Goal: Task Accomplishment & Management: Use online tool/utility

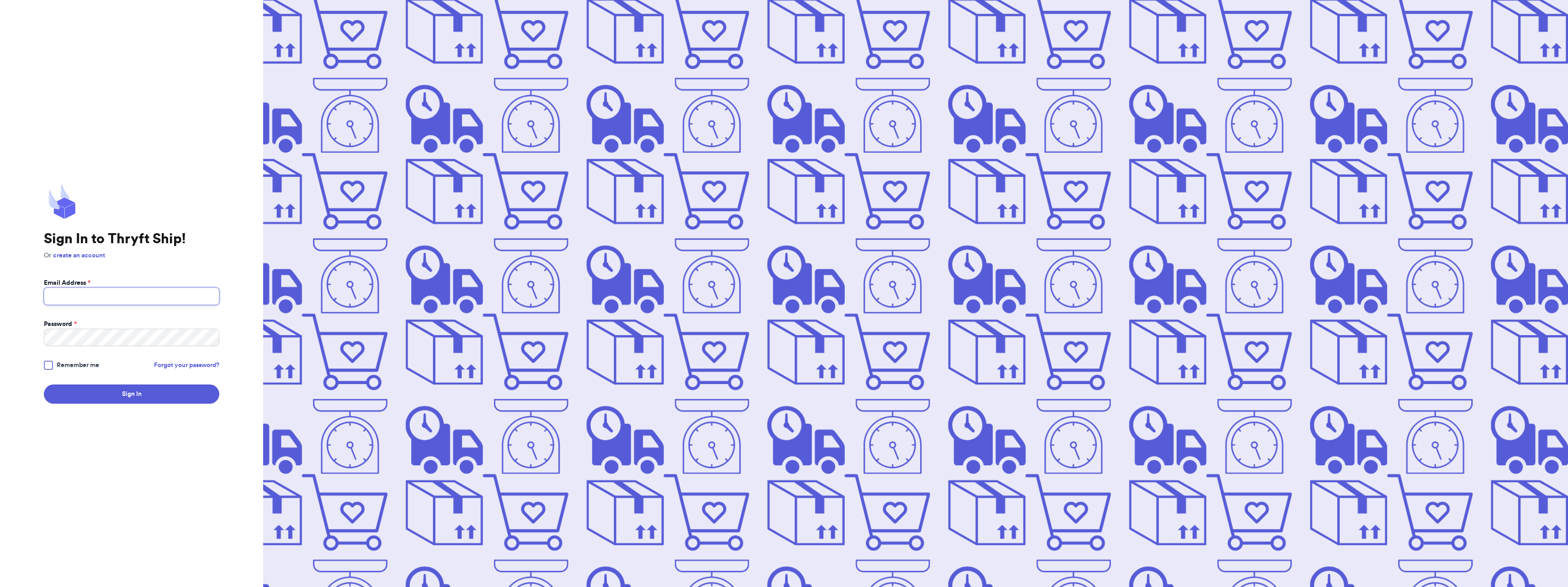
click at [97, 296] on input "Email Address *" at bounding box center [131, 296] width 175 height 17
type input "[EMAIL_ADDRESS][DOMAIN_NAME]"
click at [44, 384] on button "Sign In" at bounding box center [131, 394] width 175 height 19
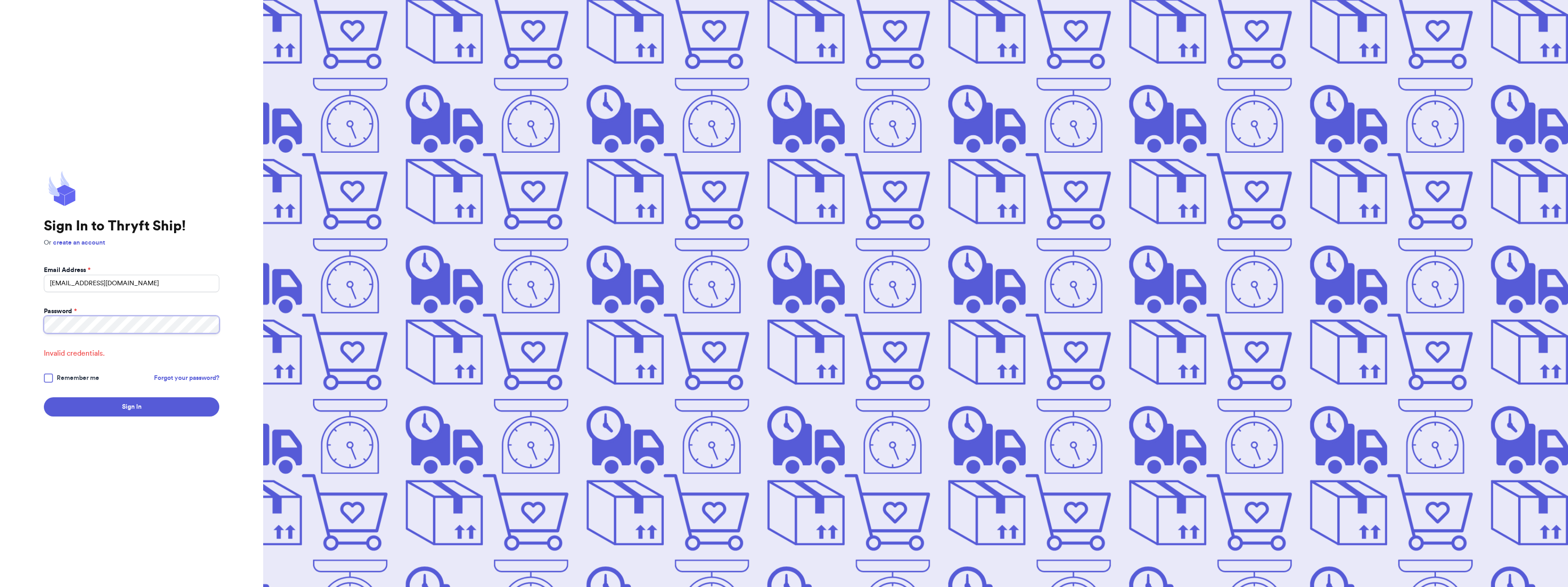
click at [44, 397] on button "Sign In" at bounding box center [131, 407] width 175 height 19
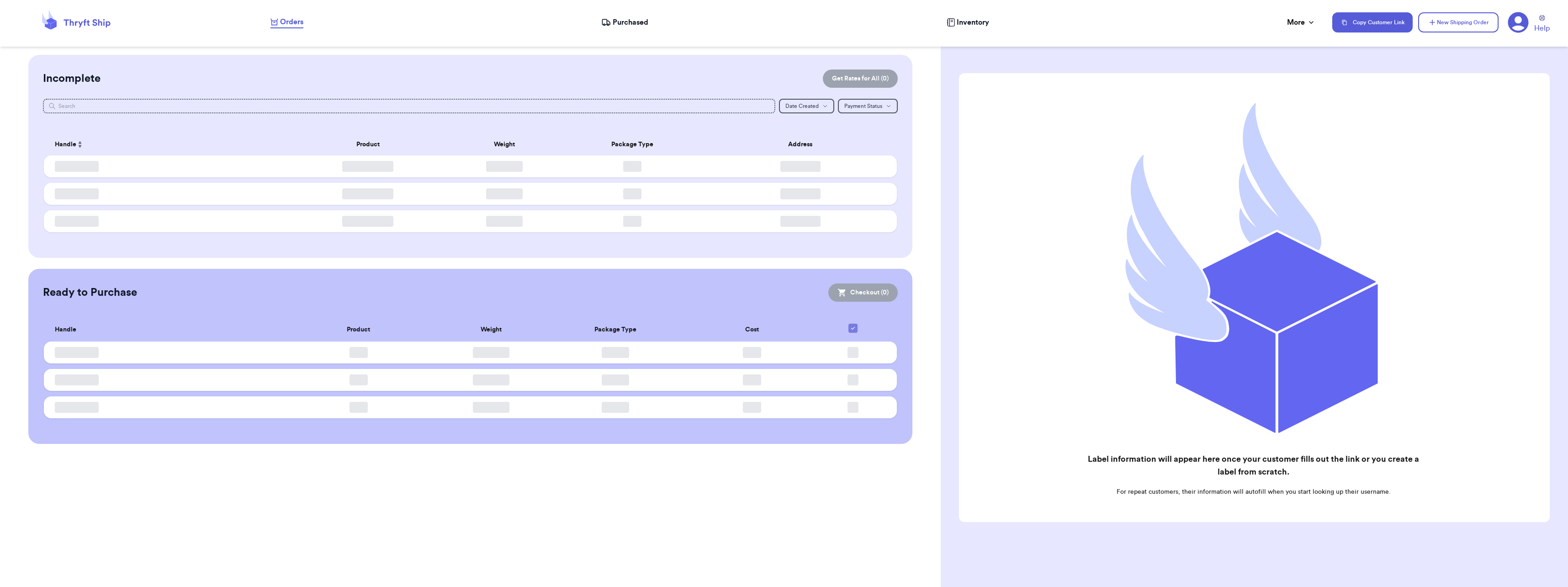
checkbox input "false"
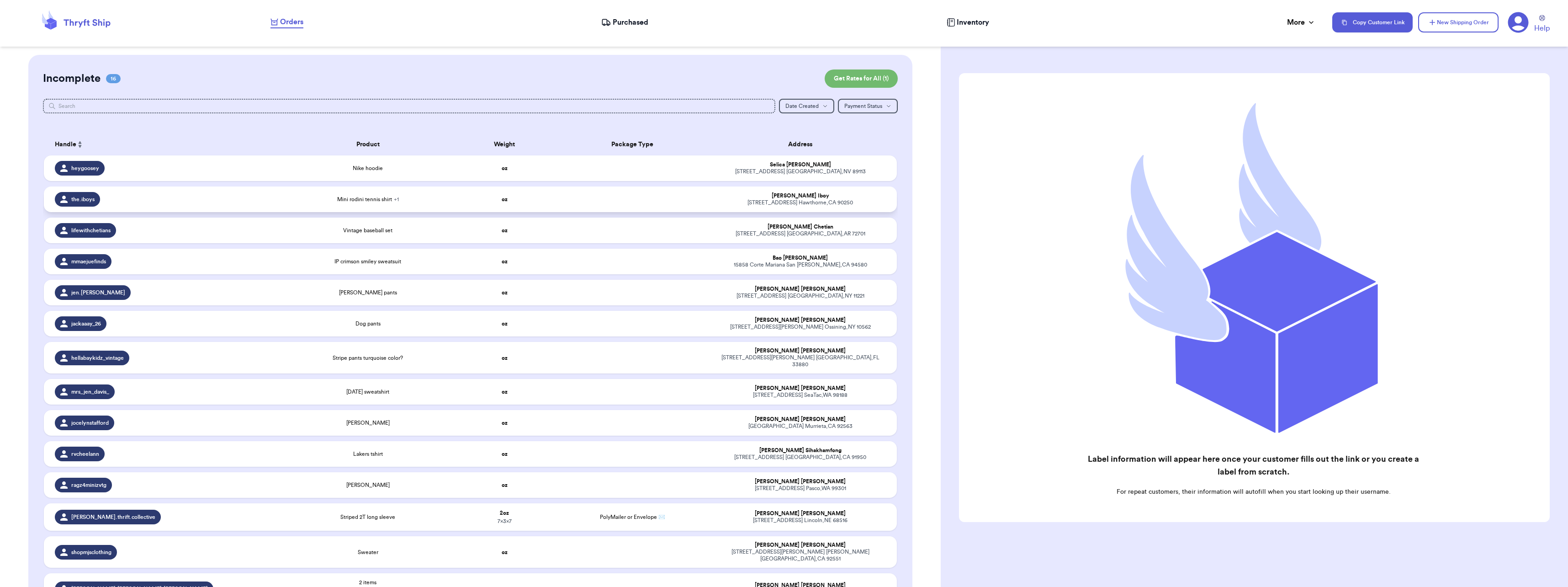
click at [398, 207] on td "Mini rodini tennis shirt + 1" at bounding box center [368, 199] width 171 height 25
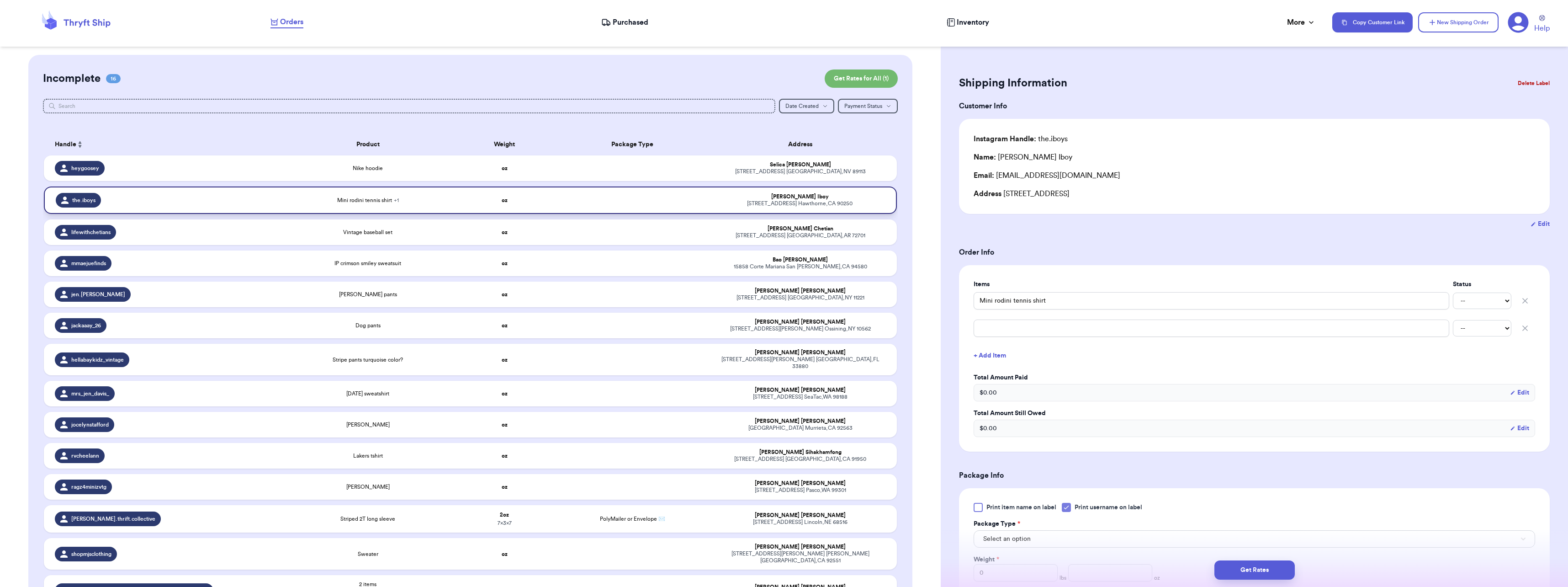
drag, startPoint x: 398, startPoint y: 207, endPoint x: 390, endPoint y: 204, distance: 8.5
click at [390, 204] on td "Mini rodini tennis shirt + 1" at bounding box center [368, 200] width 171 height 28
click at [1537, 81] on button "Delete Label" at bounding box center [1533, 84] width 39 height 20
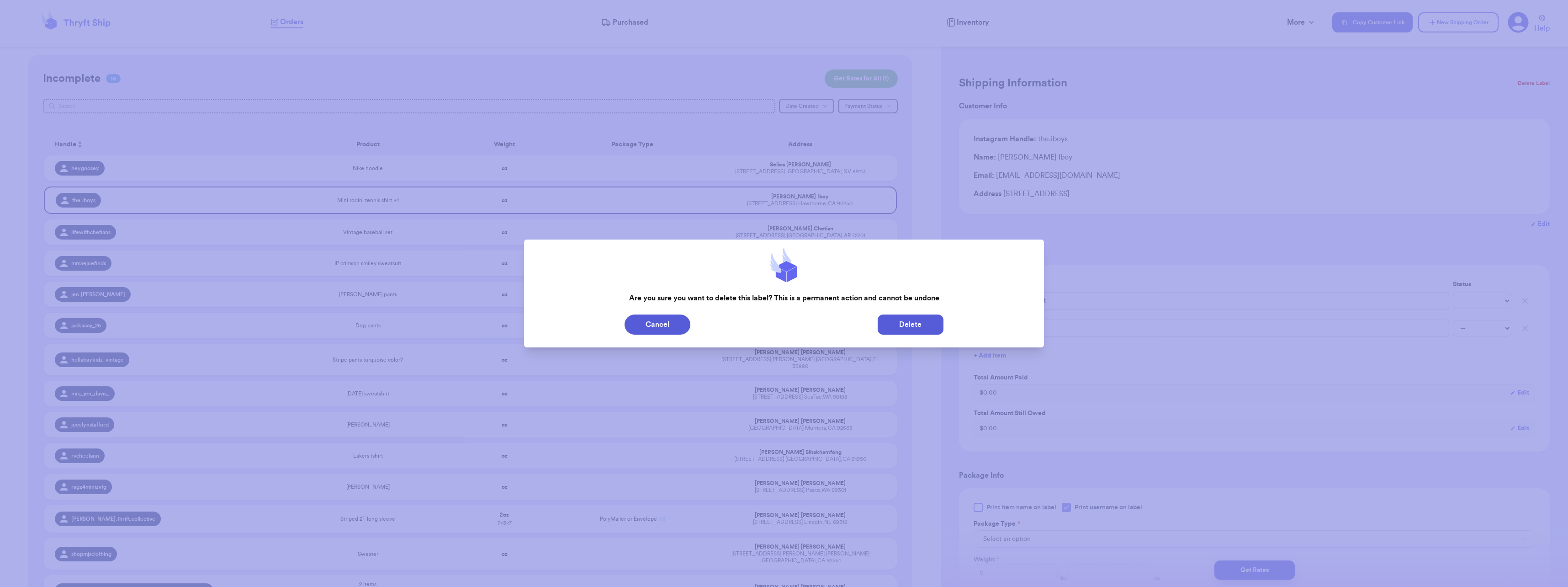
click at [896, 317] on button "Delete" at bounding box center [910, 324] width 65 height 20
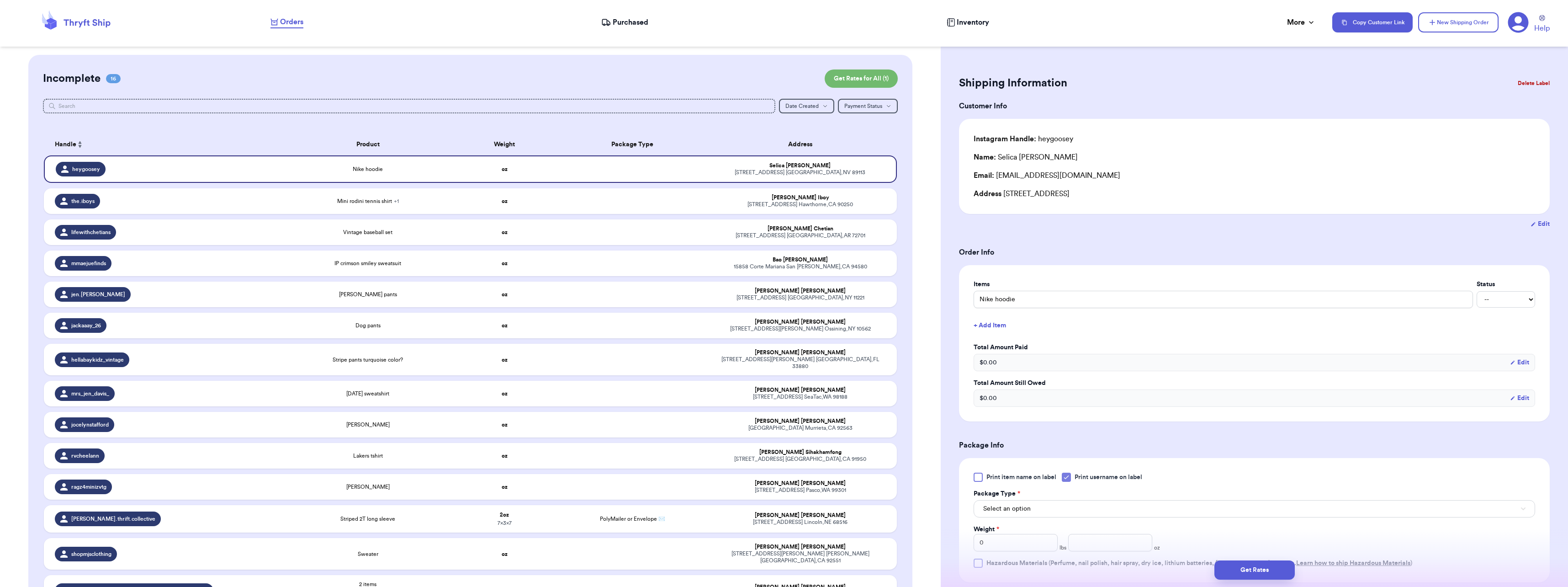
type input "Nike hoodie"
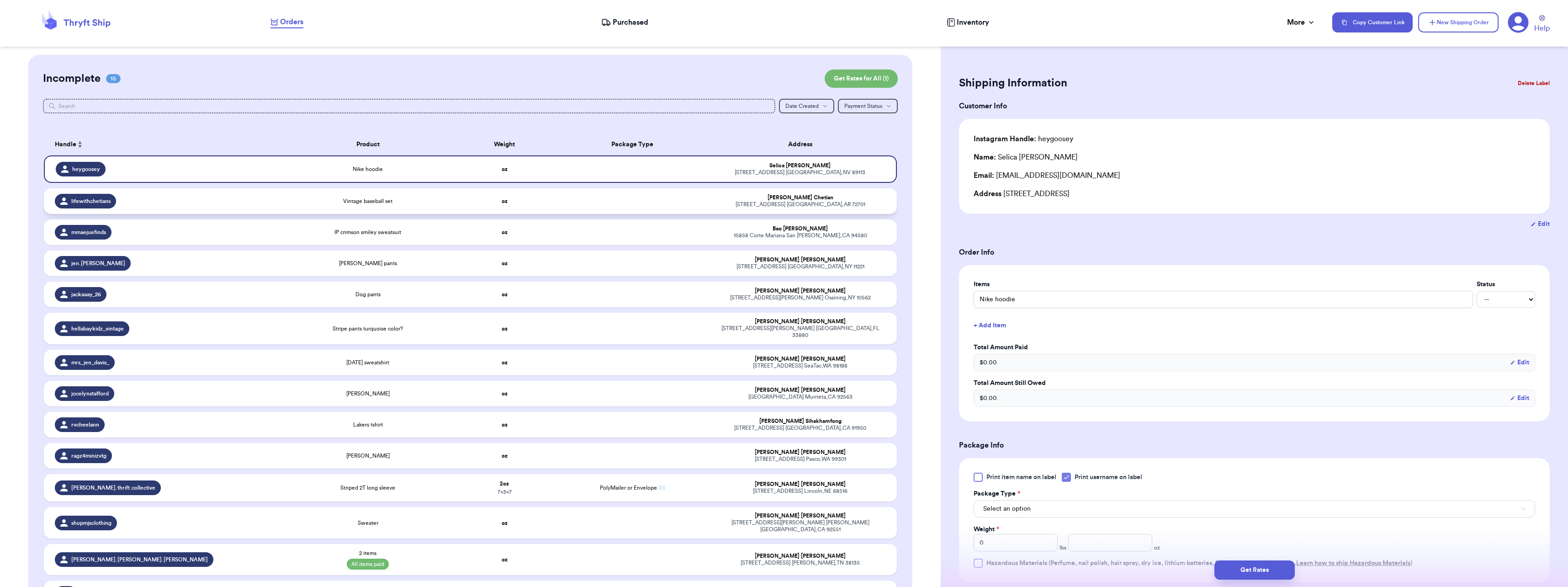
click at [352, 201] on span "Vintage baseball set" at bounding box center [368, 201] width 49 height 7
type input "Vintage baseball set"
click at [380, 165] on div "Nike hoodie" at bounding box center [369, 168] width 160 height 7
type input "Nike hoodie"
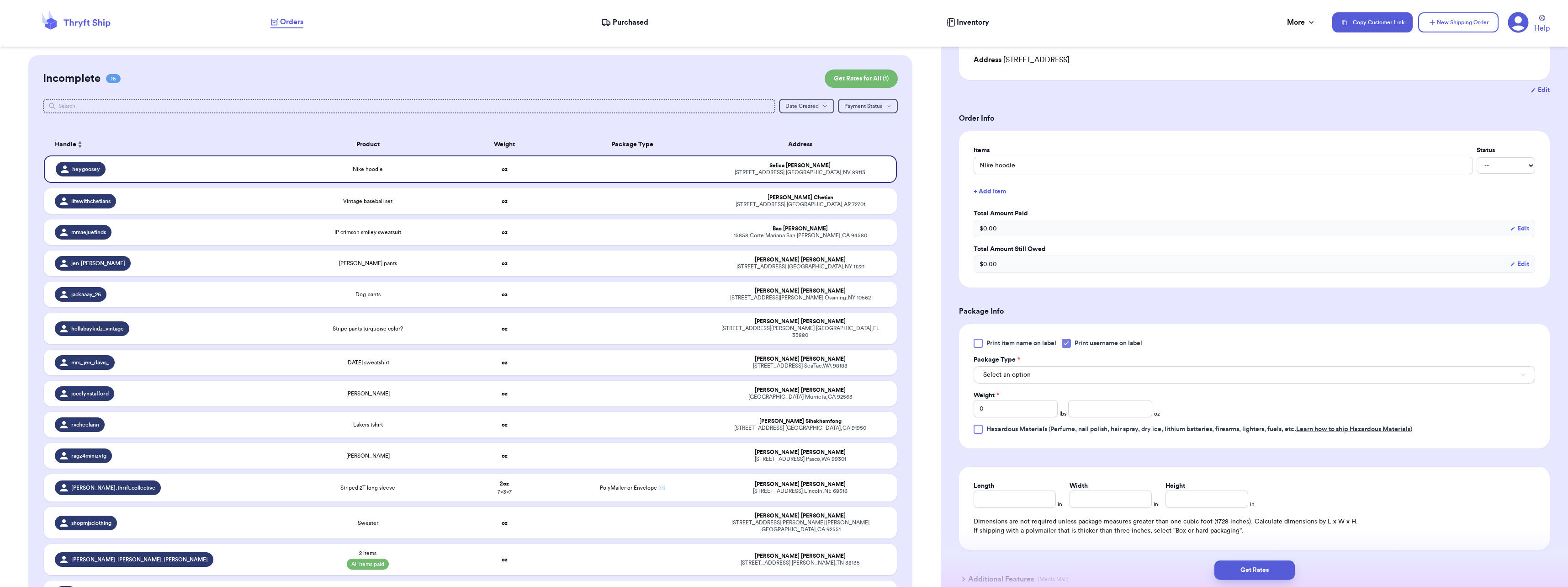
scroll to position [137, 0]
click at [1079, 404] on input "number" at bounding box center [1110, 405] width 84 height 17
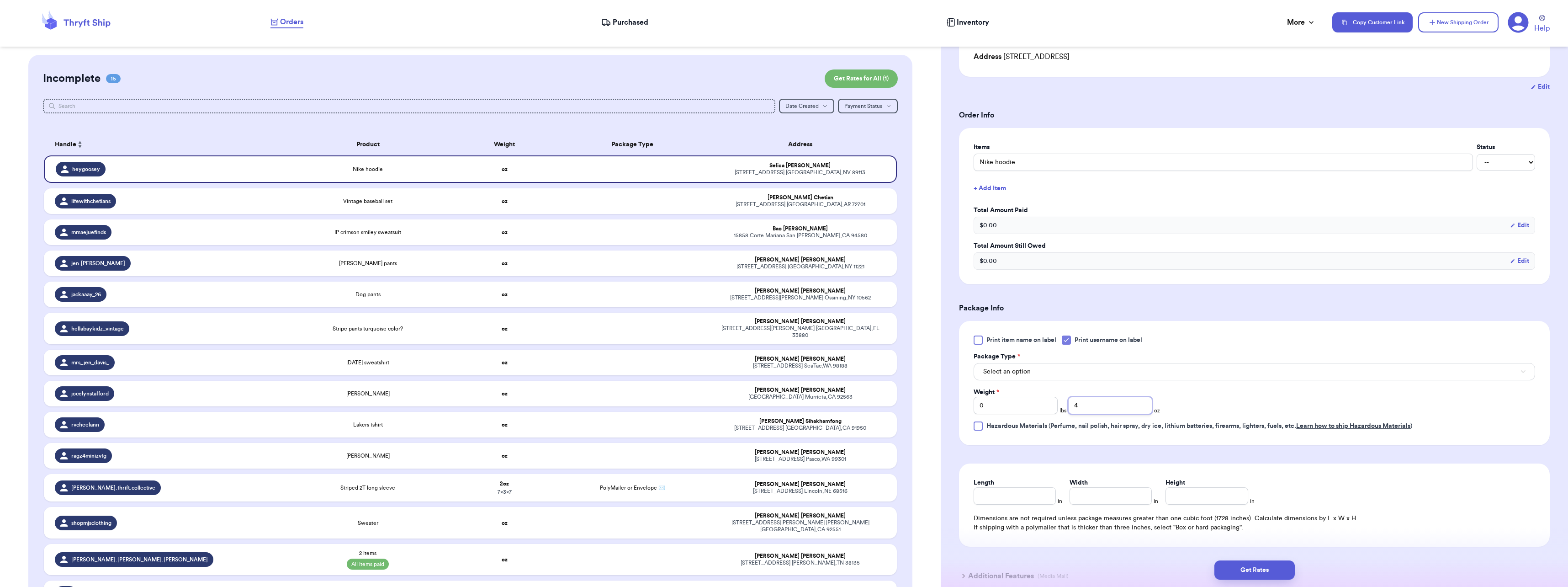
type input "4"
click at [1029, 379] on button "Select an option" at bounding box center [1254, 372] width 561 height 17
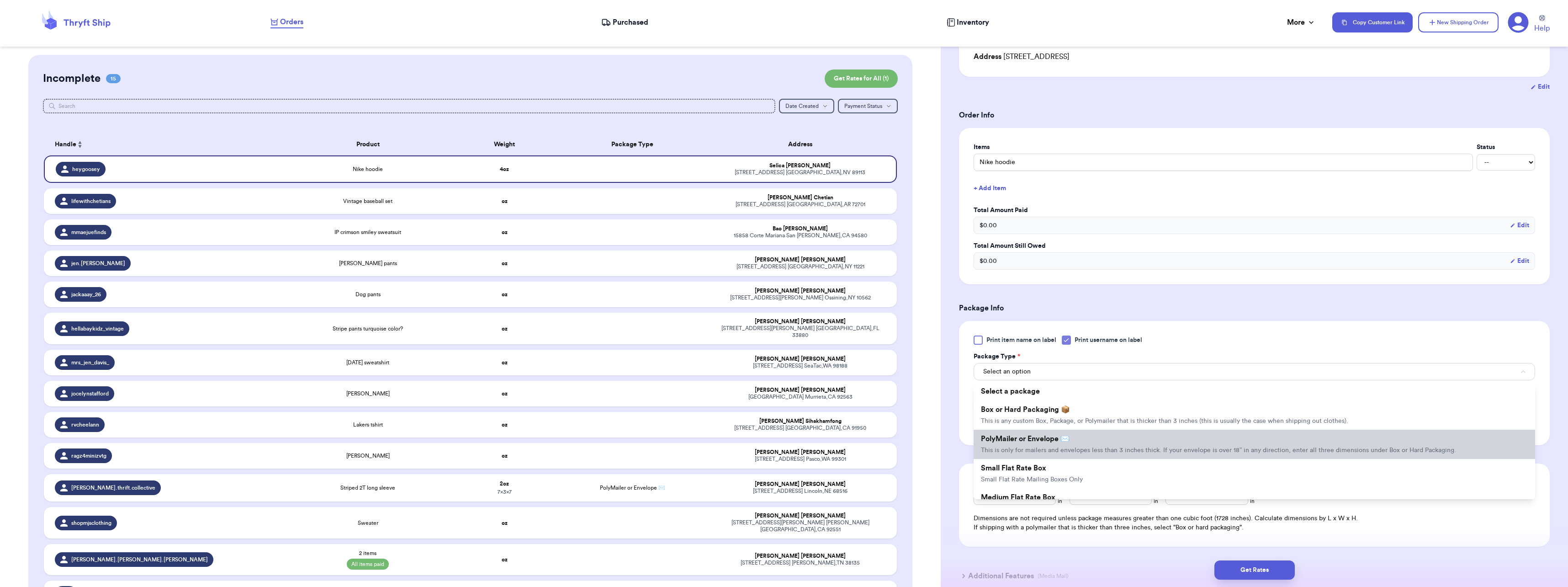
click at [1024, 444] on li "PolyMailer or Envelope ✉️ This is only for mailers and envelopes less than 3 in…" at bounding box center [1254, 444] width 561 height 29
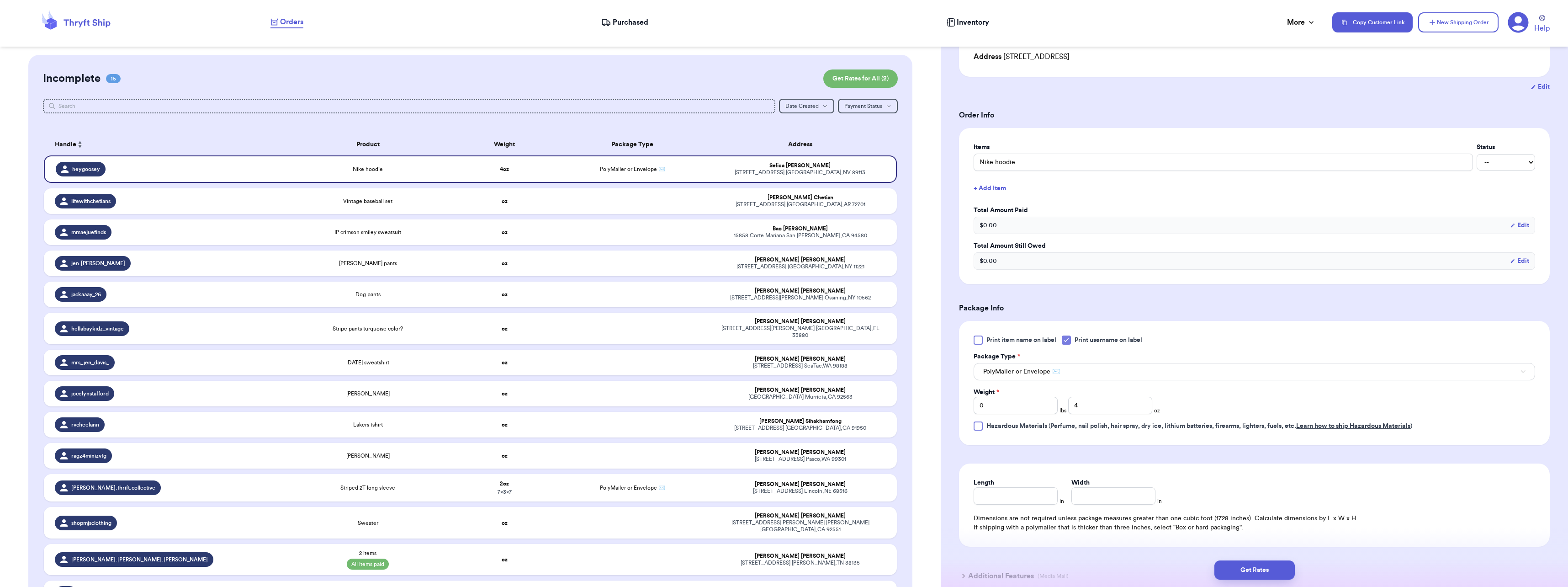
click at [1093, 438] on div "Print item name on label Print username on label Package Type * PolyMailer or E…" at bounding box center [1254, 383] width 590 height 124
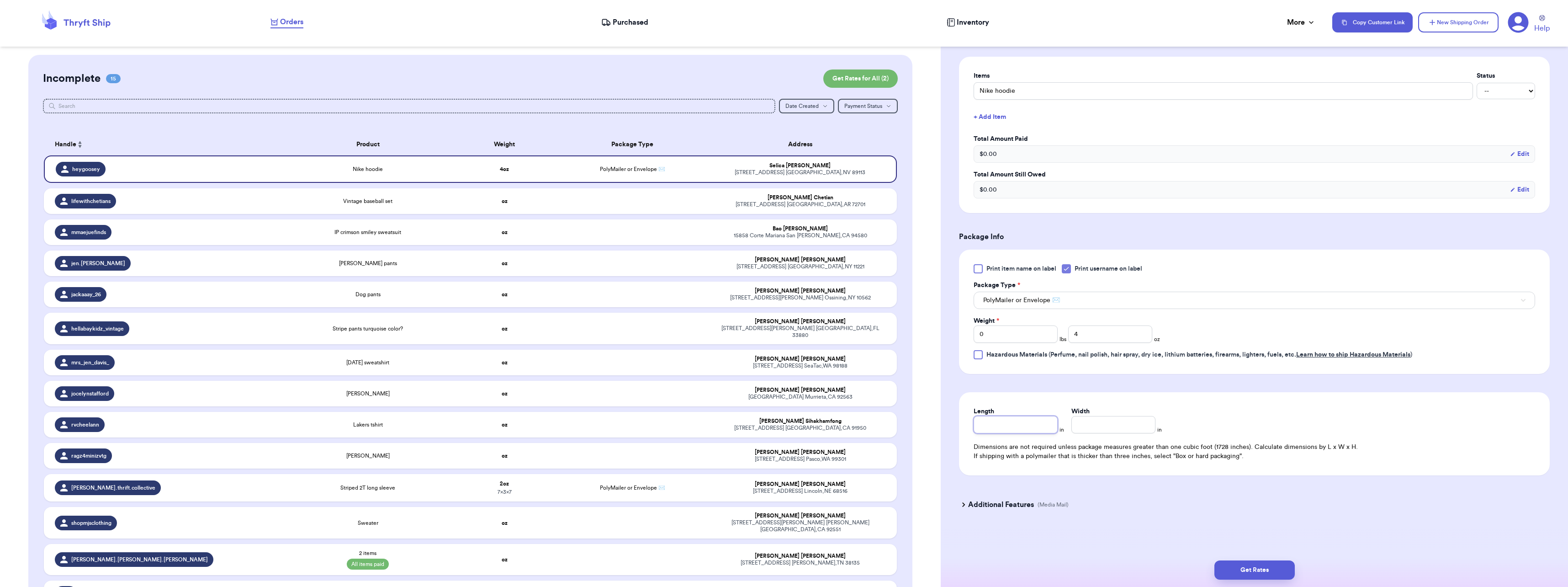
click at [1013, 426] on input "Length" at bounding box center [1016, 425] width 84 height 17
type input "10"
click at [1250, 570] on button "Get Rates" at bounding box center [1254, 570] width 81 height 19
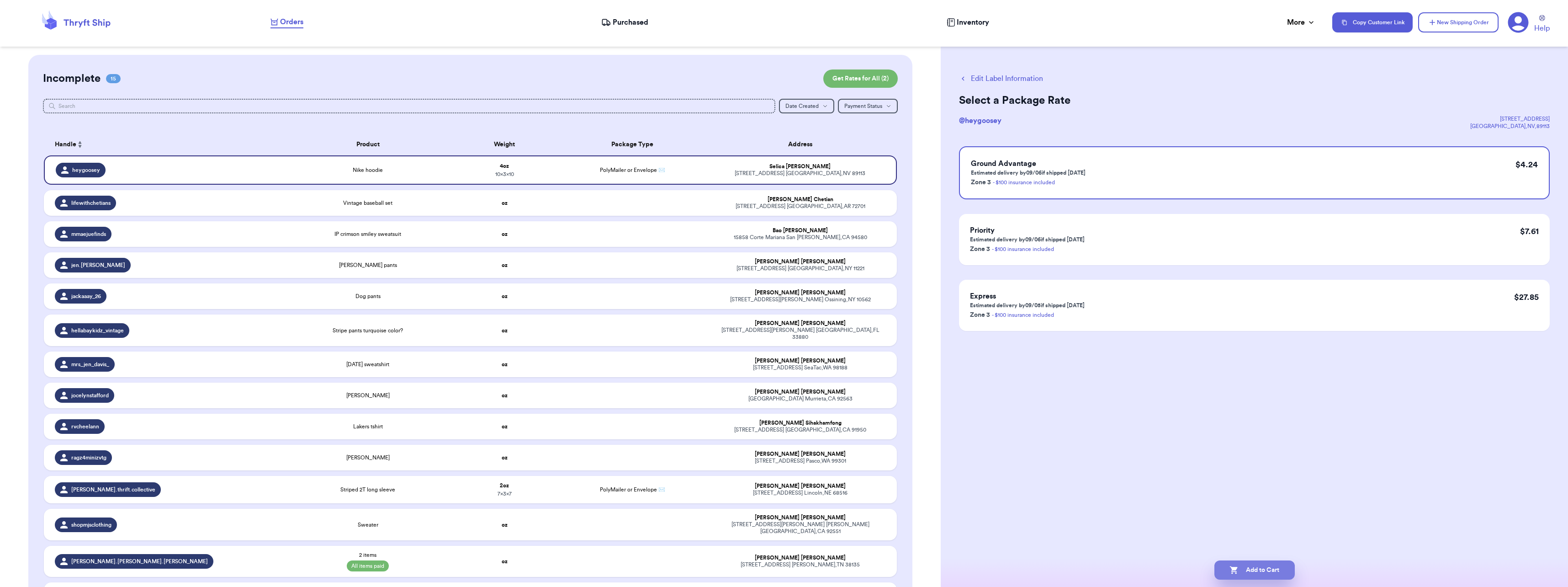
click at [1276, 571] on button "Add to Cart" at bounding box center [1254, 570] width 81 height 19
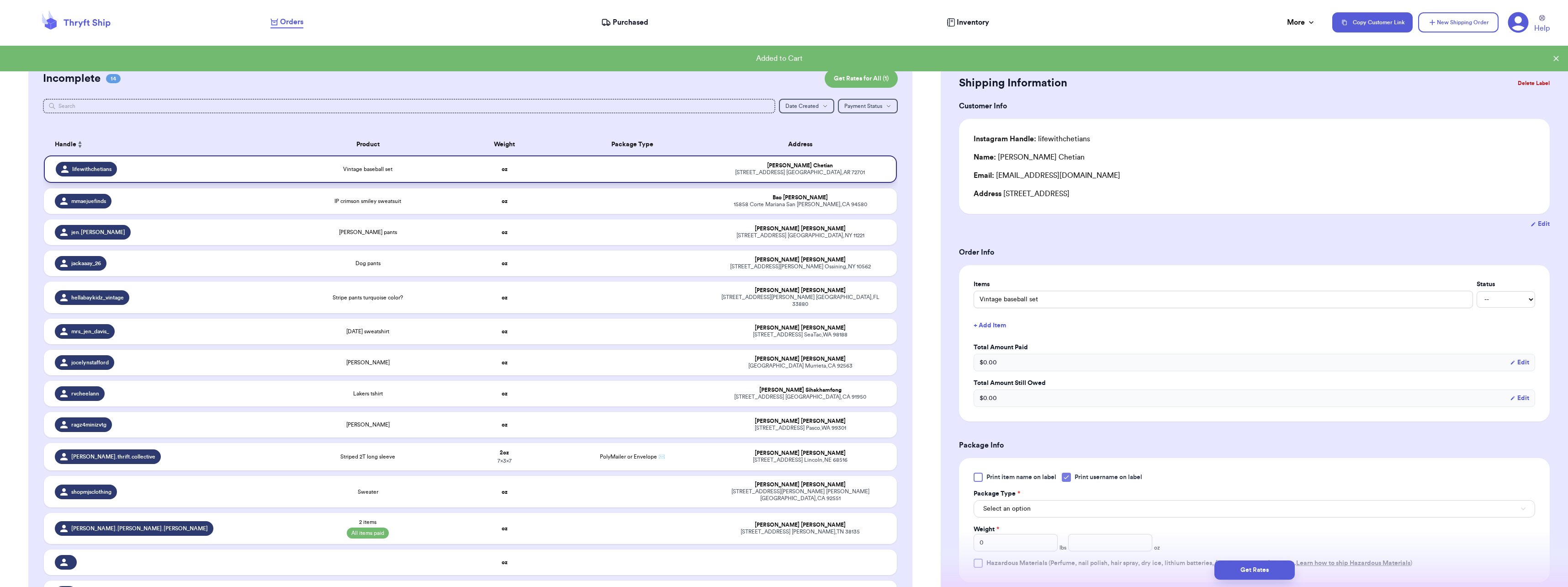
click at [373, 168] on span "Vintage baseball set" at bounding box center [368, 169] width 49 height 7
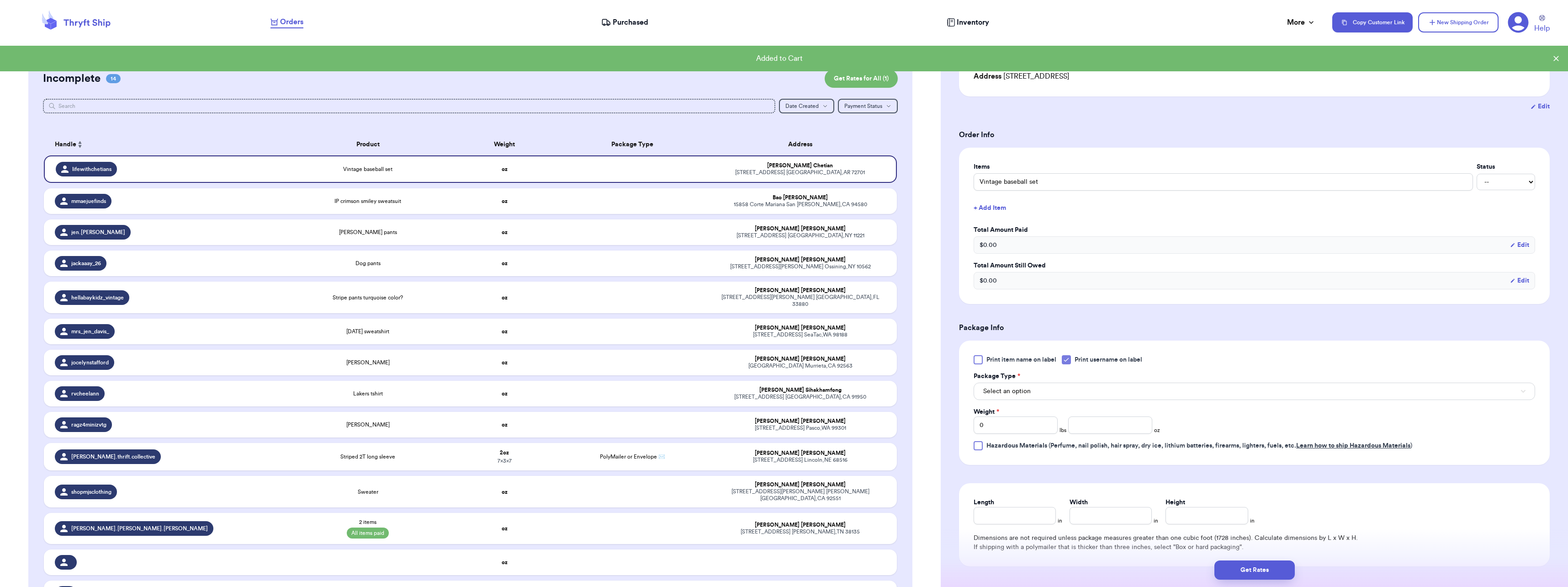
scroll to position [137, 0]
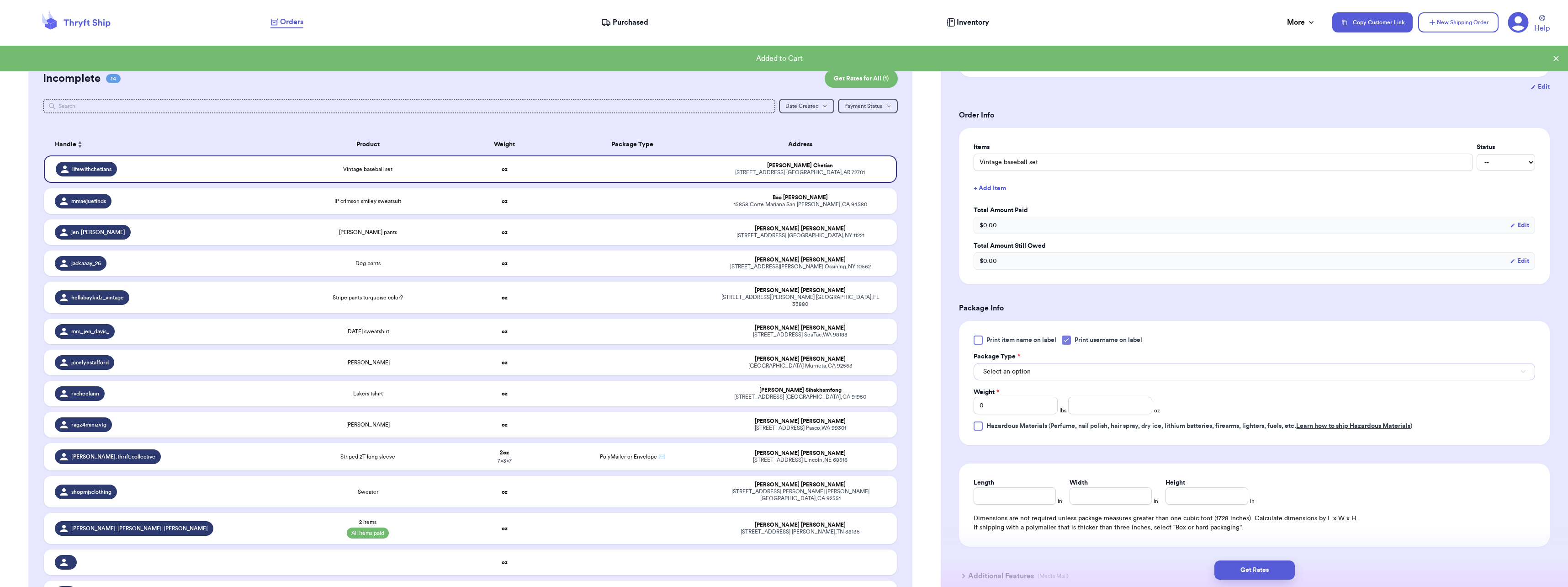
click at [1024, 367] on button "Select an option" at bounding box center [1254, 372] width 561 height 17
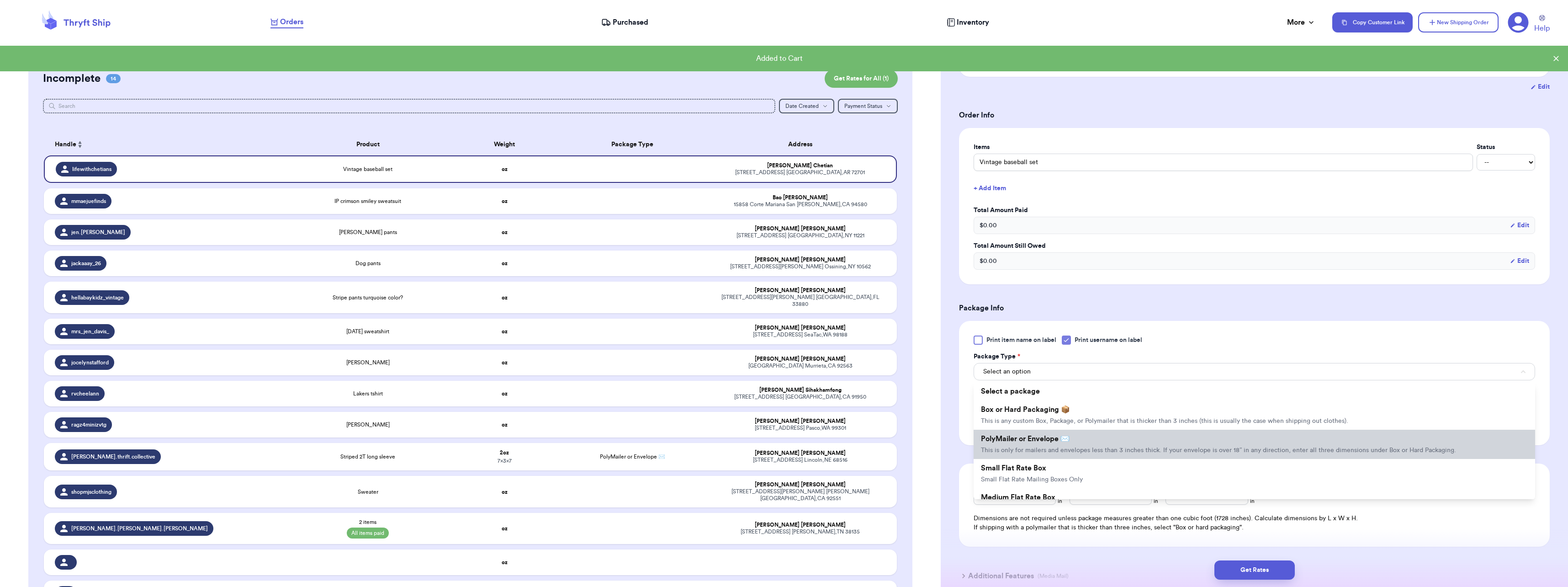
click at [1008, 435] on span "PolyMailer or Envelope ✉️" at bounding box center [1025, 439] width 89 height 7
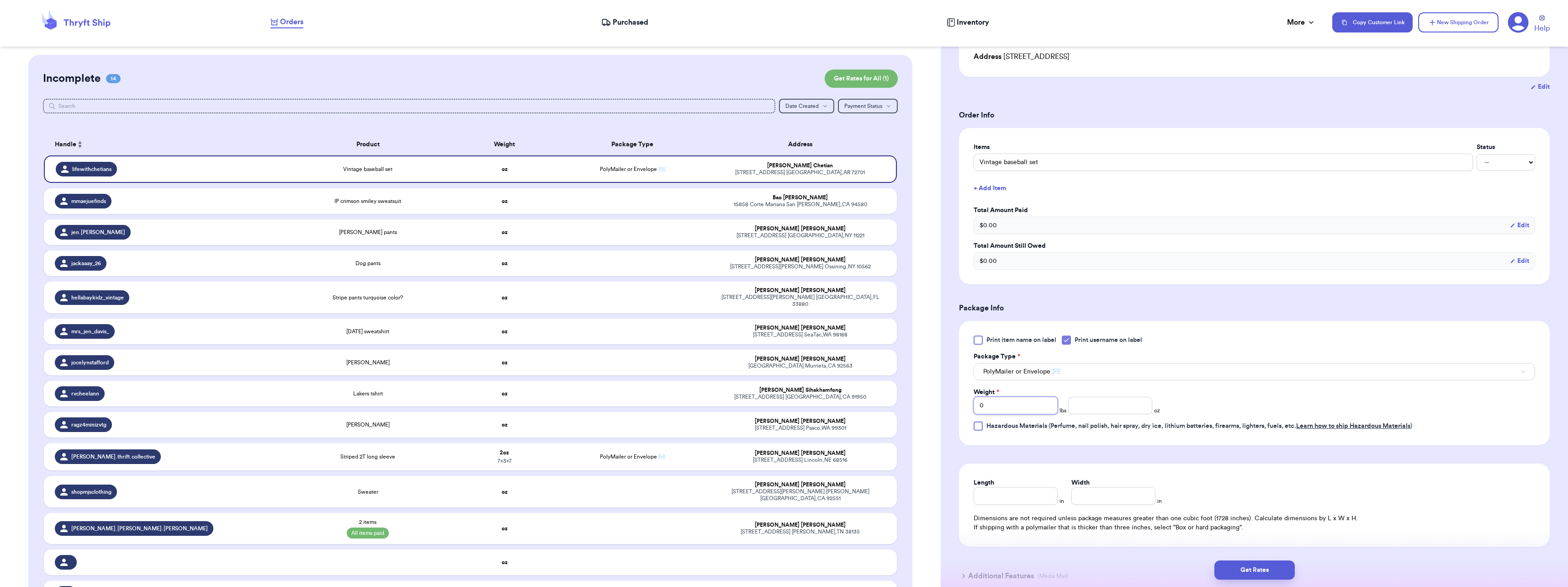
click at [1002, 409] on input "0" at bounding box center [1016, 405] width 84 height 17
click at [1090, 408] on input "number" at bounding box center [1110, 405] width 84 height 17
click at [1016, 406] on input "0" at bounding box center [1016, 405] width 84 height 17
type input "1"
type input "10"
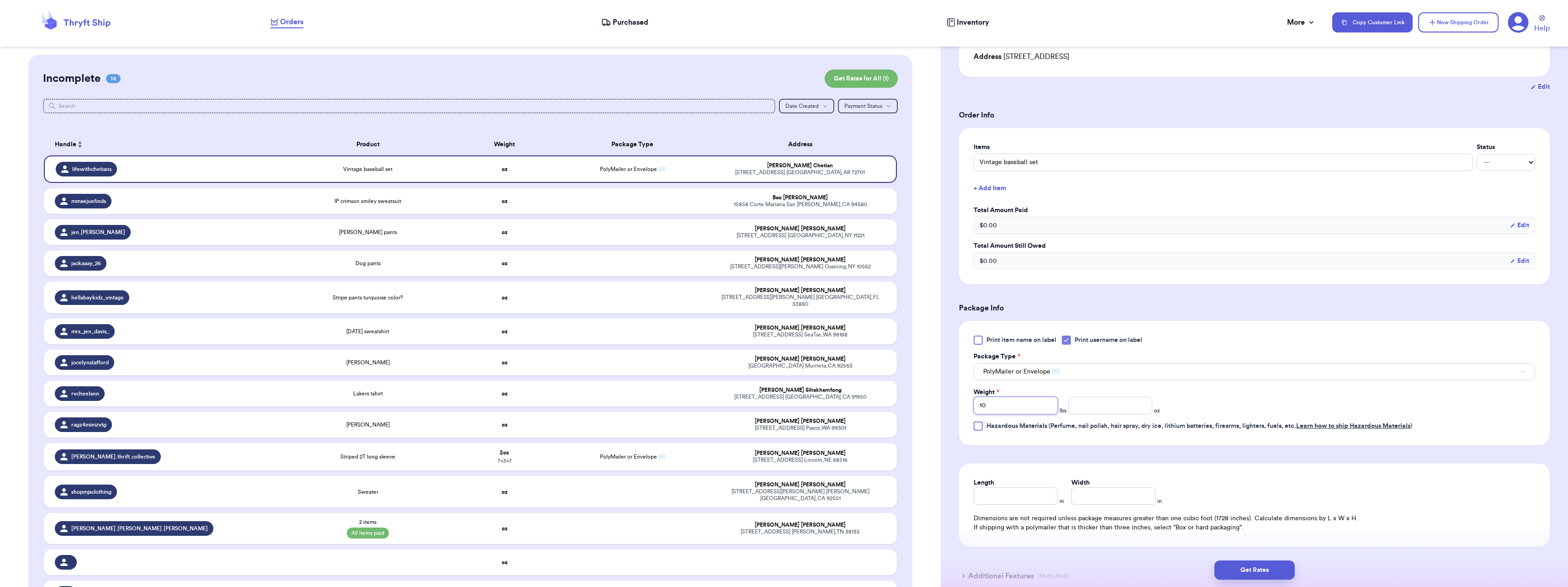
type input "10"
click at [1088, 497] on input "Width" at bounding box center [1114, 496] width 84 height 17
type input "4"
click at [1263, 566] on button "Get Rates" at bounding box center [1254, 570] width 81 height 19
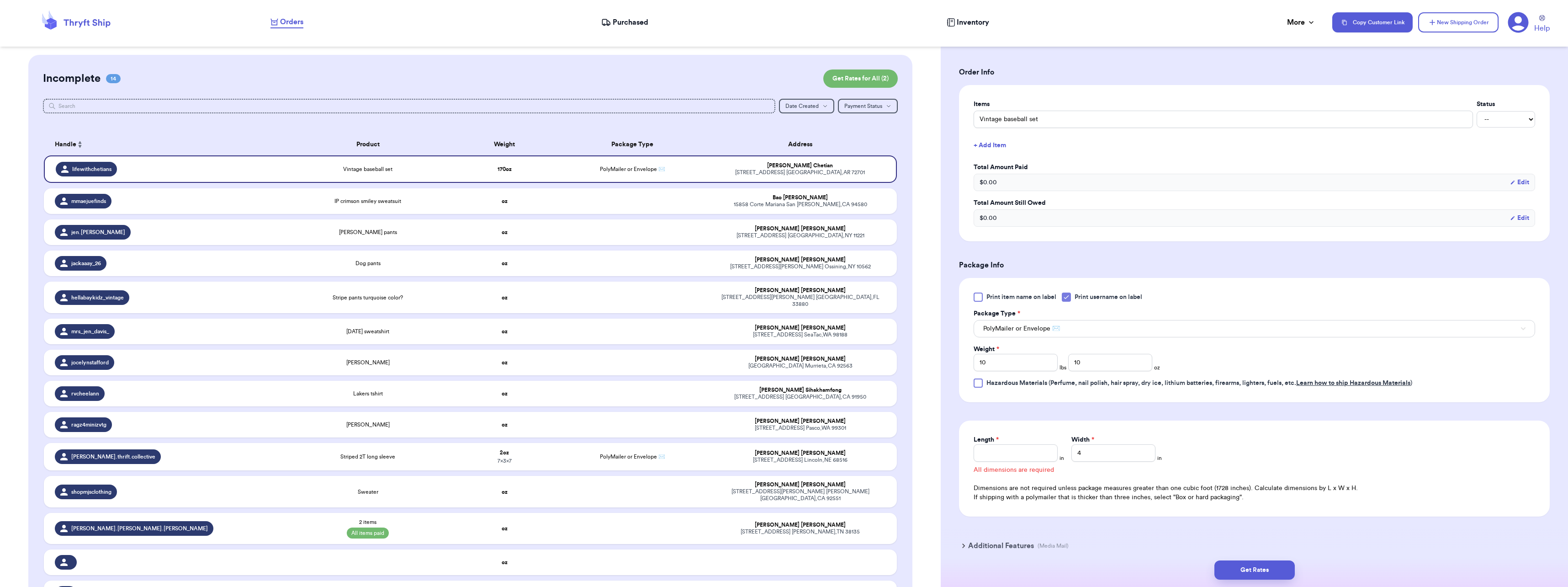
scroll to position [209, 0]
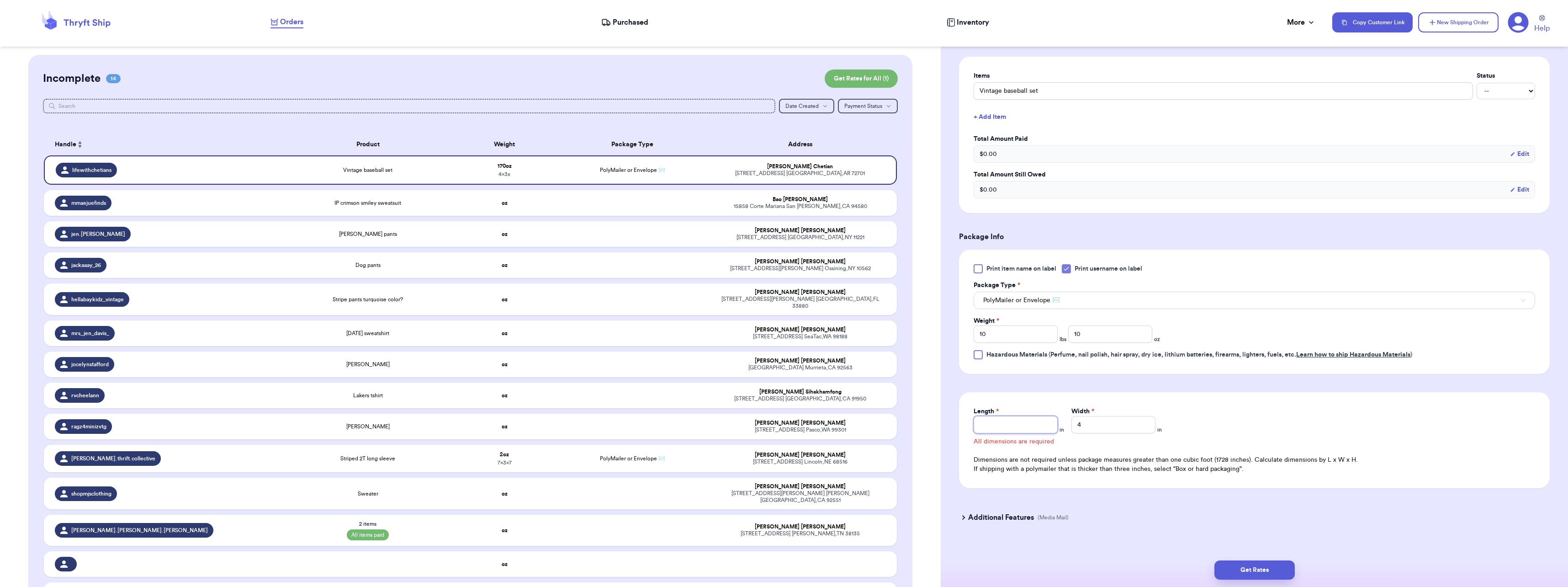
click at [1032, 426] on input "Length *" at bounding box center [1016, 425] width 84 height 17
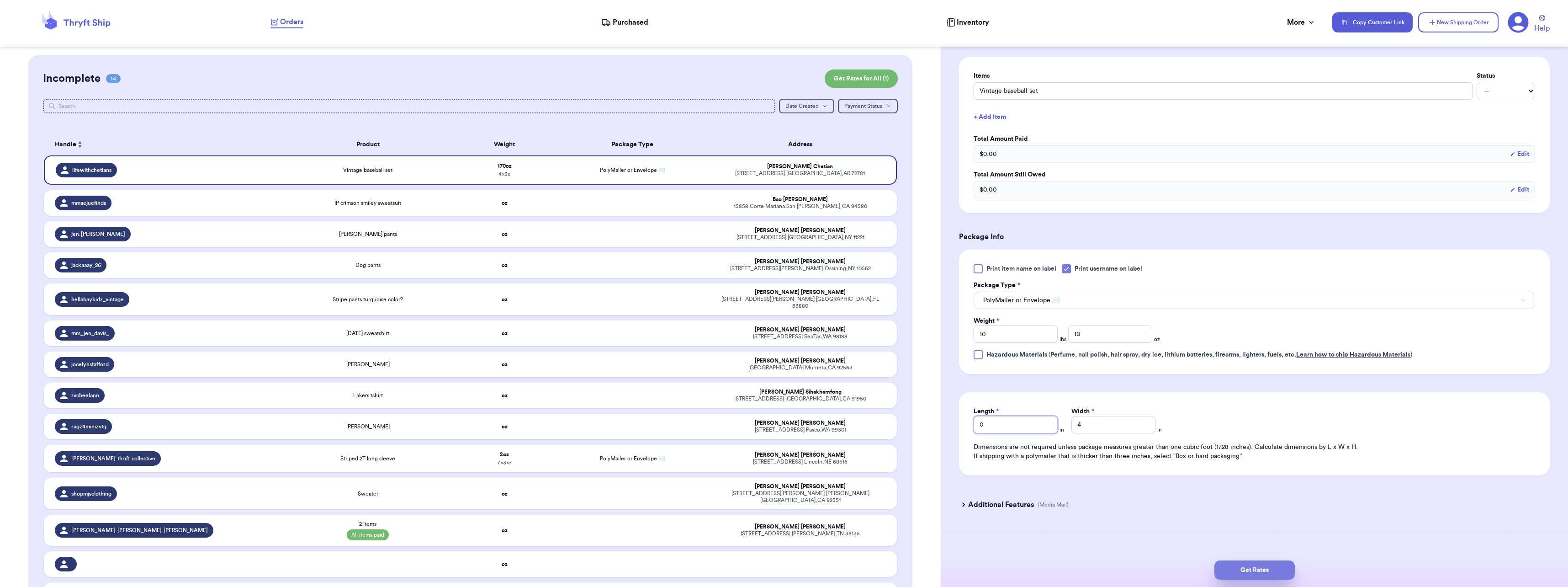
type input "0"
click at [1287, 564] on button "Get Rates" at bounding box center [1254, 570] width 81 height 19
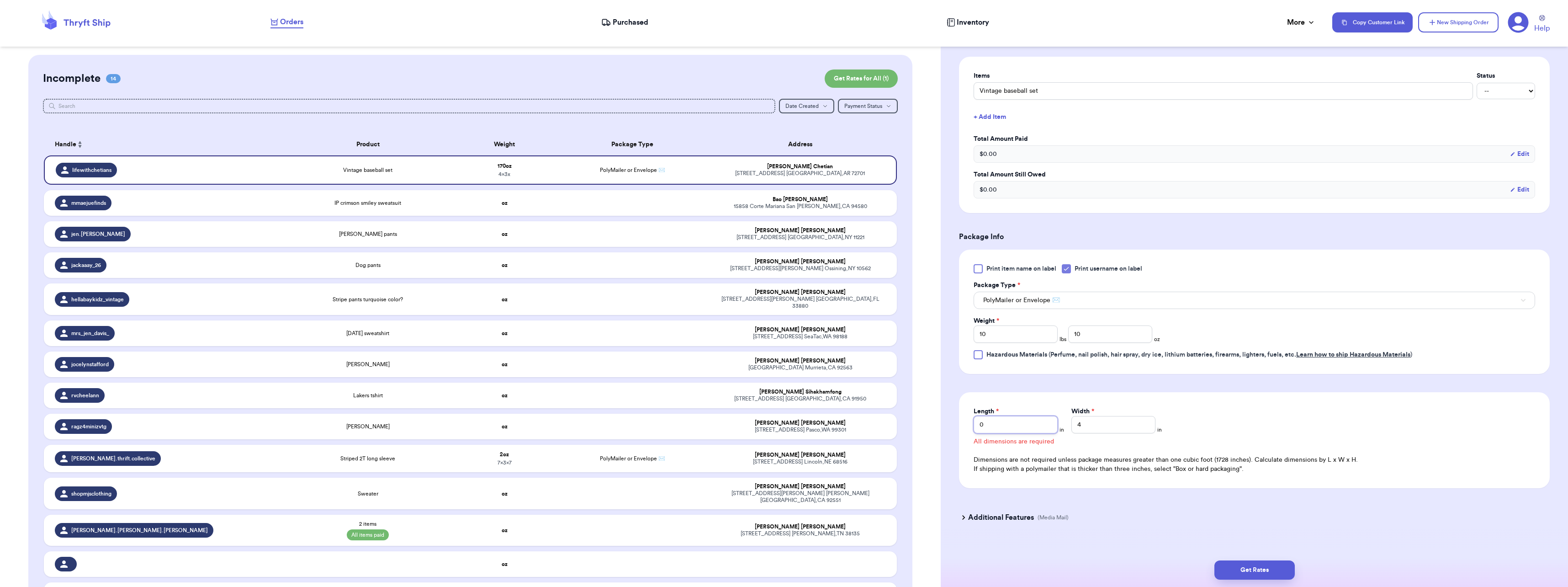
click at [1040, 428] on input "0" at bounding box center [1016, 425] width 84 height 17
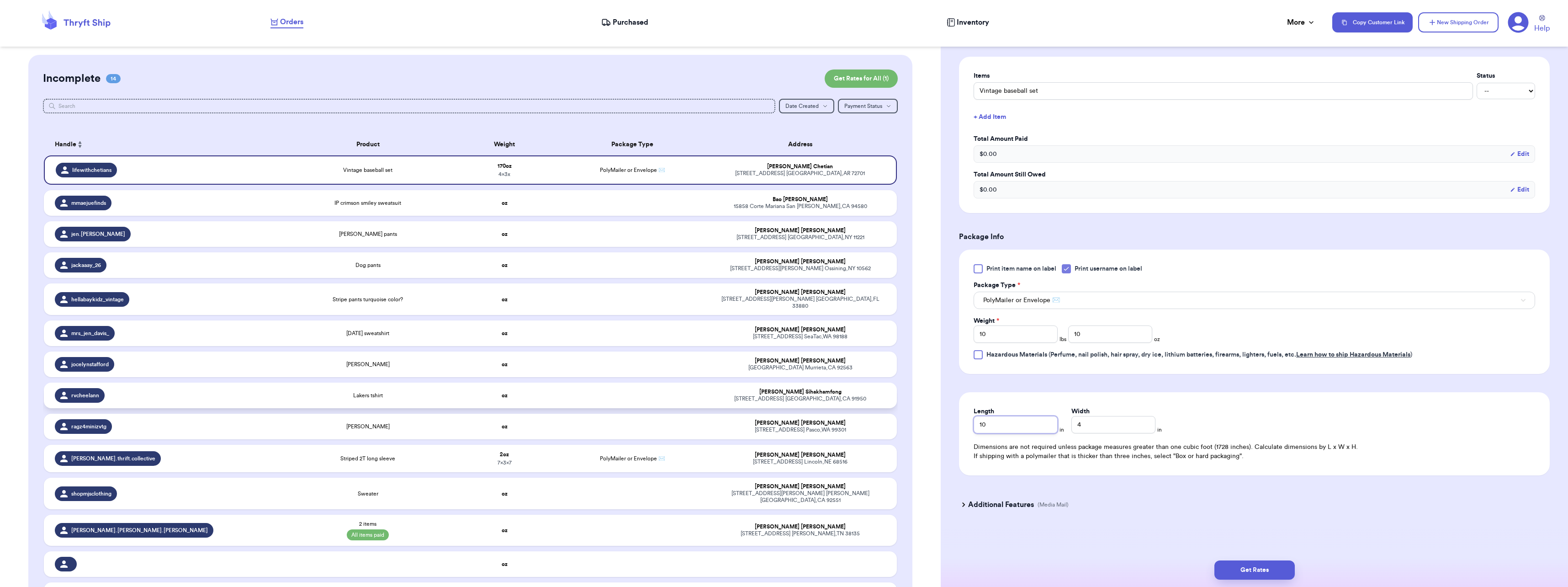
type input "10"
click at [1042, 335] on input "10" at bounding box center [1016, 334] width 84 height 17
type input "1"
type input "0"
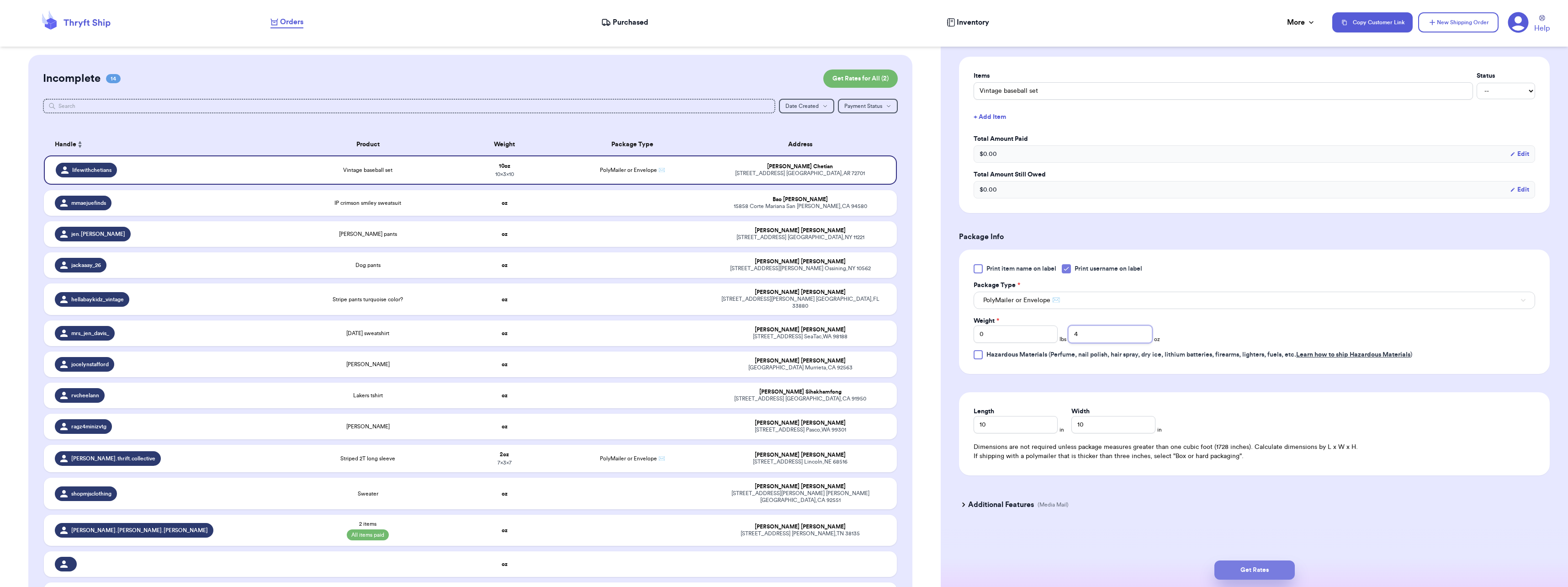
type input "4"
click at [1250, 563] on button "Get Rates" at bounding box center [1254, 570] width 81 height 19
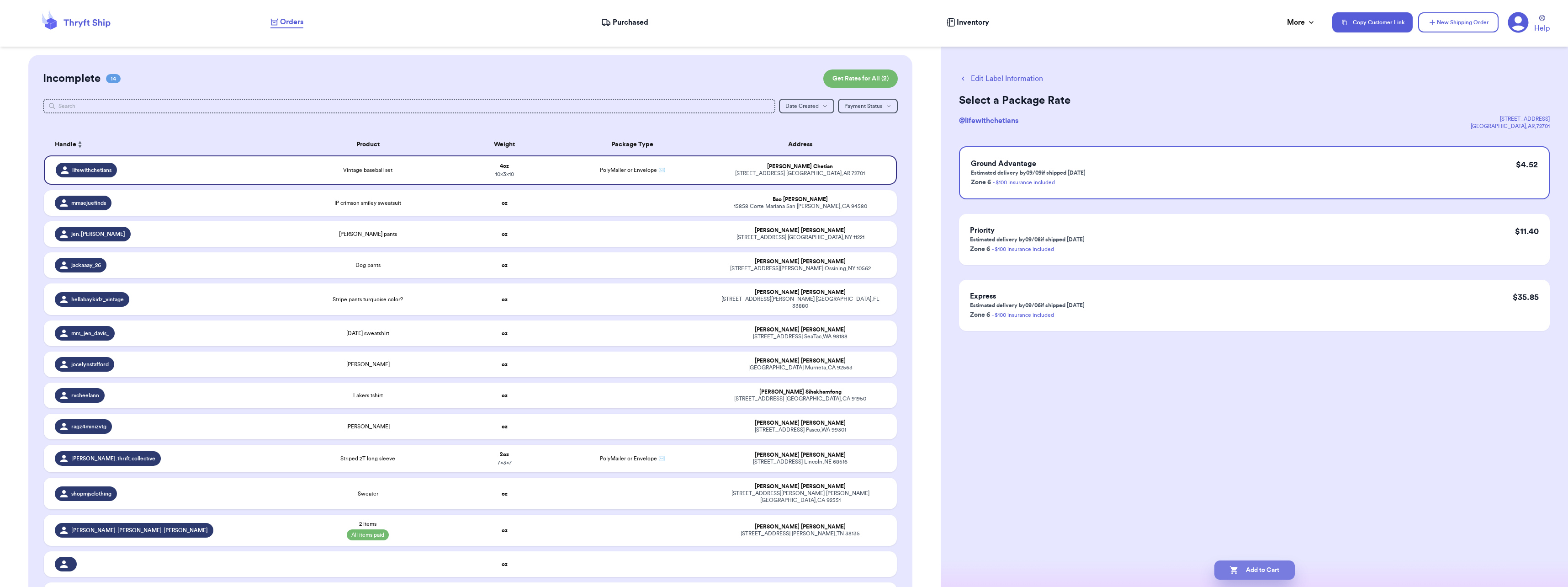
click at [1258, 569] on button "Add to Cart" at bounding box center [1254, 570] width 81 height 19
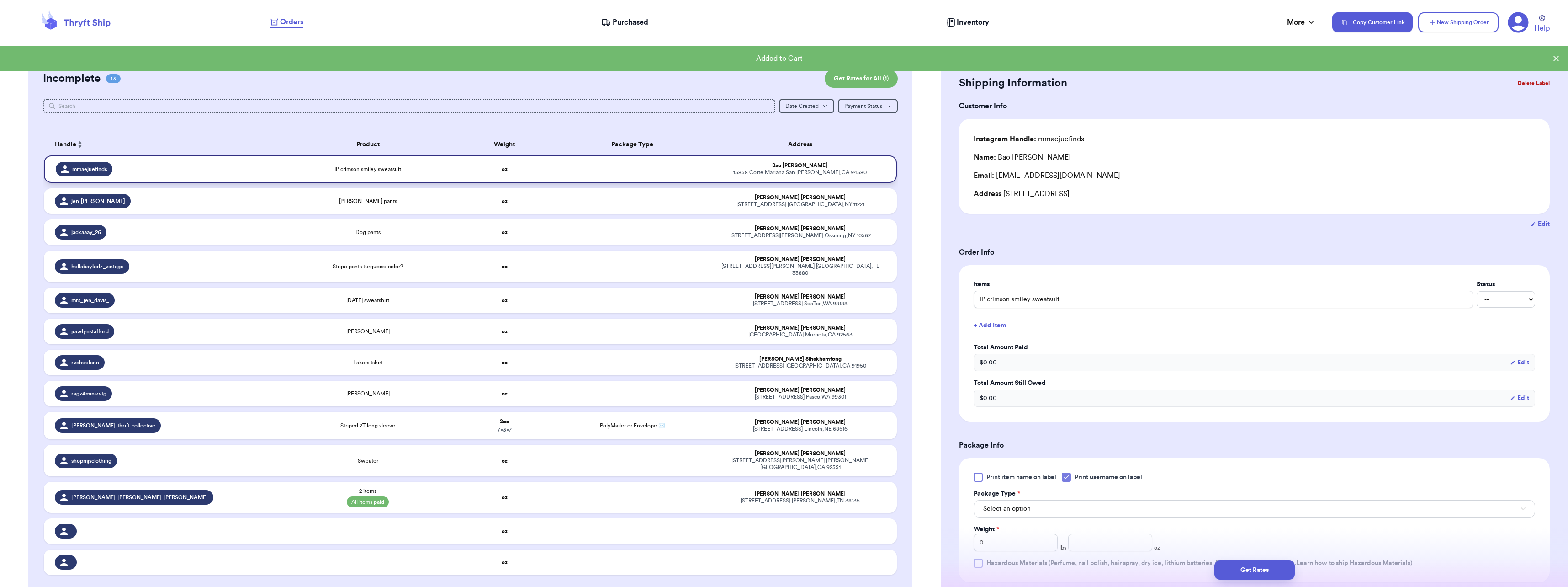
click at [421, 172] on div "IP crimson smiley sweatsuit" at bounding box center [369, 169] width 160 height 7
click at [1036, 508] on button "Select an option" at bounding box center [1254, 508] width 561 height 17
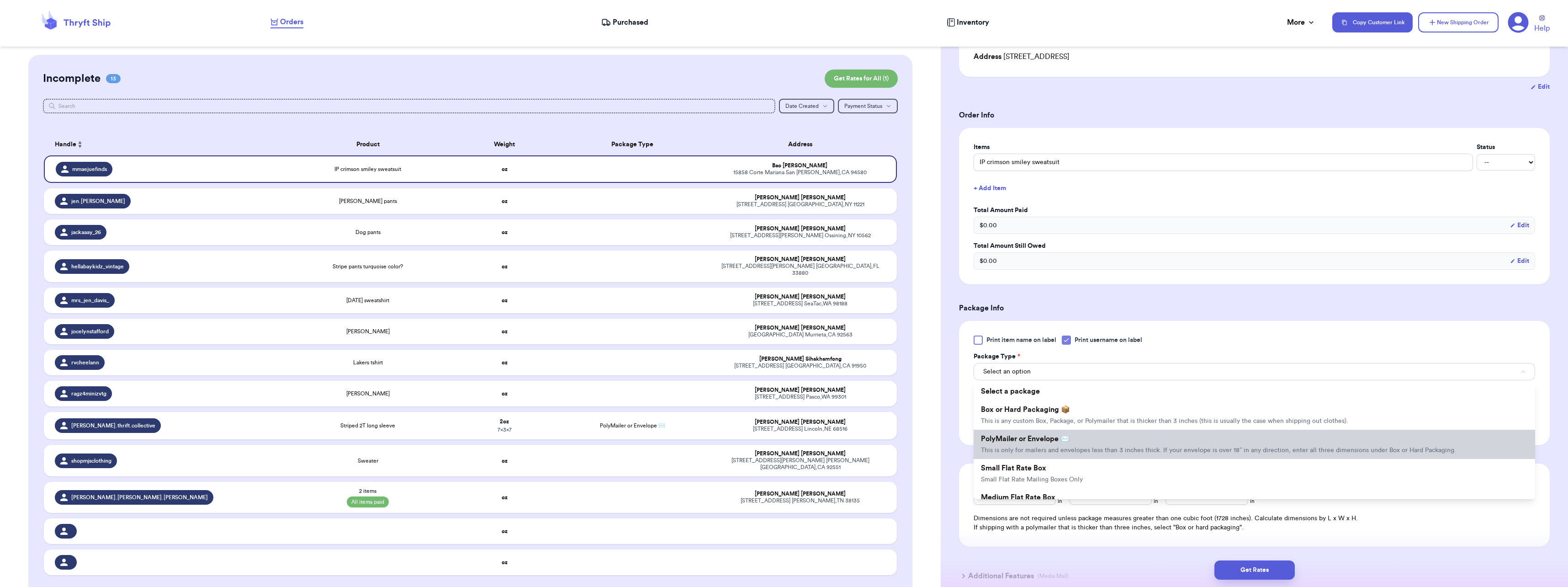
click at [1079, 440] on li "PolyMailer or Envelope ✉️ This is only for mailers and envelopes less than 3 in…" at bounding box center [1254, 444] width 561 height 29
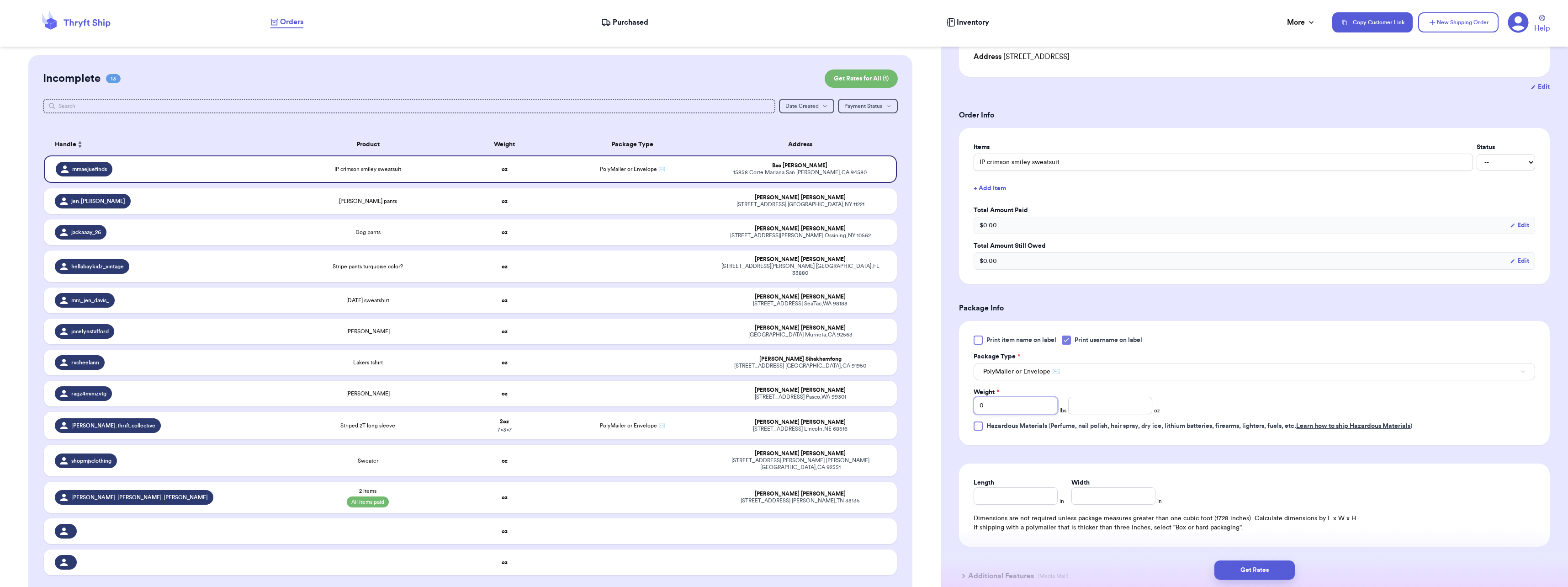
click at [1029, 408] on input "0" at bounding box center [1016, 405] width 84 height 17
type input "0"
type input "6"
click at [1047, 500] on input "Length" at bounding box center [1016, 496] width 84 height 17
type input "10"
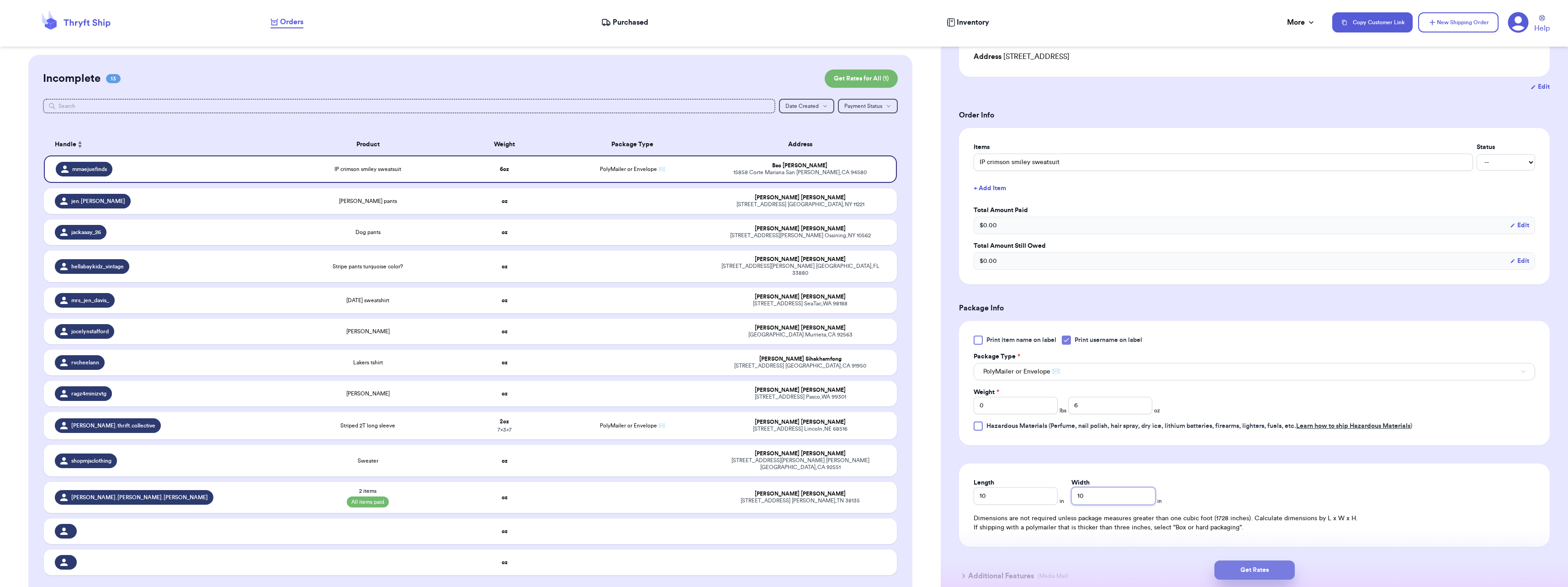
type input "10"
click at [1279, 564] on button "Get Rates" at bounding box center [1254, 570] width 81 height 19
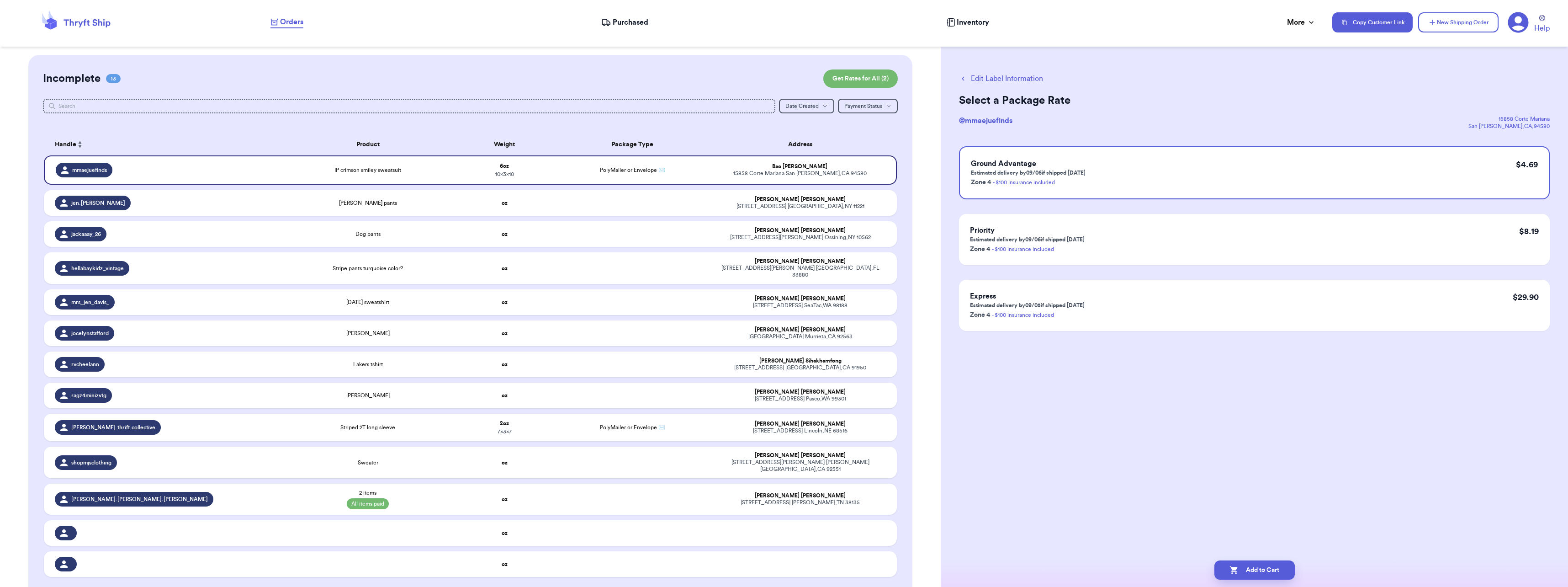
click at [1266, 581] on div "Add to Cart" at bounding box center [1254, 570] width 627 height 34
click at [1263, 566] on button "Add to Cart" at bounding box center [1254, 570] width 81 height 19
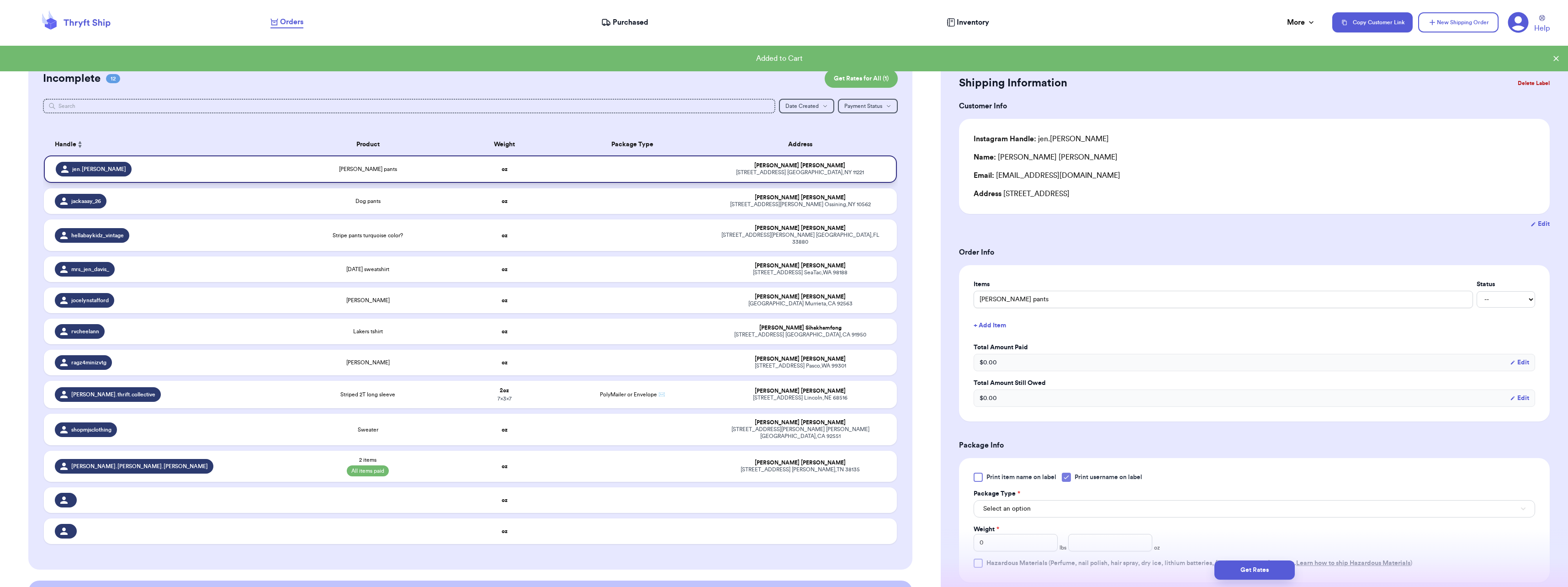
click at [363, 182] on td "[PERSON_NAME] pants" at bounding box center [368, 169] width 171 height 28
click at [363, 177] on td "[PERSON_NAME] pants" at bounding box center [368, 169] width 171 height 28
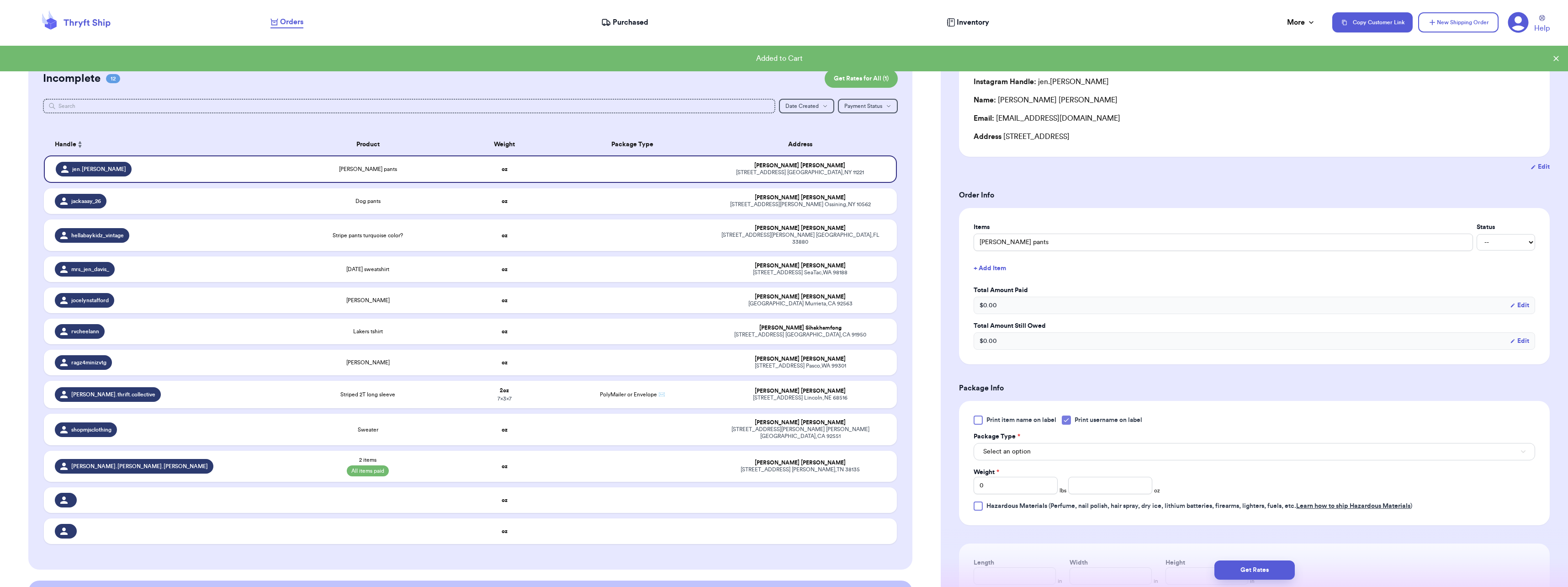
scroll to position [183, 0]
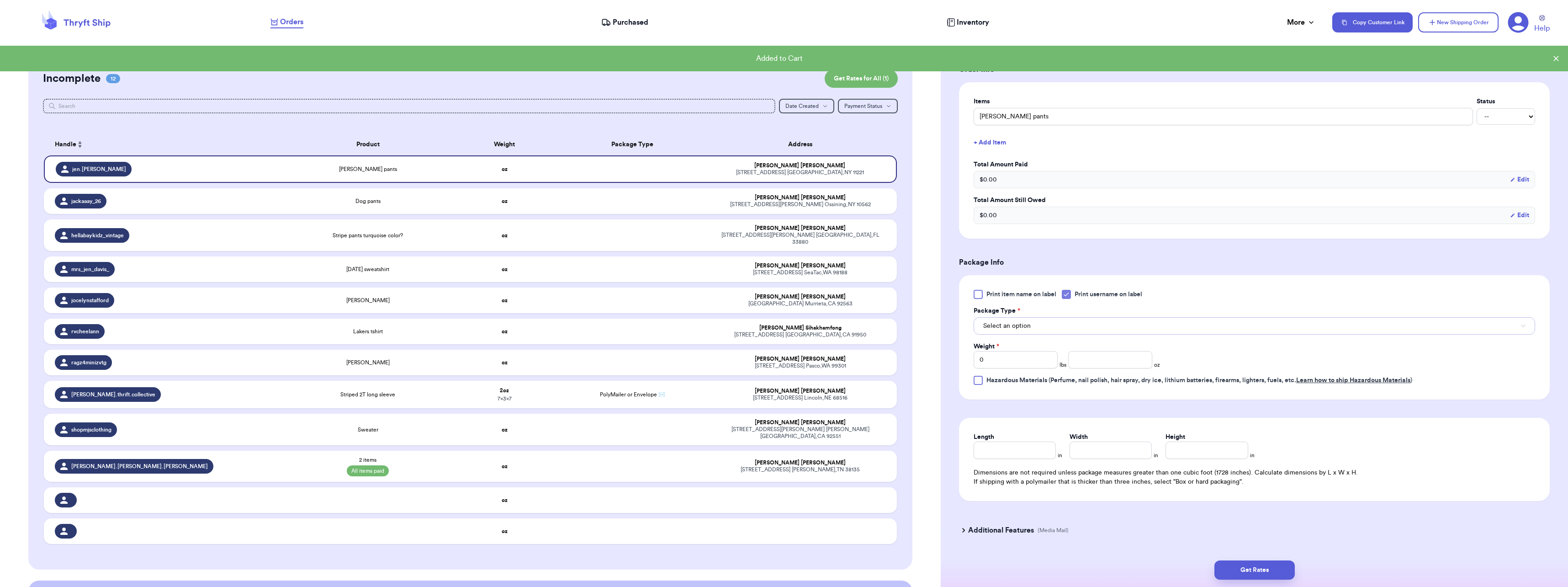
click at [1027, 332] on button "Select an option" at bounding box center [1254, 326] width 561 height 17
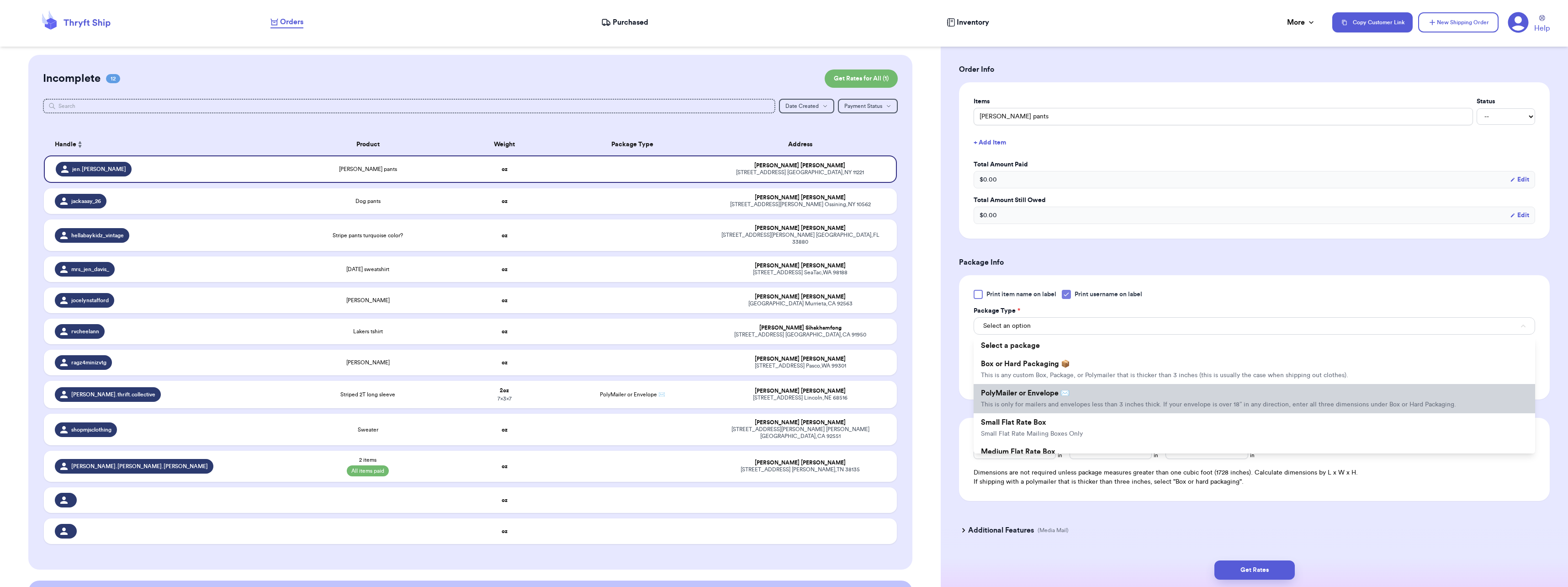
click at [1015, 401] on li "PolyMailer or Envelope ✉️ This is only for mailers and envelopes less than 3 in…" at bounding box center [1254, 399] width 561 height 29
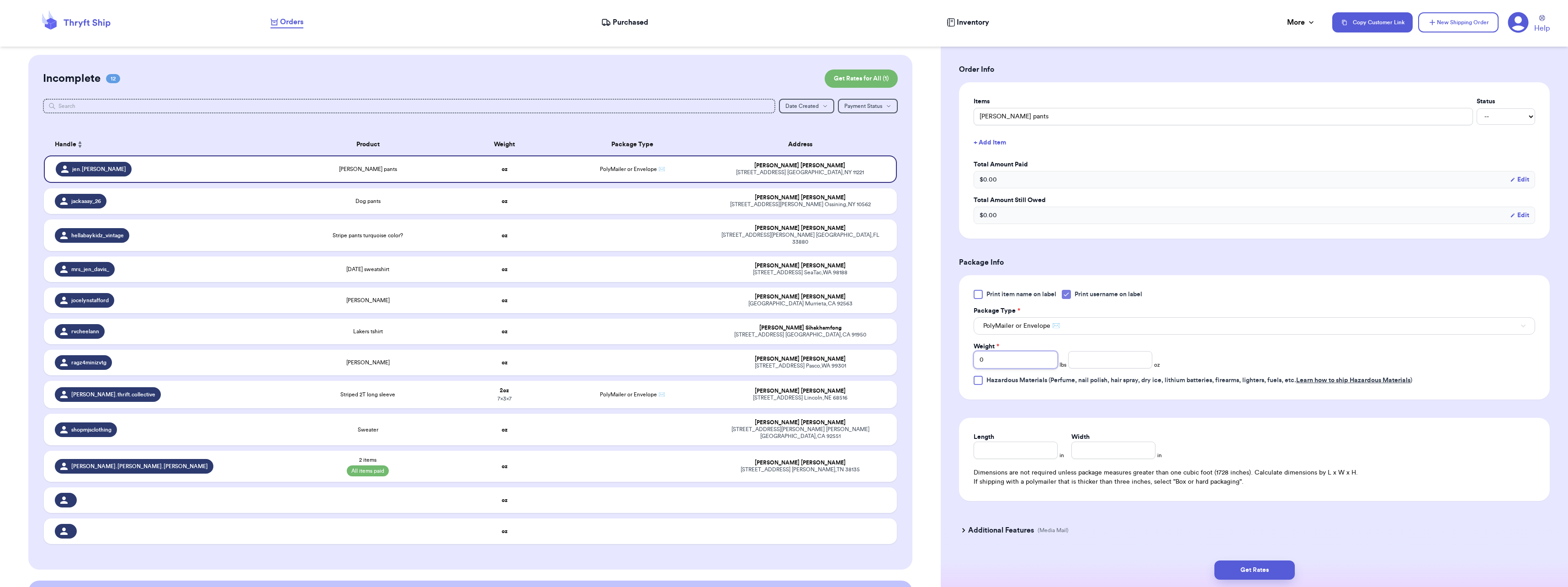
click at [997, 363] on input "0" at bounding box center [1016, 360] width 84 height 17
type input "0"
type input "4"
click at [1024, 452] on input "Length" at bounding box center [1016, 450] width 84 height 17
type input "10"
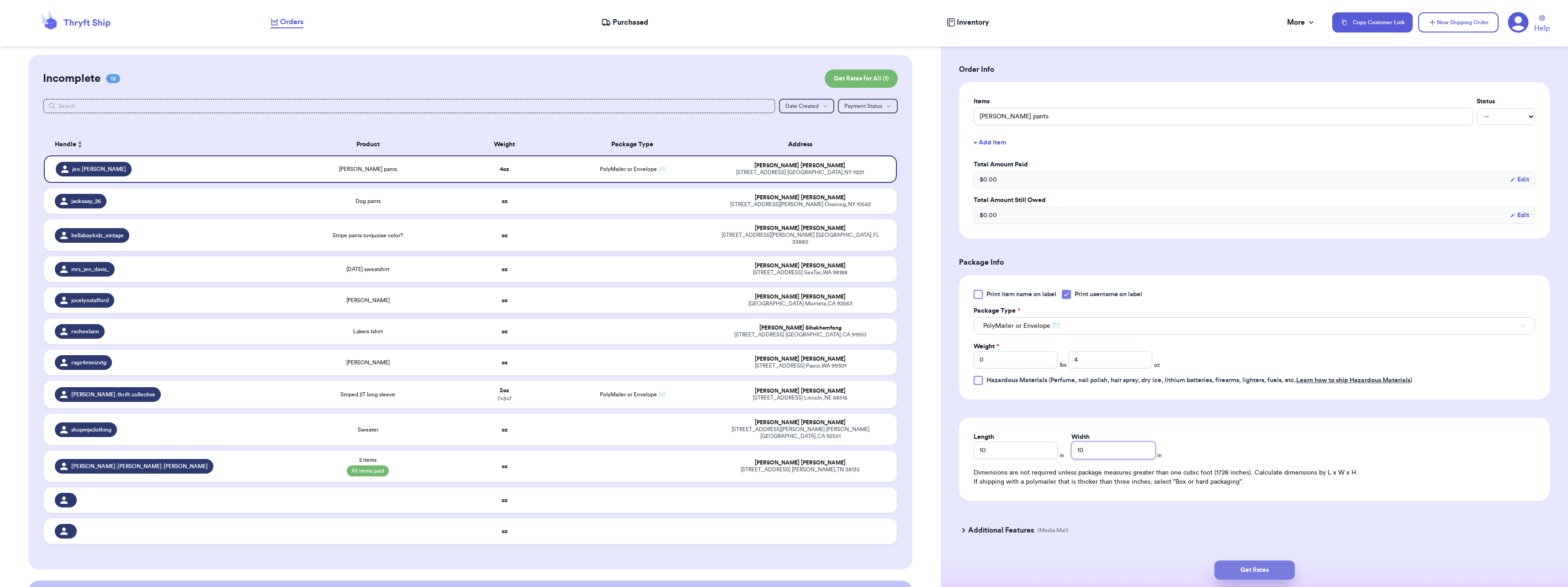
type input "10"
click at [1276, 565] on button "Get Rates" at bounding box center [1254, 570] width 81 height 19
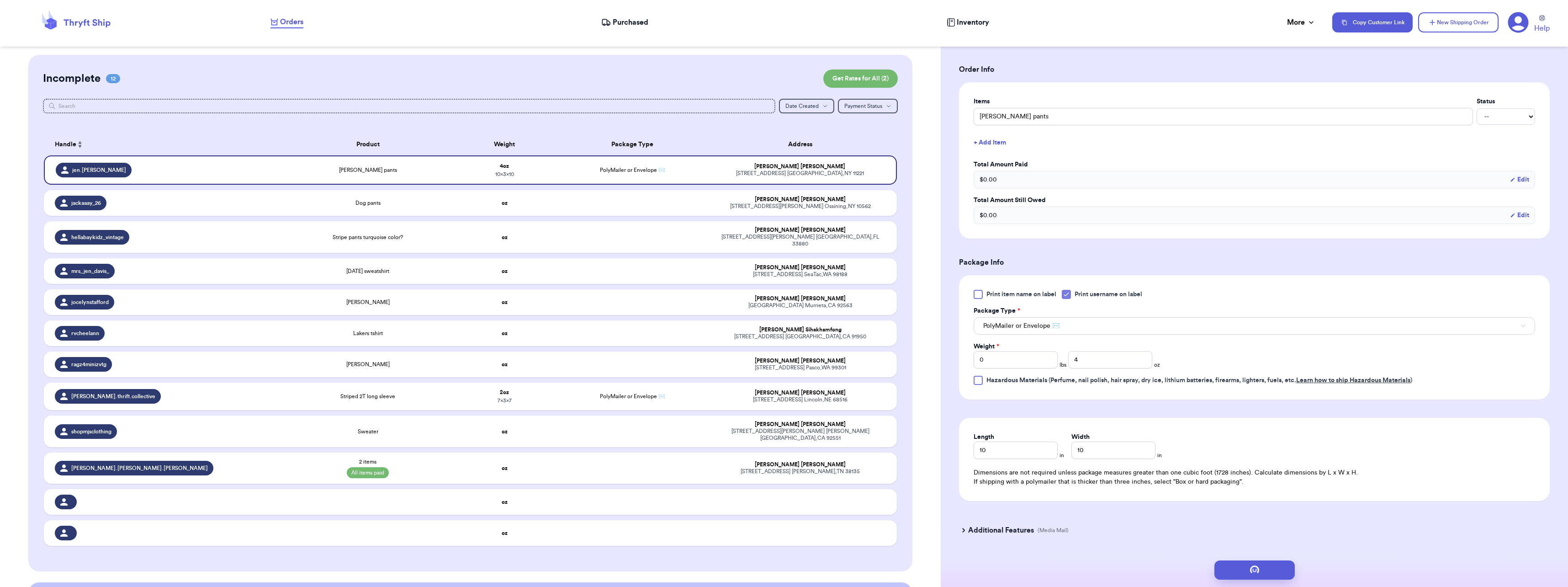
scroll to position [0, 0]
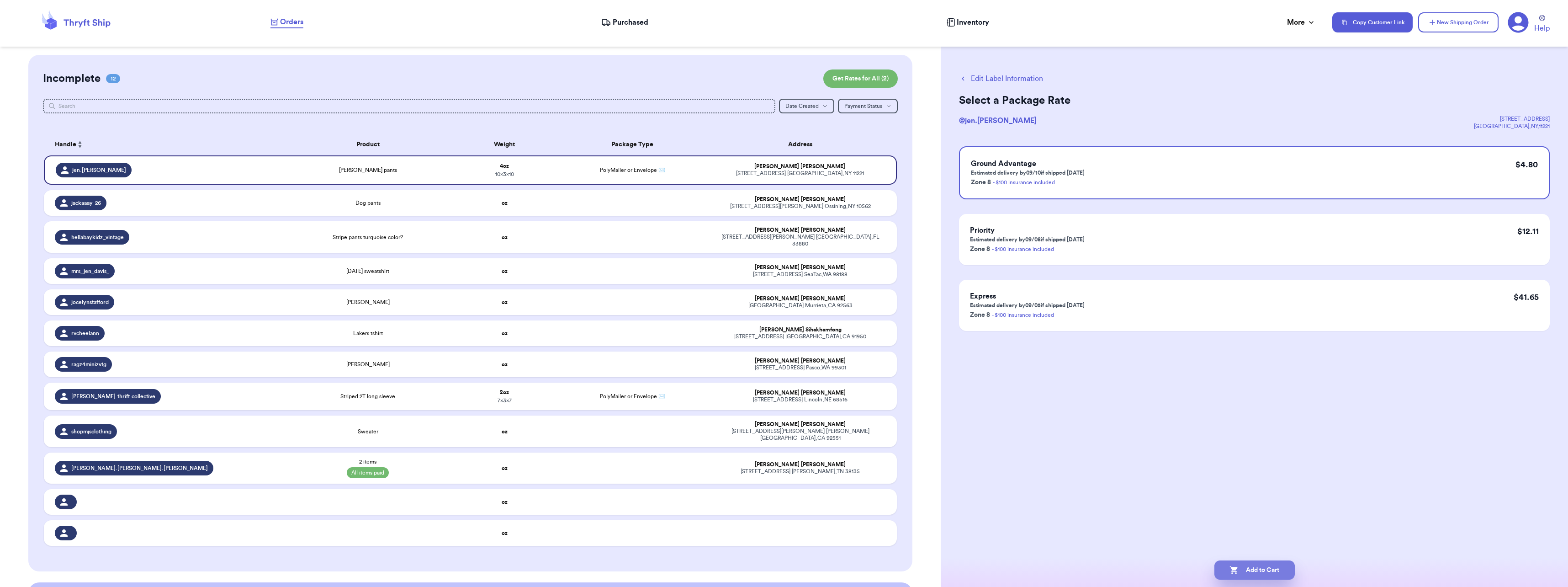
click at [1249, 569] on button "Add to Cart" at bounding box center [1254, 570] width 81 height 19
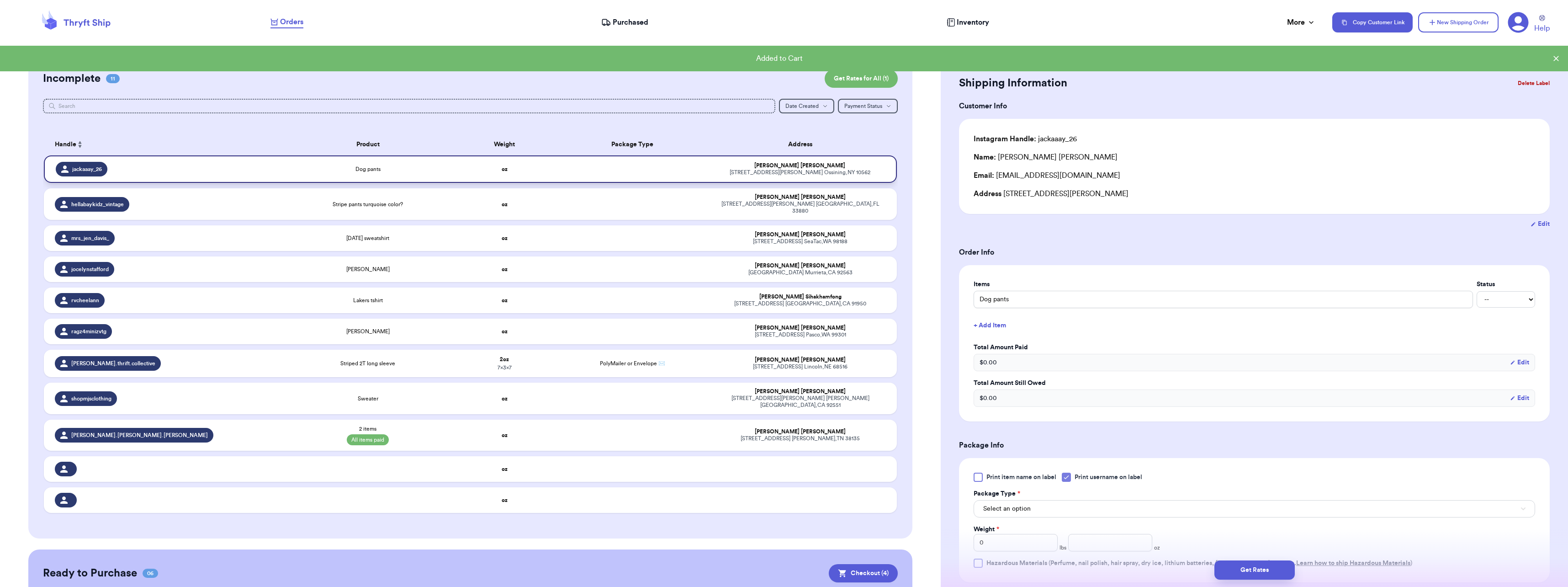
click at [436, 175] on td "Dog pants" at bounding box center [368, 169] width 171 height 28
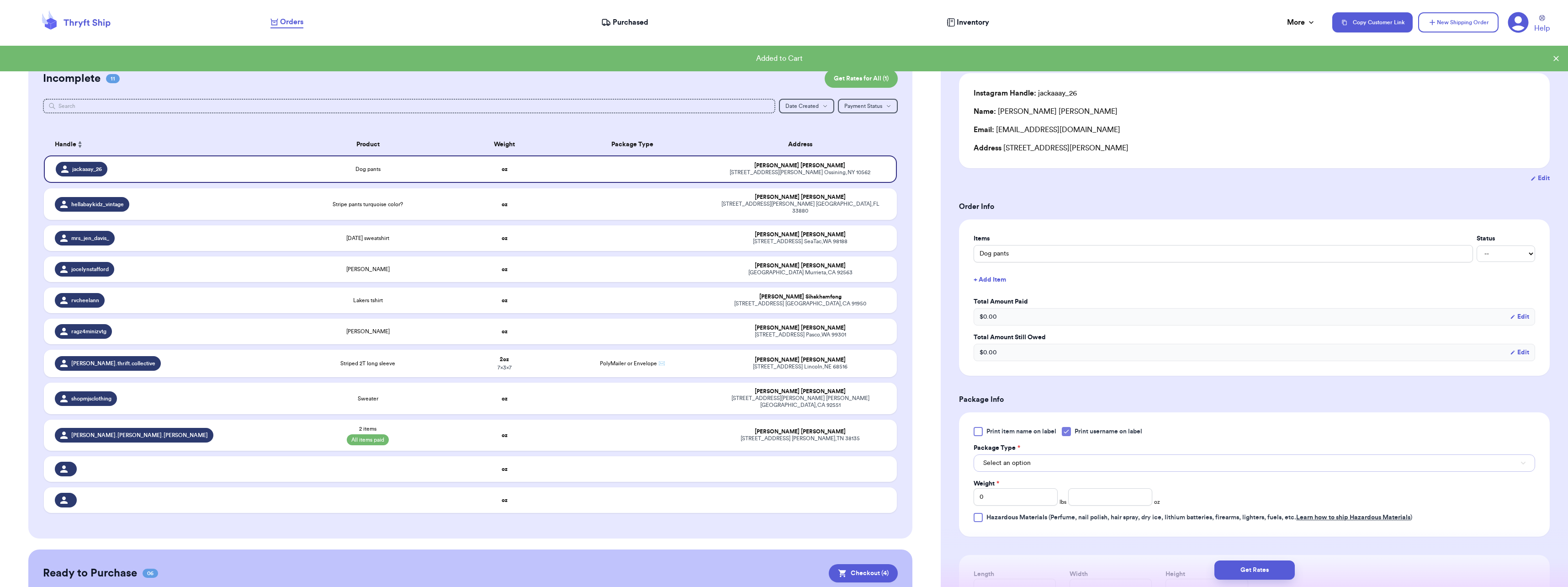
click at [1013, 468] on button "Select an option" at bounding box center [1254, 463] width 561 height 17
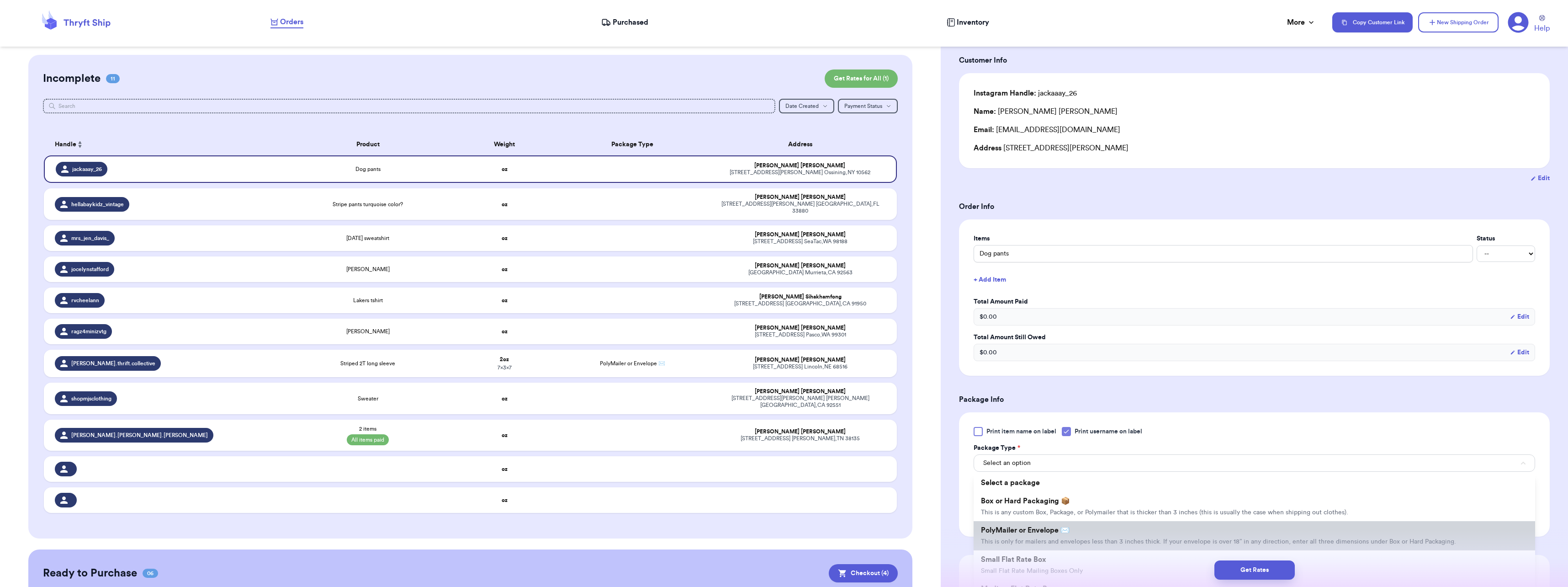
click at [1013, 524] on li "PolyMailer or Envelope ✉️ This is only for mailers and envelopes less than 3 in…" at bounding box center [1254, 535] width 561 height 29
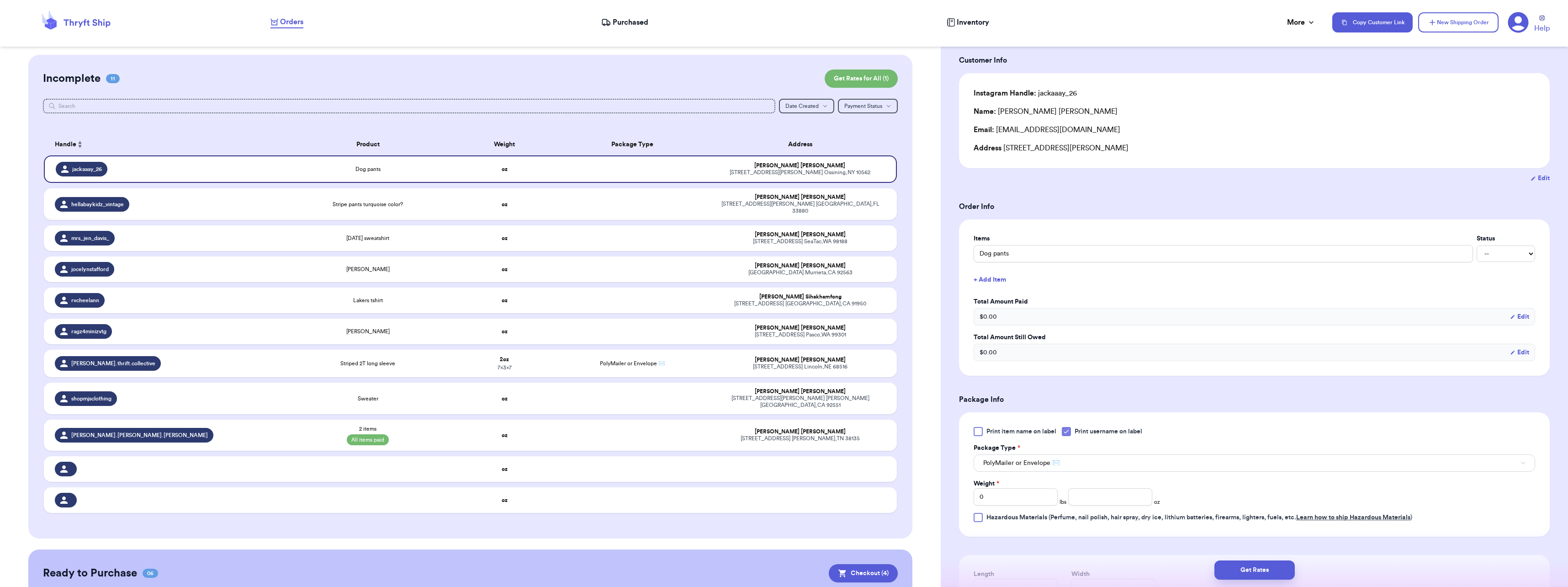
scroll to position [209, 0]
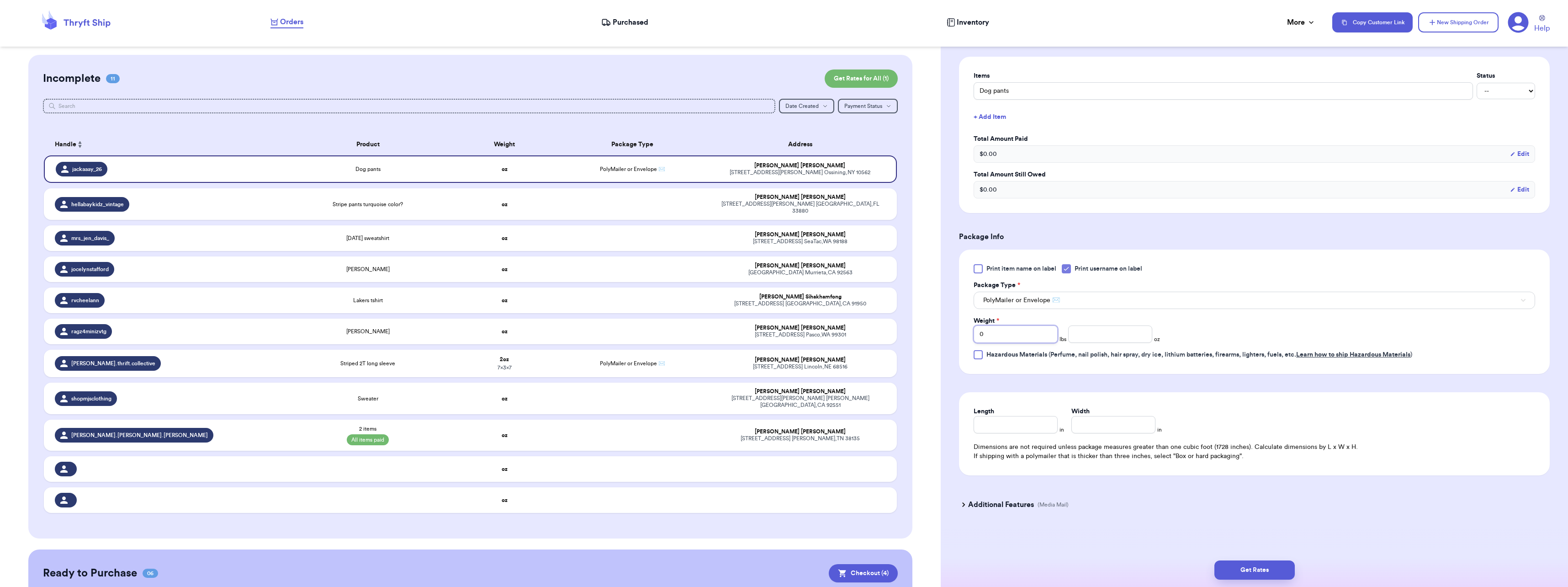
click at [1004, 335] on input "0" at bounding box center [1016, 334] width 84 height 17
type input "0"
type input "4"
type input "3"
click at [1013, 428] on input "Length" at bounding box center [1016, 425] width 84 height 17
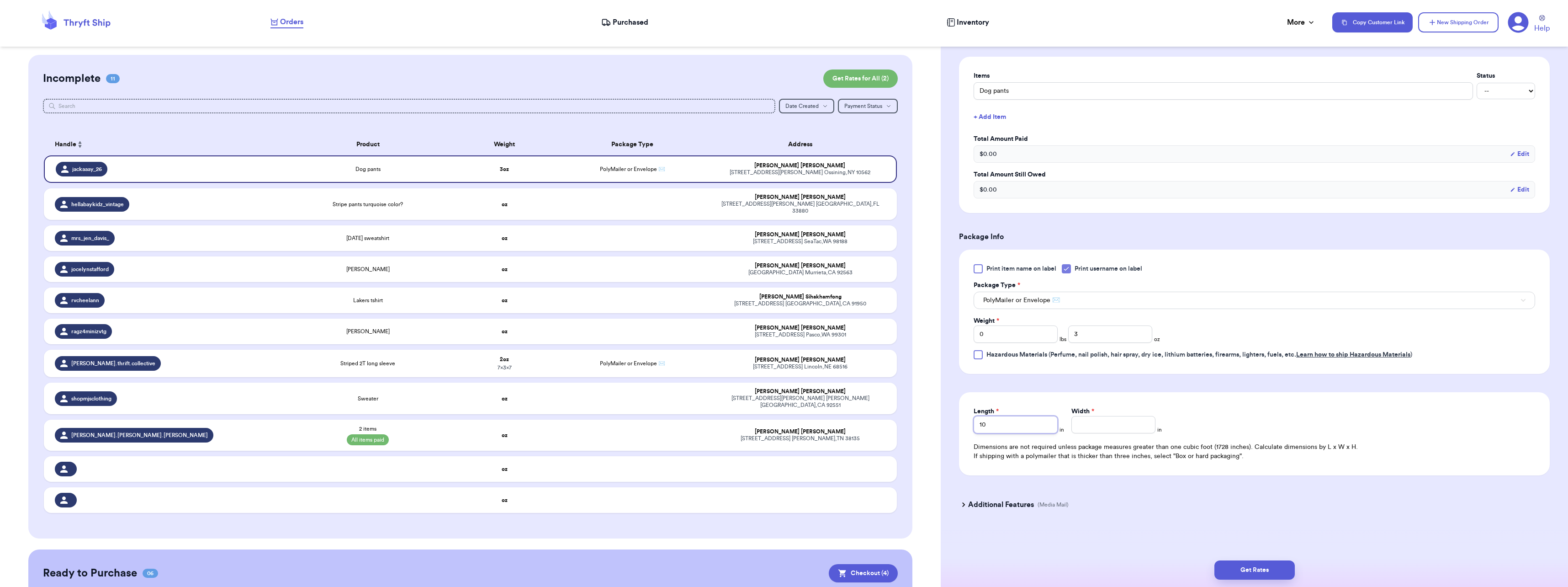
type input "10"
click at [1253, 566] on button "Get Rates" at bounding box center [1254, 570] width 81 height 19
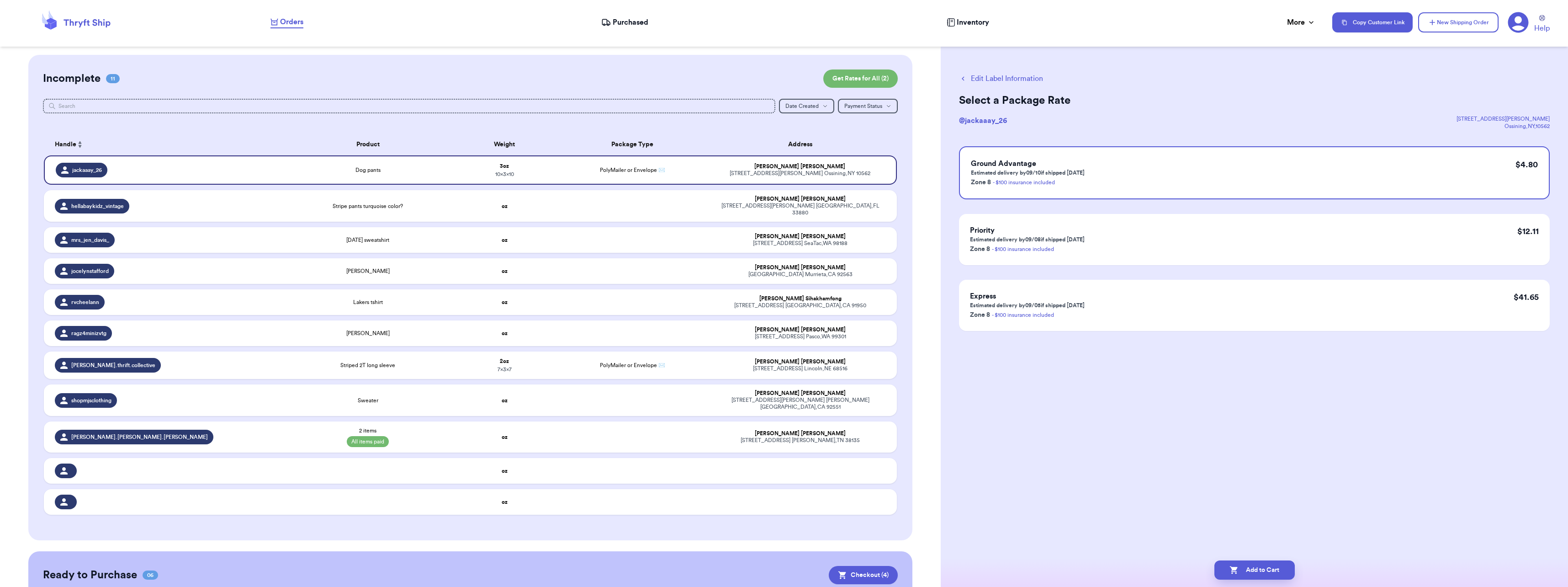
scroll to position [0, 0]
click at [1278, 567] on button "Add to Cart" at bounding box center [1254, 570] width 81 height 19
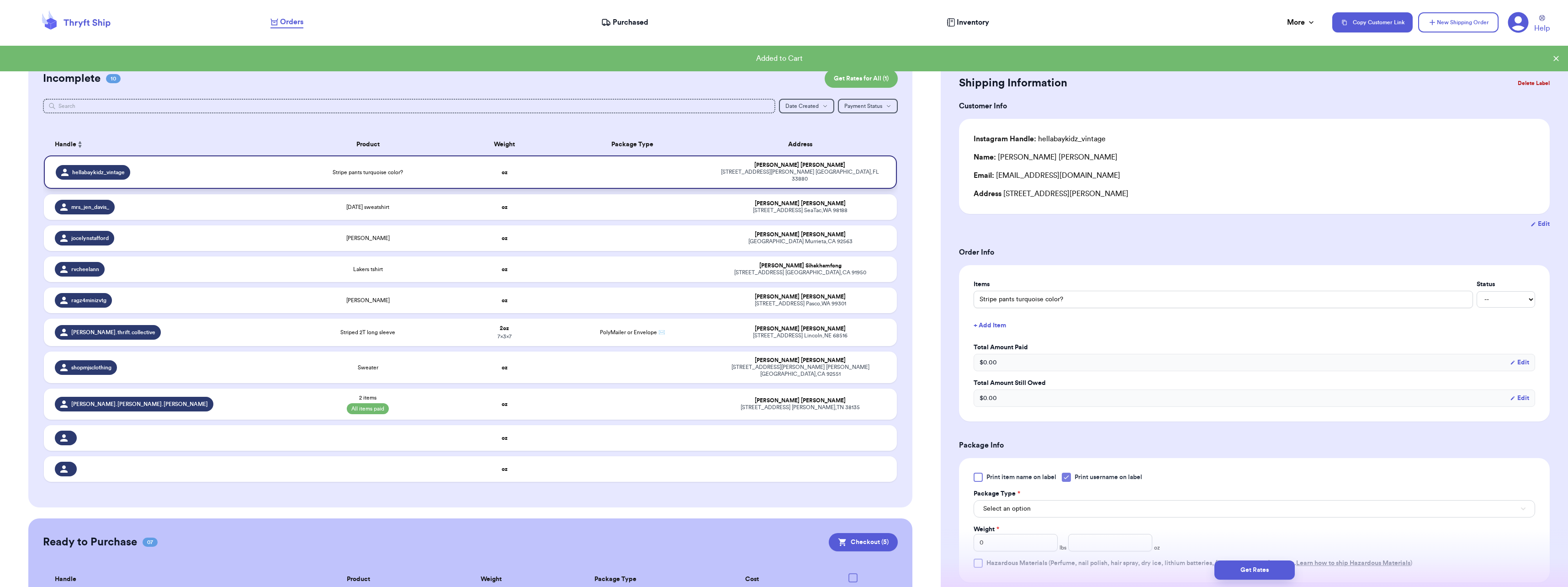
click at [467, 175] on td "oz" at bounding box center [504, 172] width 102 height 33
click at [1018, 503] on button "Select an option" at bounding box center [1254, 508] width 561 height 17
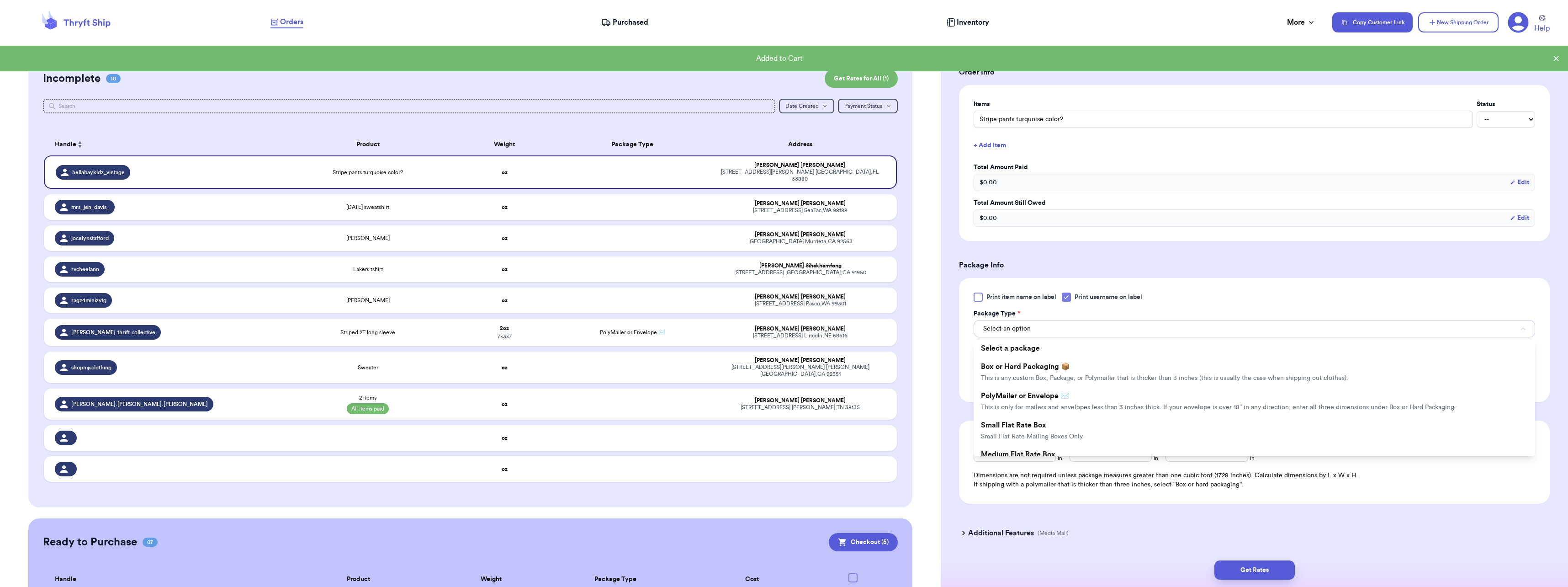
scroll to position [183, 0]
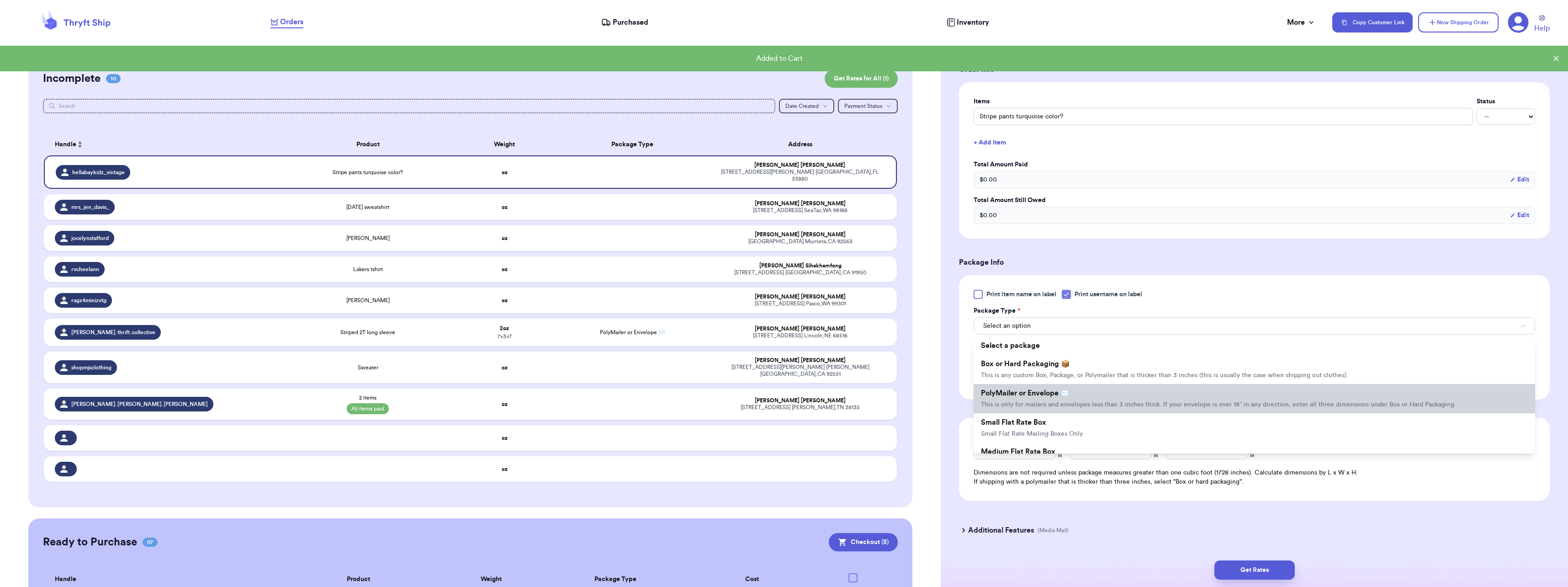
click at [1042, 388] on li "PolyMailer or Envelope ✉️ This is only for mailers and envelopes less than 3 in…" at bounding box center [1254, 399] width 561 height 29
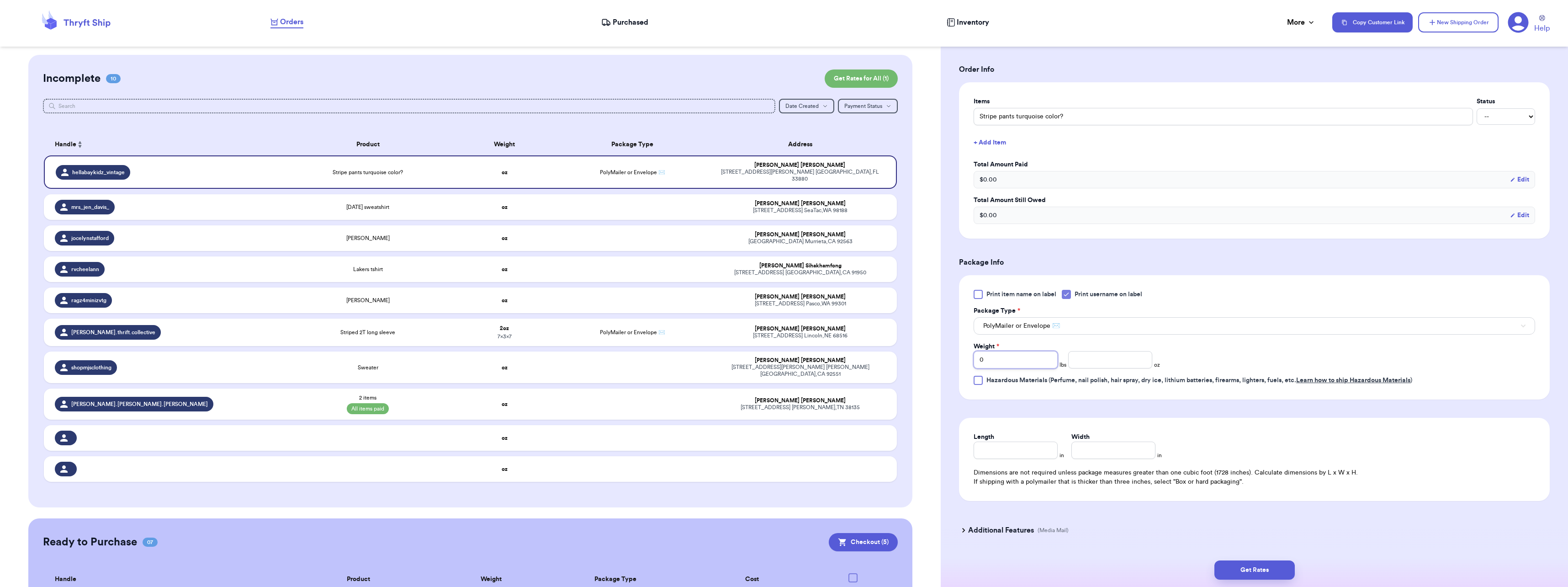
click at [995, 358] on input "0" at bounding box center [1016, 360] width 84 height 17
type input "0"
type input "3"
click at [1007, 451] on input "Length" at bounding box center [1016, 450] width 84 height 17
type input "10"
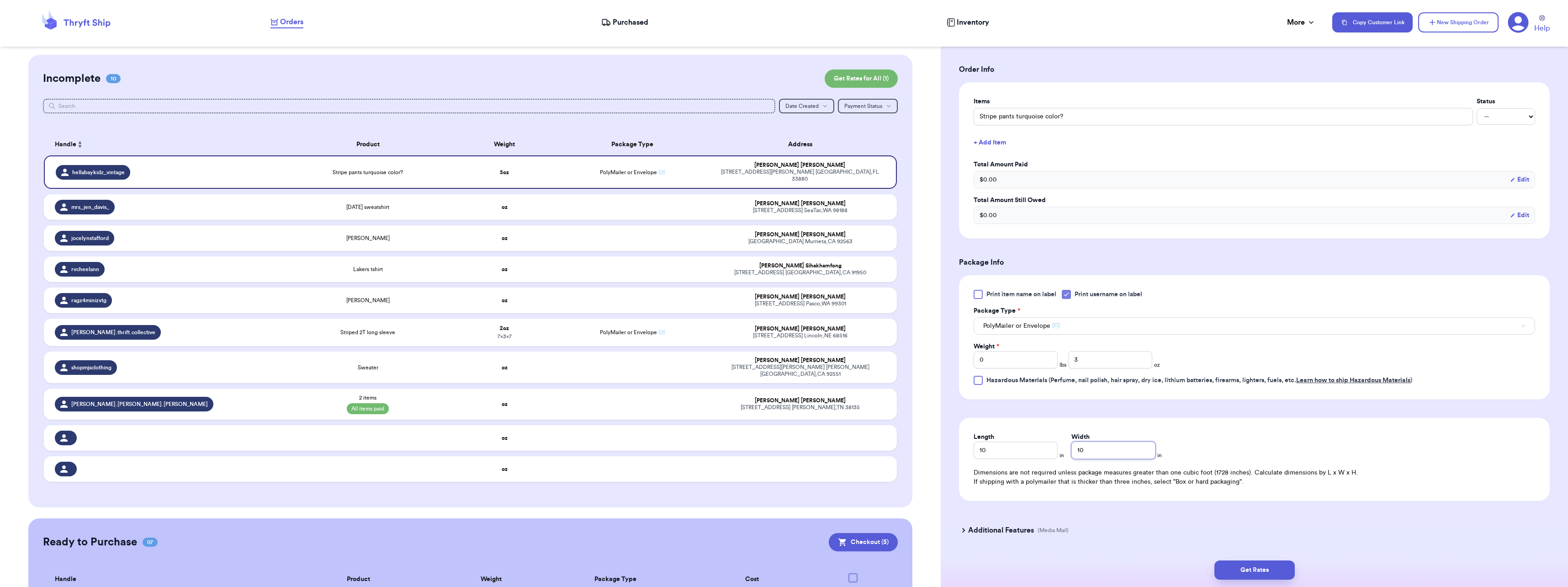
type input "10"
click at [1248, 559] on div "Get Rates" at bounding box center [1254, 570] width 627 height 34
click at [1247, 567] on button "Get Rates" at bounding box center [1254, 570] width 81 height 19
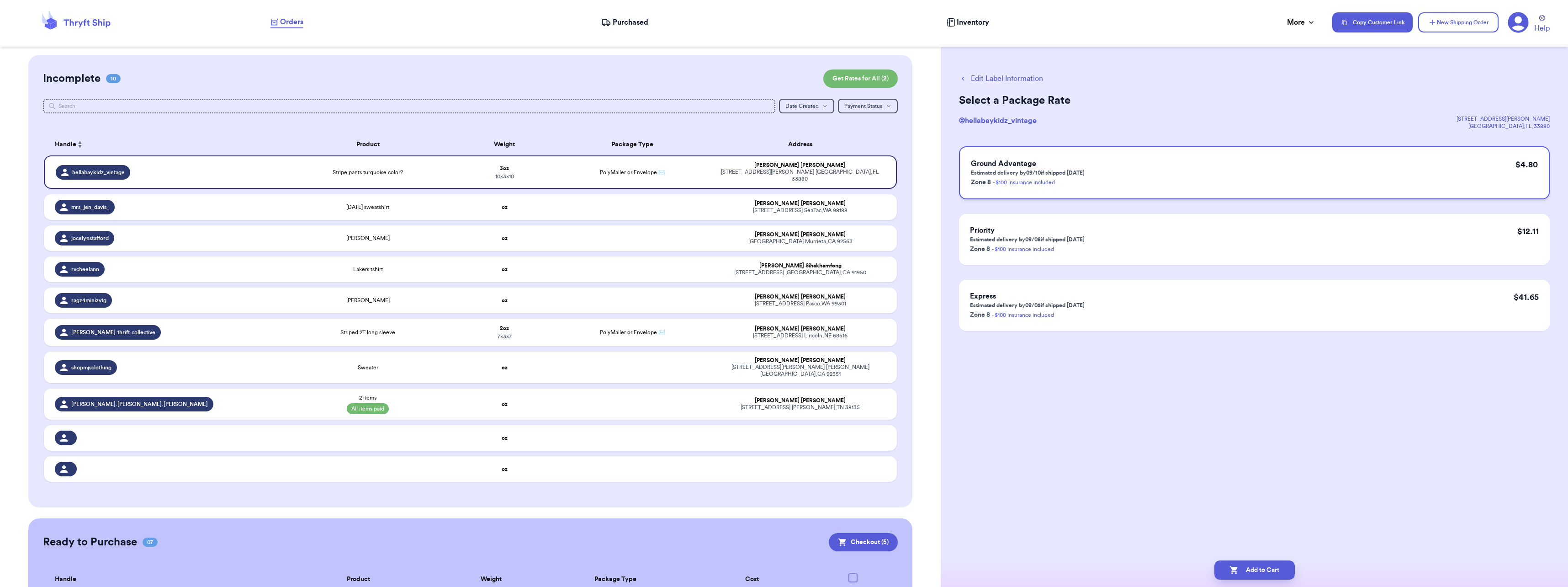
click at [1122, 167] on div "Ground Advantage Estimated delivery by 09/10 if shipped [DATE] Zone 8 - $100 in…" at bounding box center [1254, 172] width 590 height 53
click at [1248, 567] on button "Add to Cart" at bounding box center [1254, 570] width 81 height 19
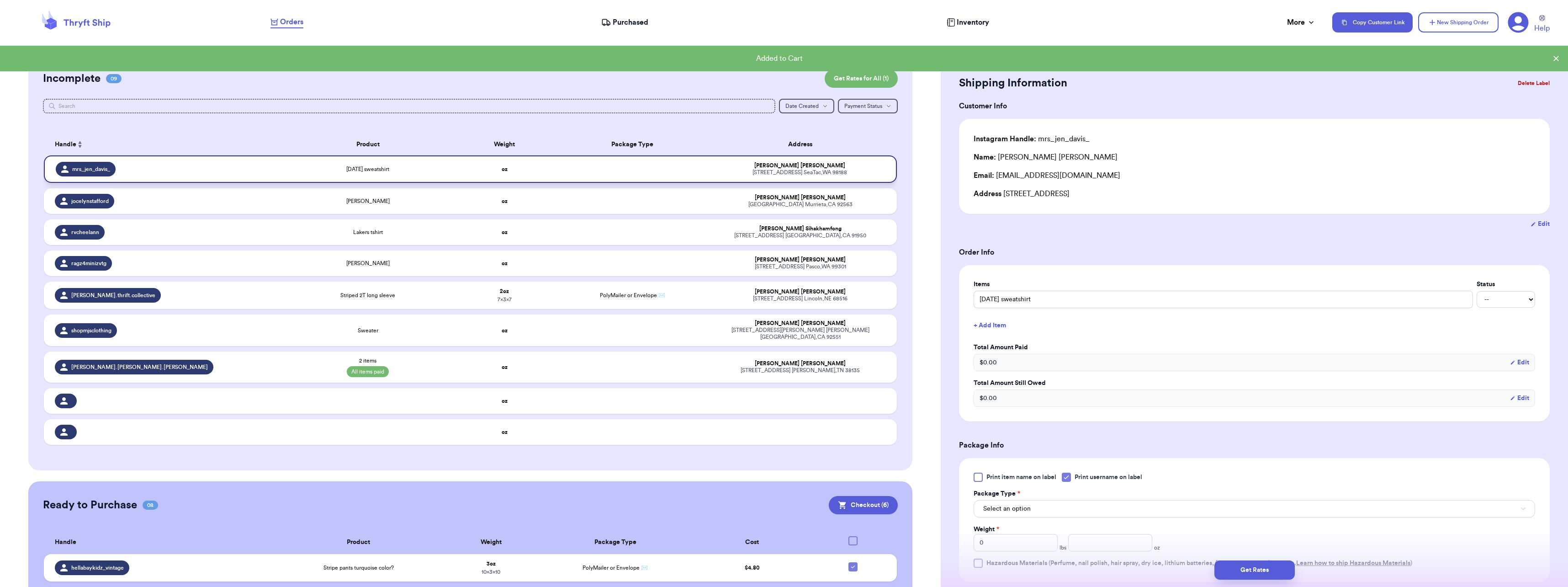
click at [427, 170] on div "[DATE] sweatshirt" at bounding box center [369, 169] width 160 height 7
click at [1069, 508] on button "Select an option" at bounding box center [1254, 508] width 561 height 17
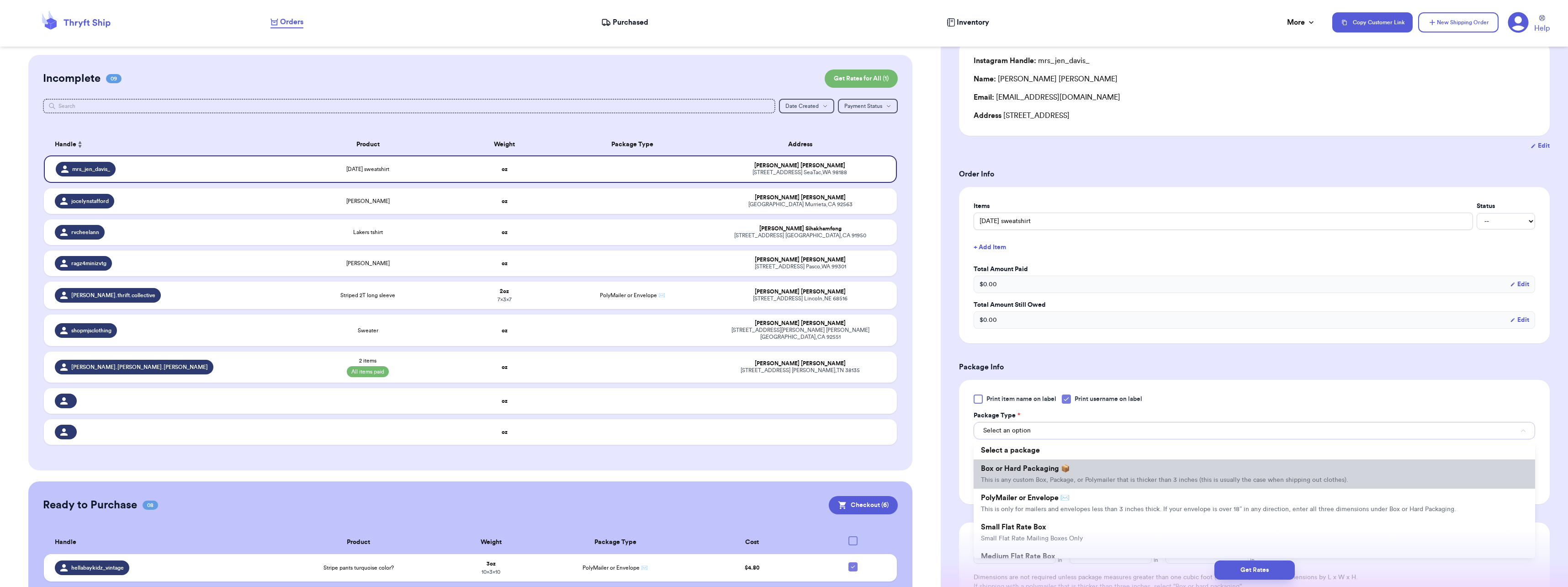
scroll to position [92, 0]
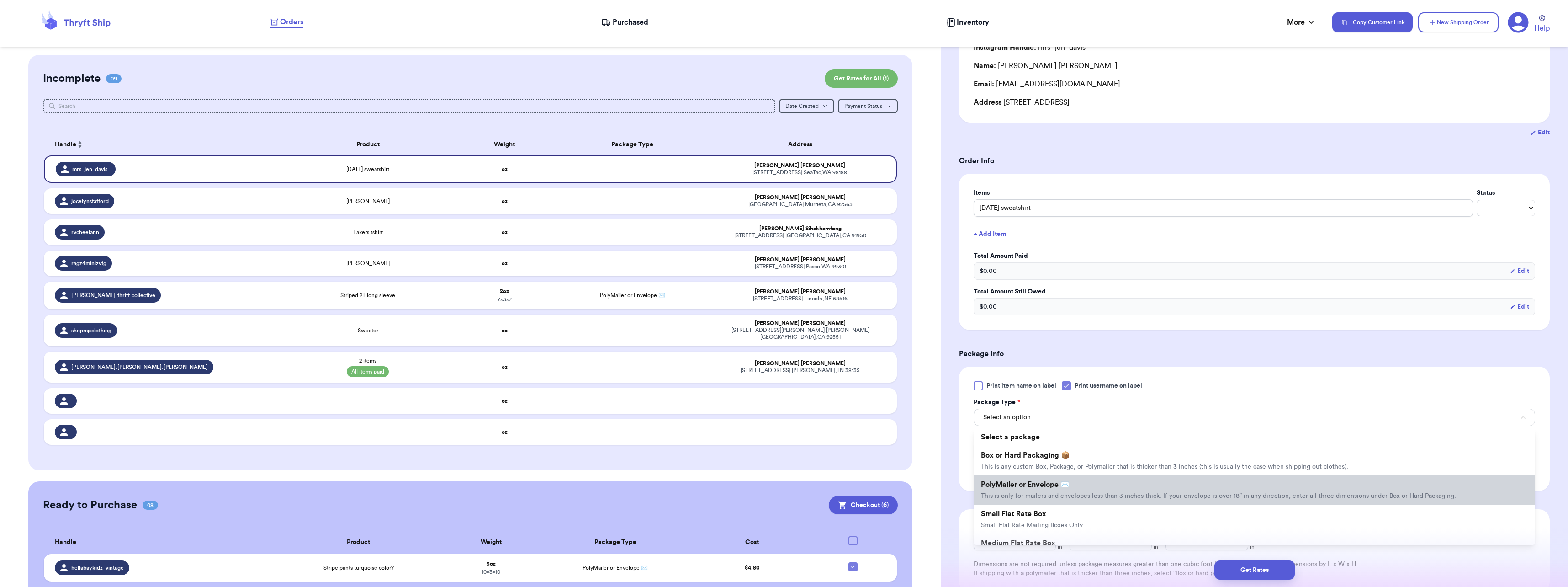
click at [1061, 482] on span "PolyMailer or Envelope ✉️" at bounding box center [1025, 484] width 89 height 7
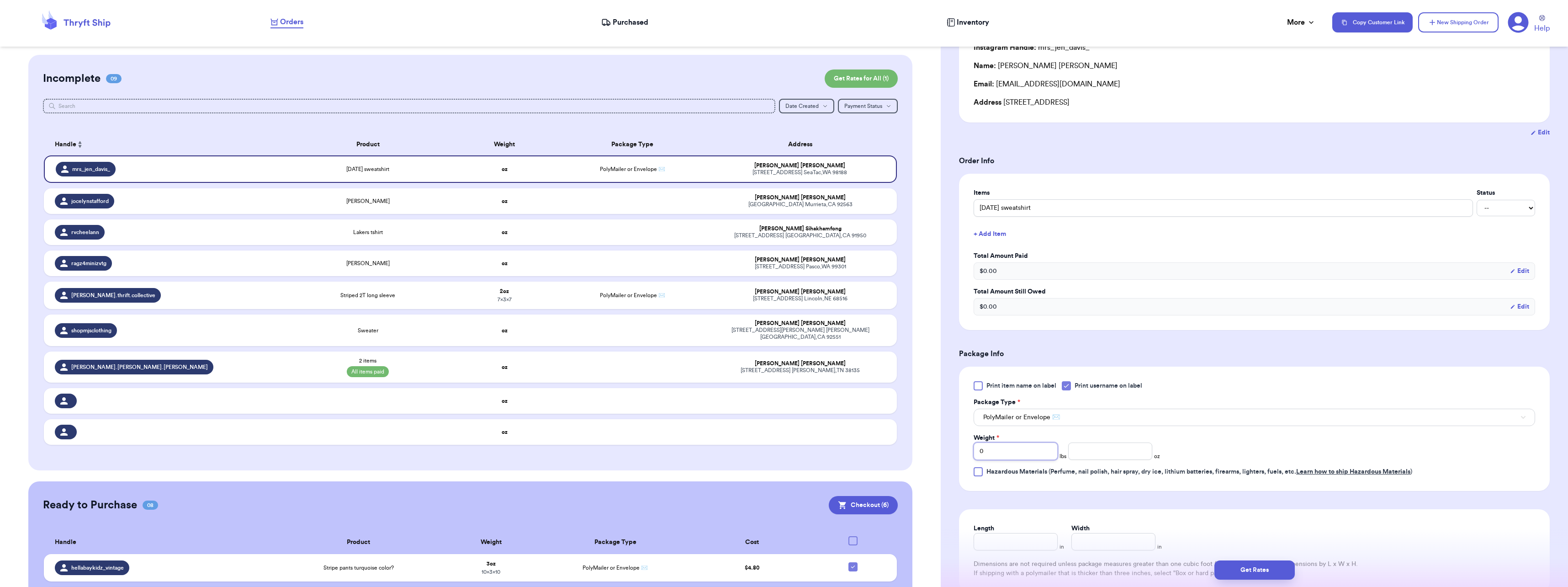
click at [1010, 456] on input "0" at bounding box center [1016, 451] width 84 height 17
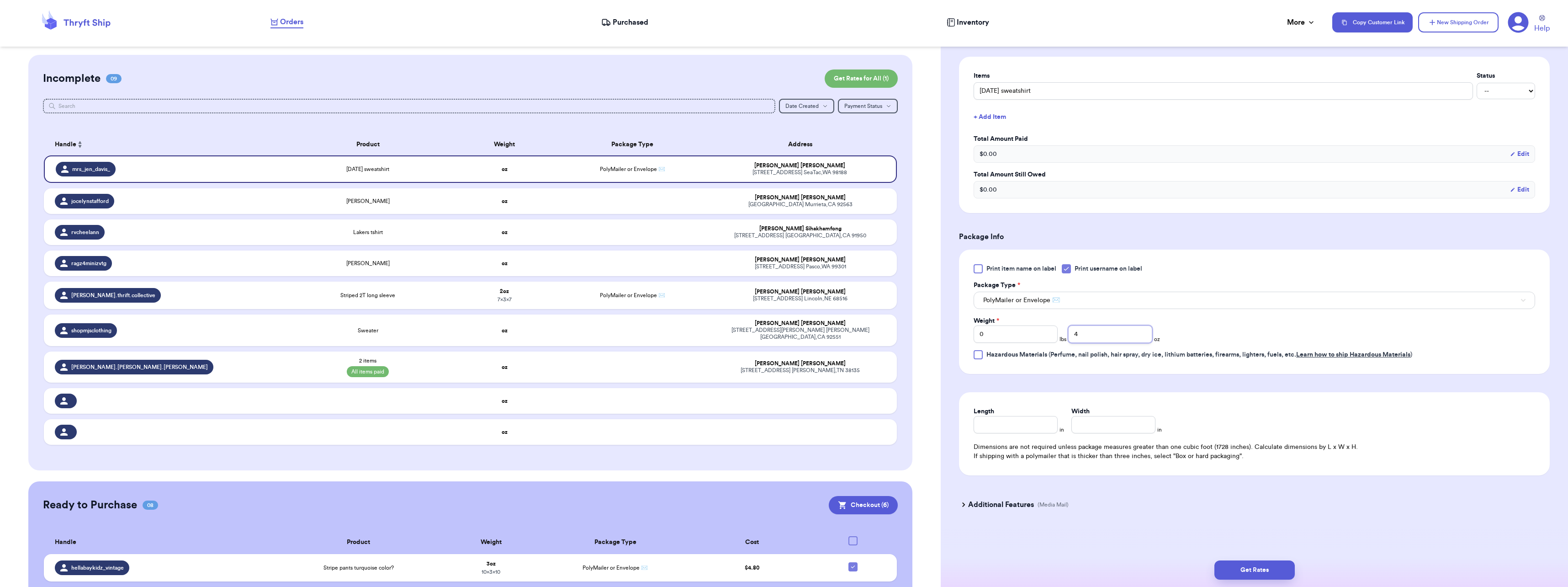
type input "4"
click at [1006, 422] on input "Length" at bounding box center [1016, 425] width 84 height 17
type input "10"
click at [1263, 567] on button "Get Rates" at bounding box center [1254, 570] width 81 height 19
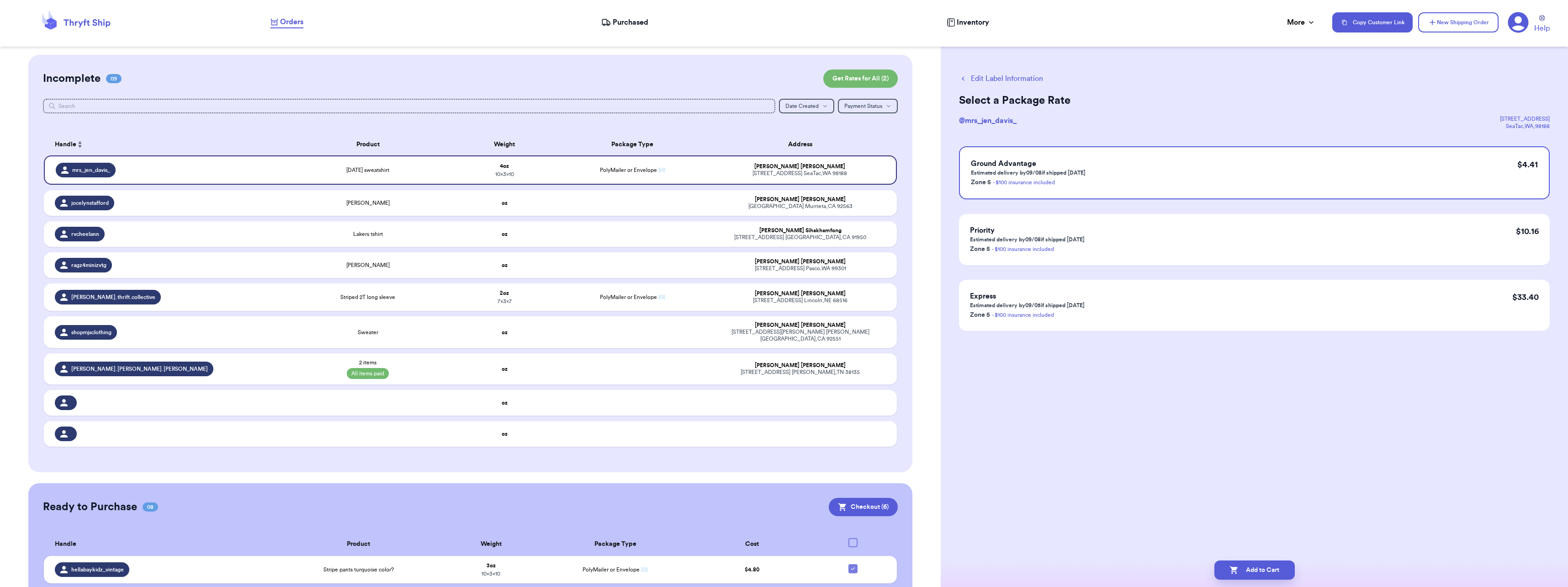
scroll to position [0, 0]
click at [1253, 563] on button "Add to Cart" at bounding box center [1254, 570] width 81 height 19
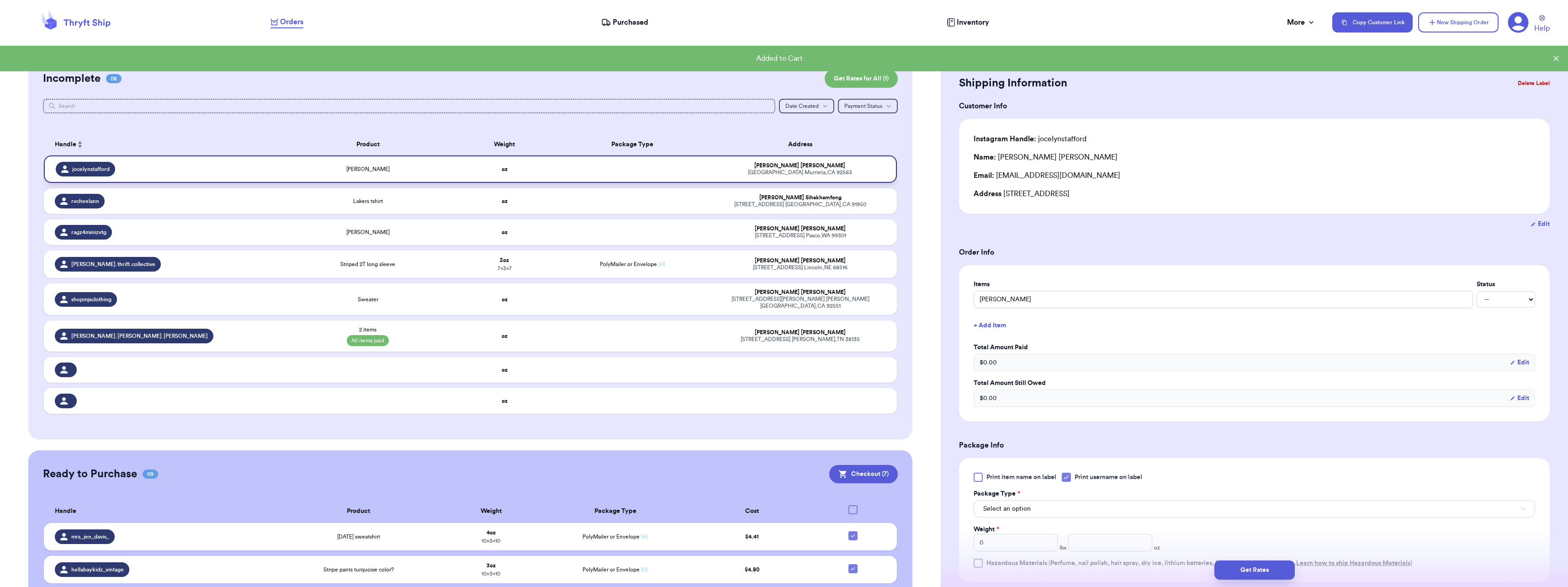
click at [394, 167] on div "[PERSON_NAME]" at bounding box center [369, 169] width 160 height 7
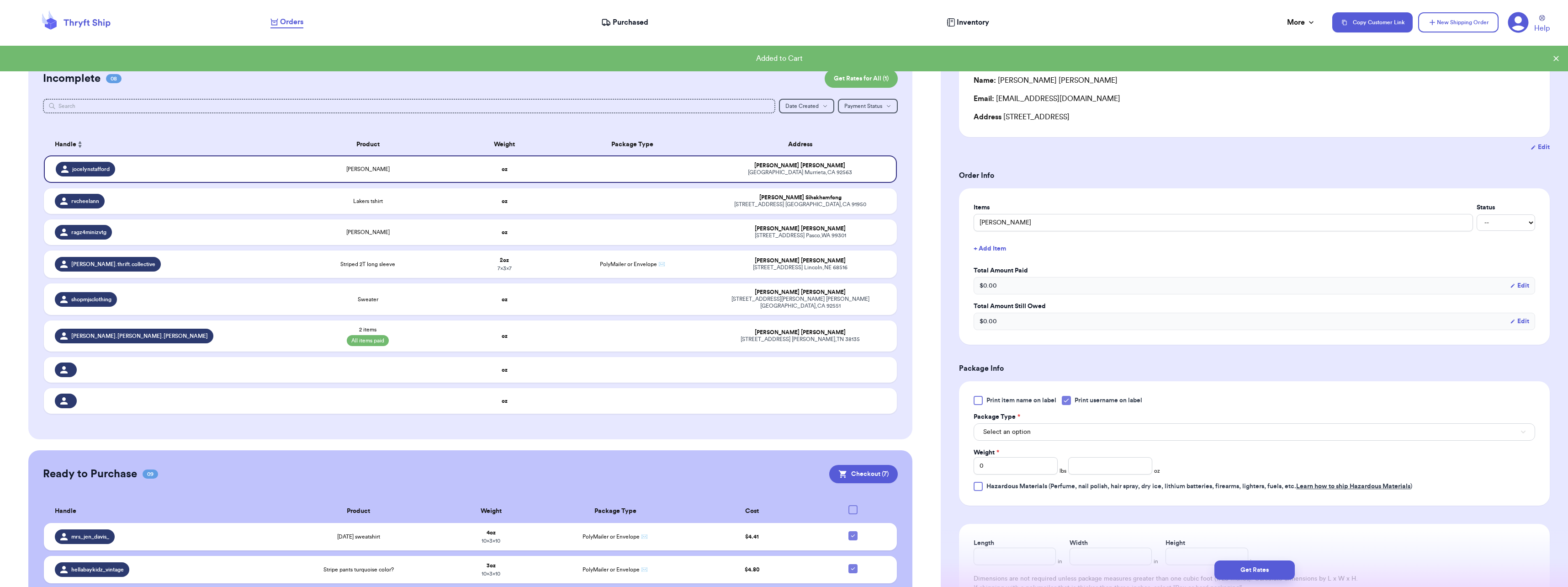
scroll to position [137, 0]
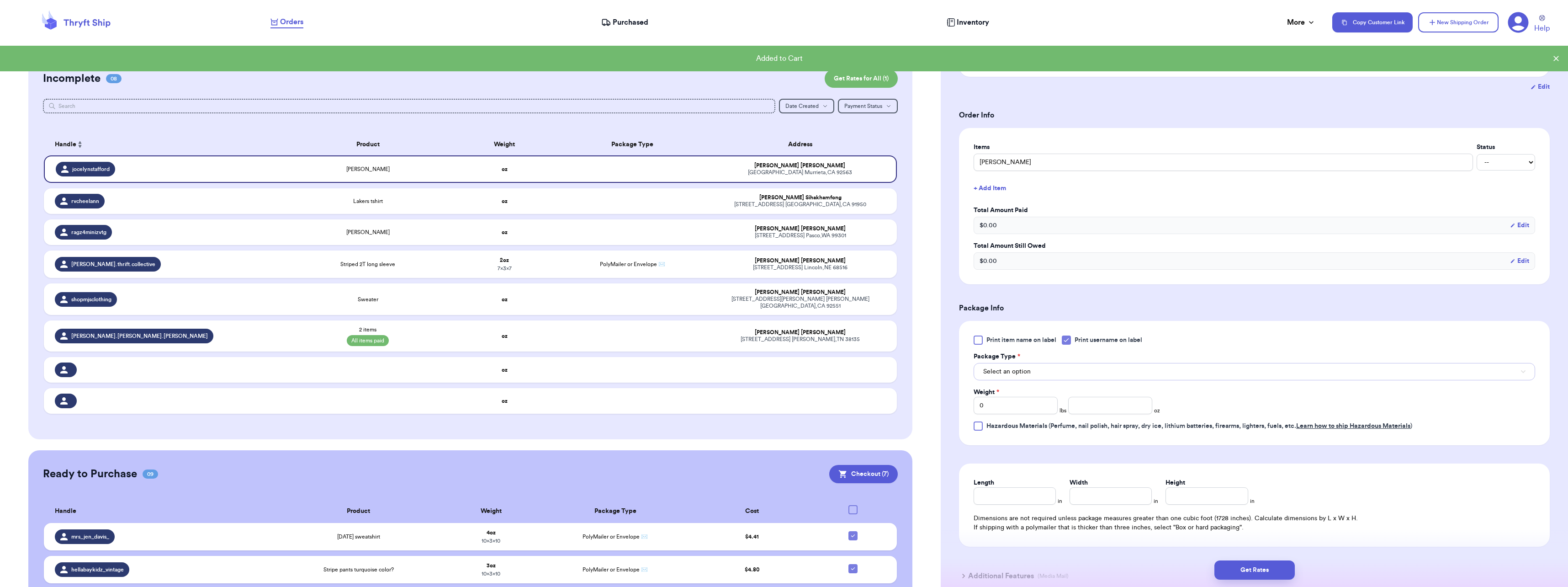
click at [1010, 368] on span "Select an option" at bounding box center [1006, 372] width 47 height 9
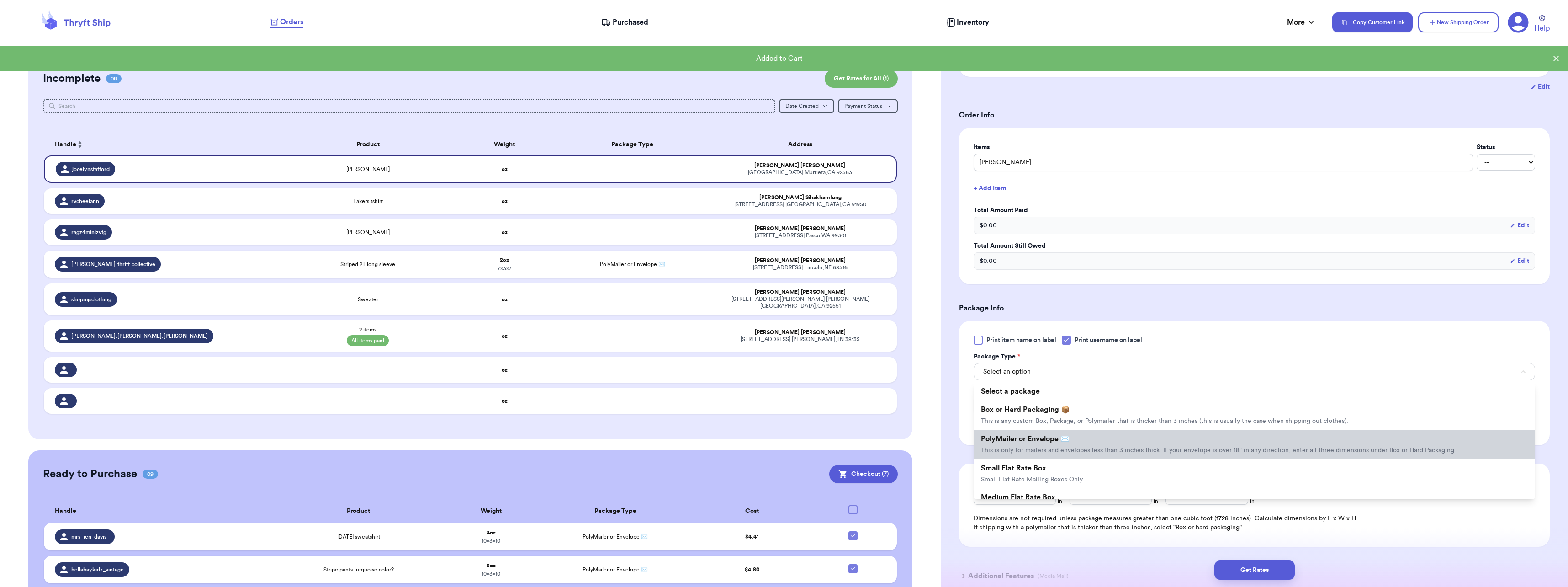
click at [1021, 450] on span "This is only for mailers and envelopes less than 3 inches thick. If your envelo…" at bounding box center [1218, 450] width 475 height 7
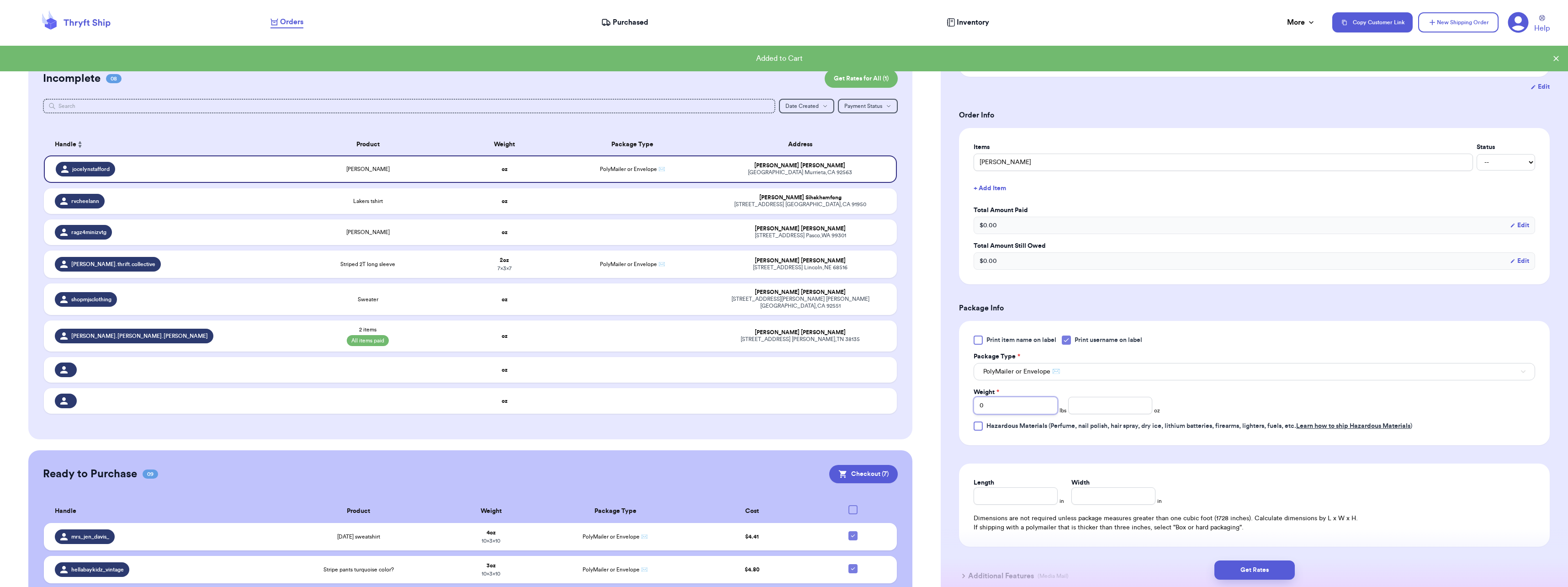
click at [1006, 403] on input "0" at bounding box center [1016, 405] width 84 height 17
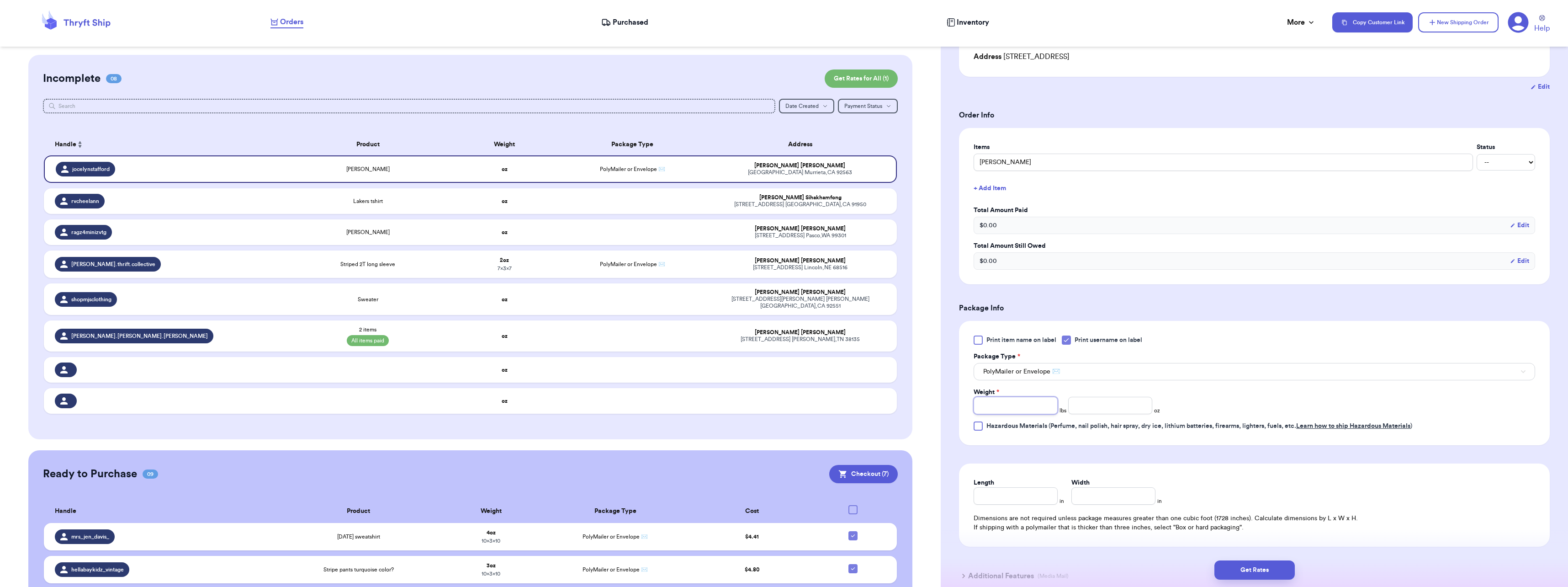
type input "0"
type input "4"
click at [1029, 493] on input "Length" at bounding box center [1016, 496] width 84 height 17
type input "1"
type input "10"
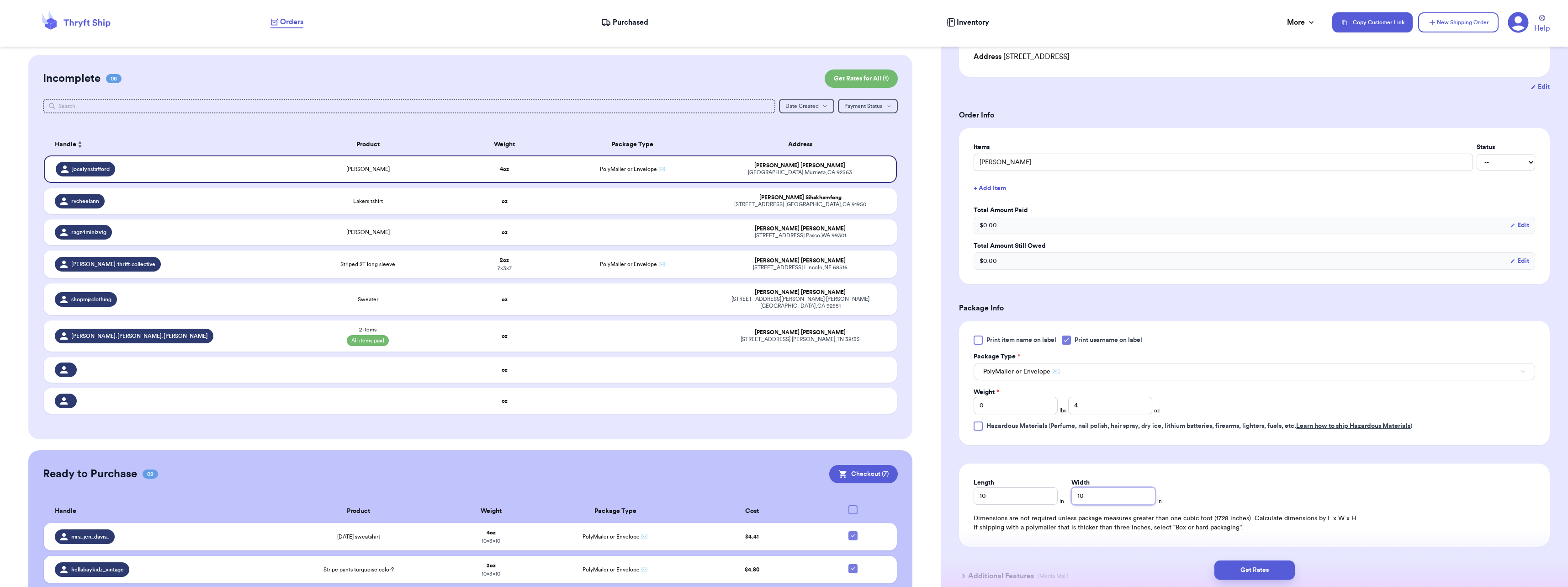
type input "10"
click at [1168, 490] on div "Length 10 in Width 10 in" at bounding box center [1114, 491] width 281 height 26
click at [1249, 566] on button "Get Rates" at bounding box center [1254, 570] width 81 height 19
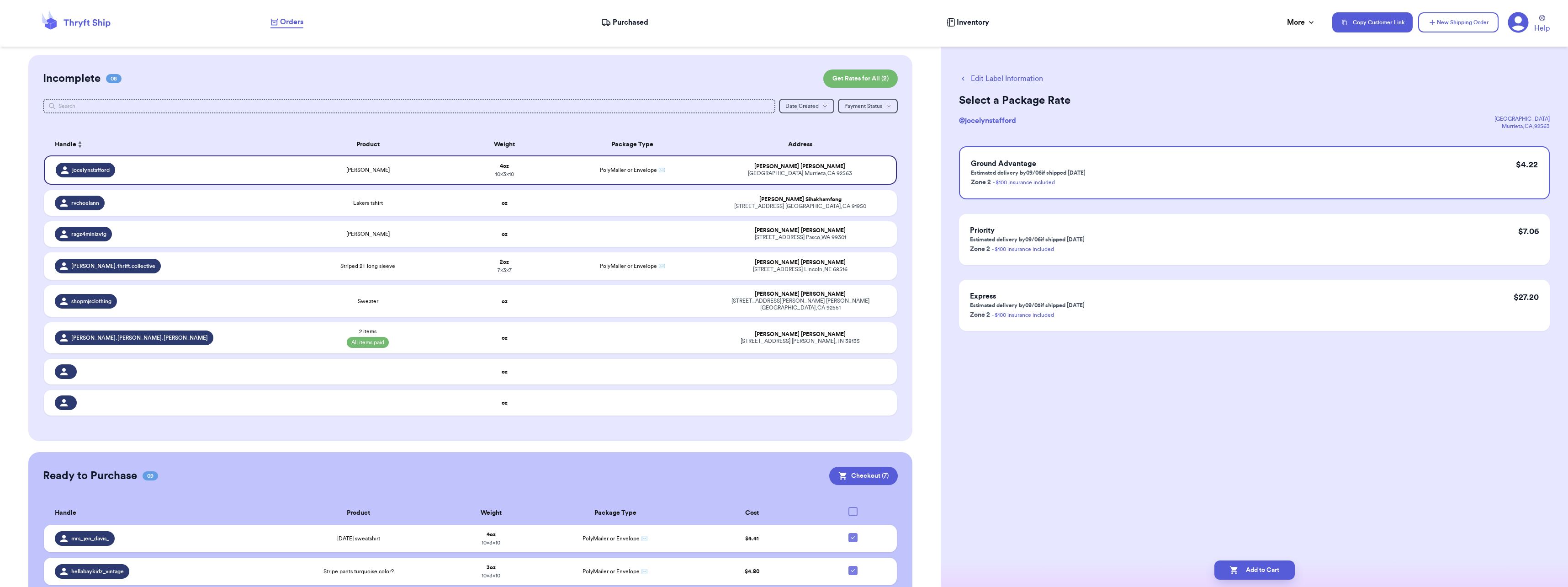
click at [1249, 566] on button "Add to Cart" at bounding box center [1254, 570] width 81 height 19
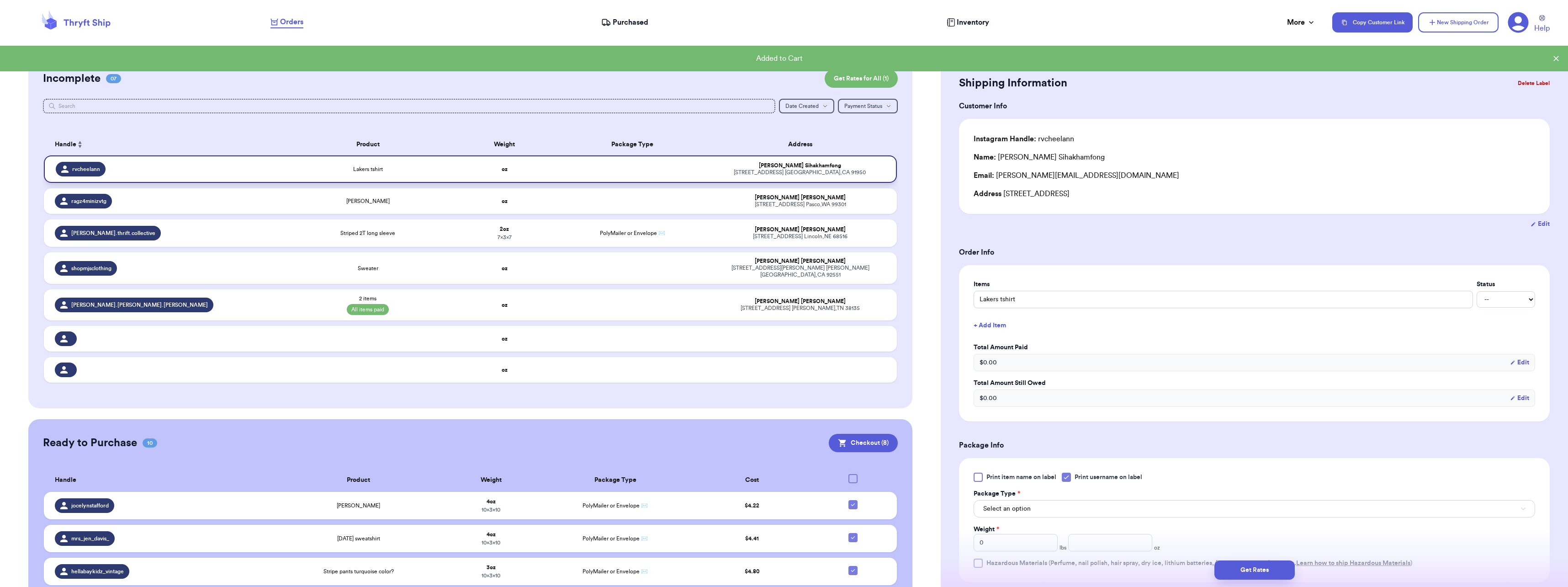
click at [466, 163] on td "oz" at bounding box center [504, 169] width 102 height 28
click at [1055, 511] on button "Select an option" at bounding box center [1254, 508] width 561 height 17
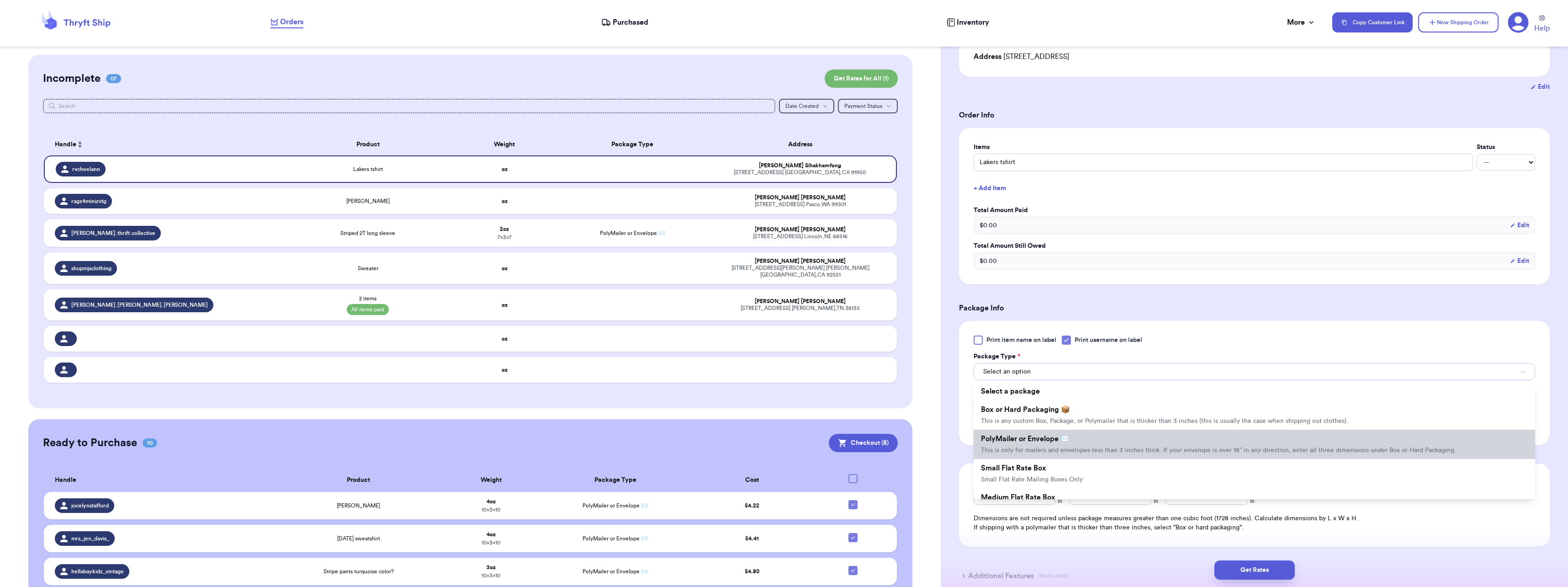
scroll to position [92, 0]
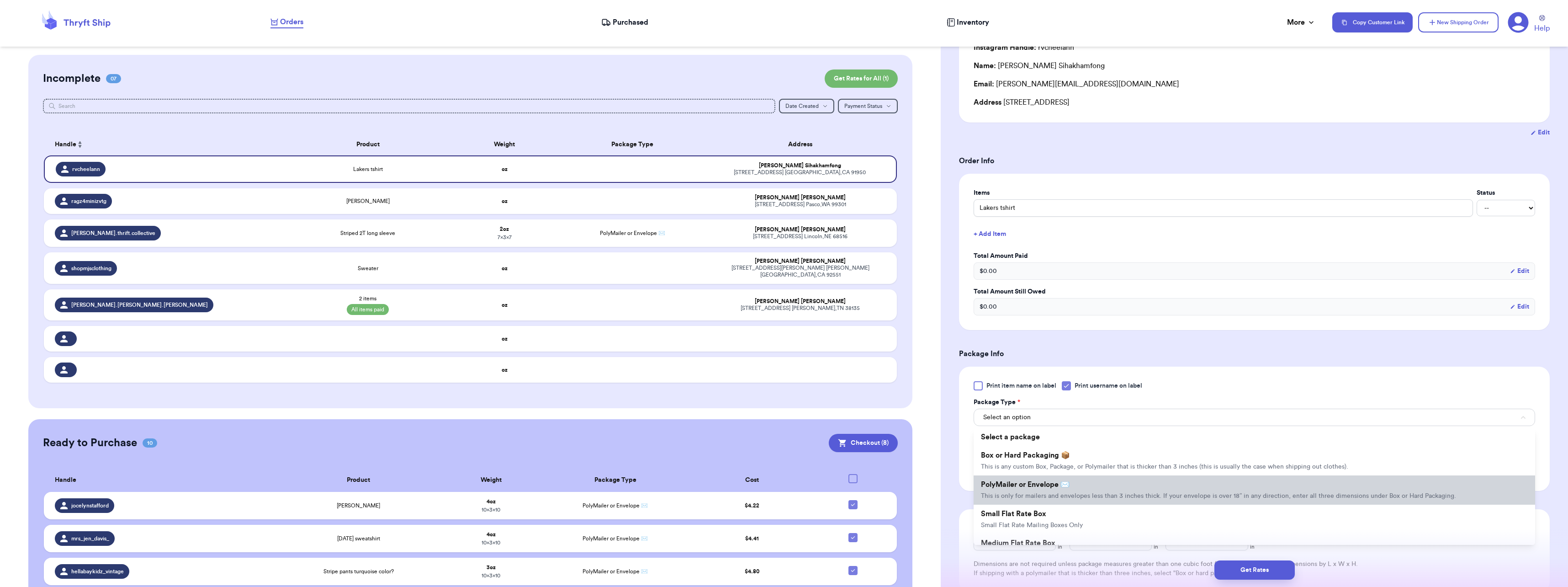
click at [1040, 478] on li "PolyMailer or Envelope ✉️ This is only for mailers and envelopes less than 3 in…" at bounding box center [1254, 490] width 561 height 29
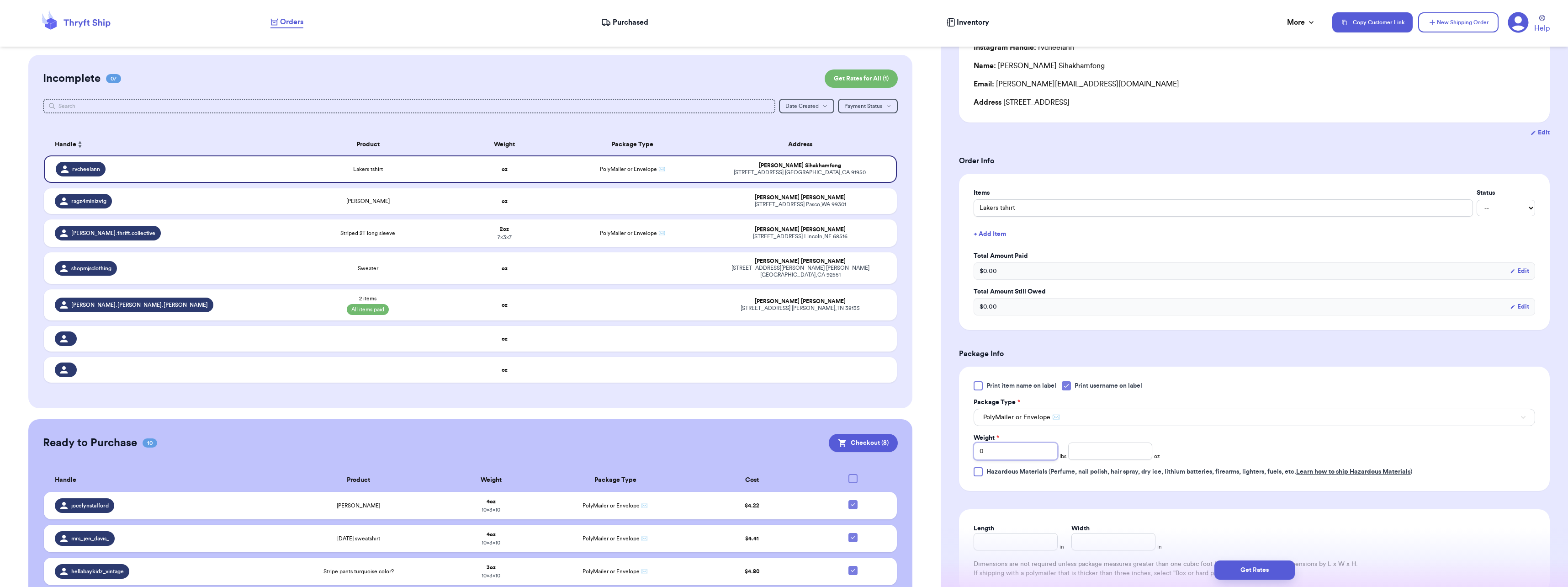
click at [1026, 454] on input "0" at bounding box center [1016, 451] width 84 height 17
type input "4"
click at [1018, 547] on input "Length" at bounding box center [1016, 542] width 84 height 17
type input "10"
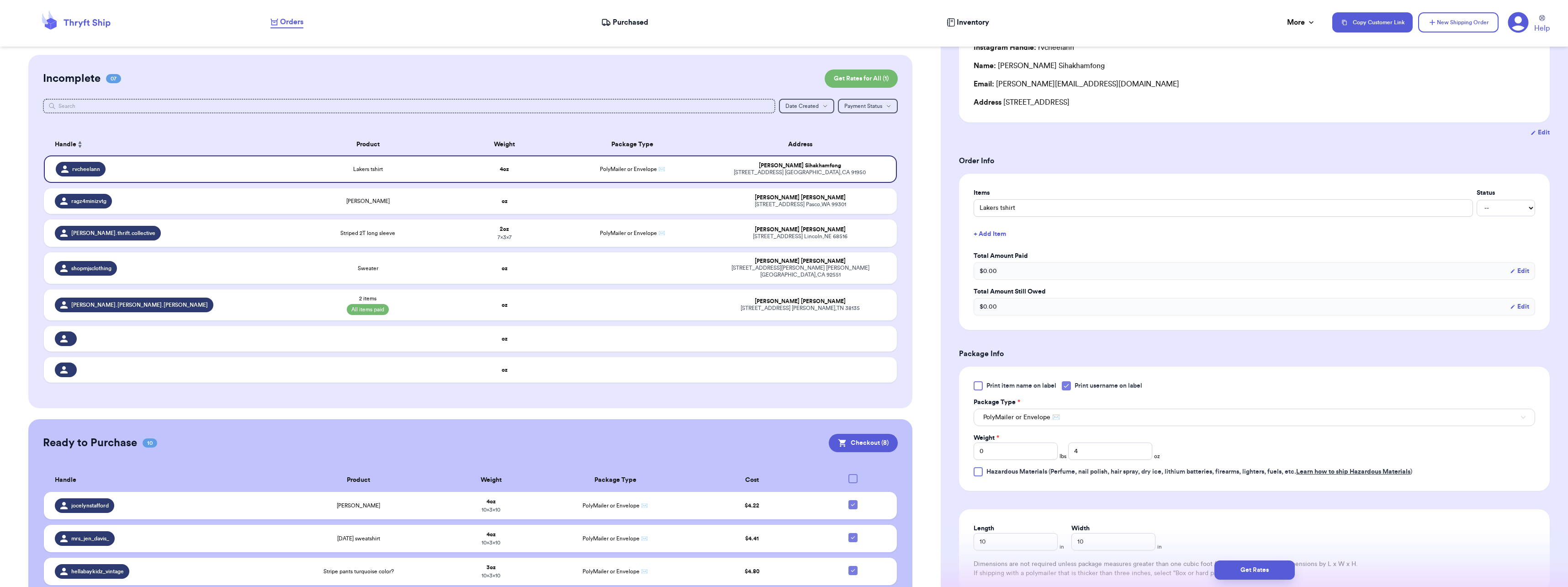
click at [1214, 515] on div "Length 10 in Width 10 in Dimensions are not required unless package measures gr…" at bounding box center [1254, 551] width 590 height 83
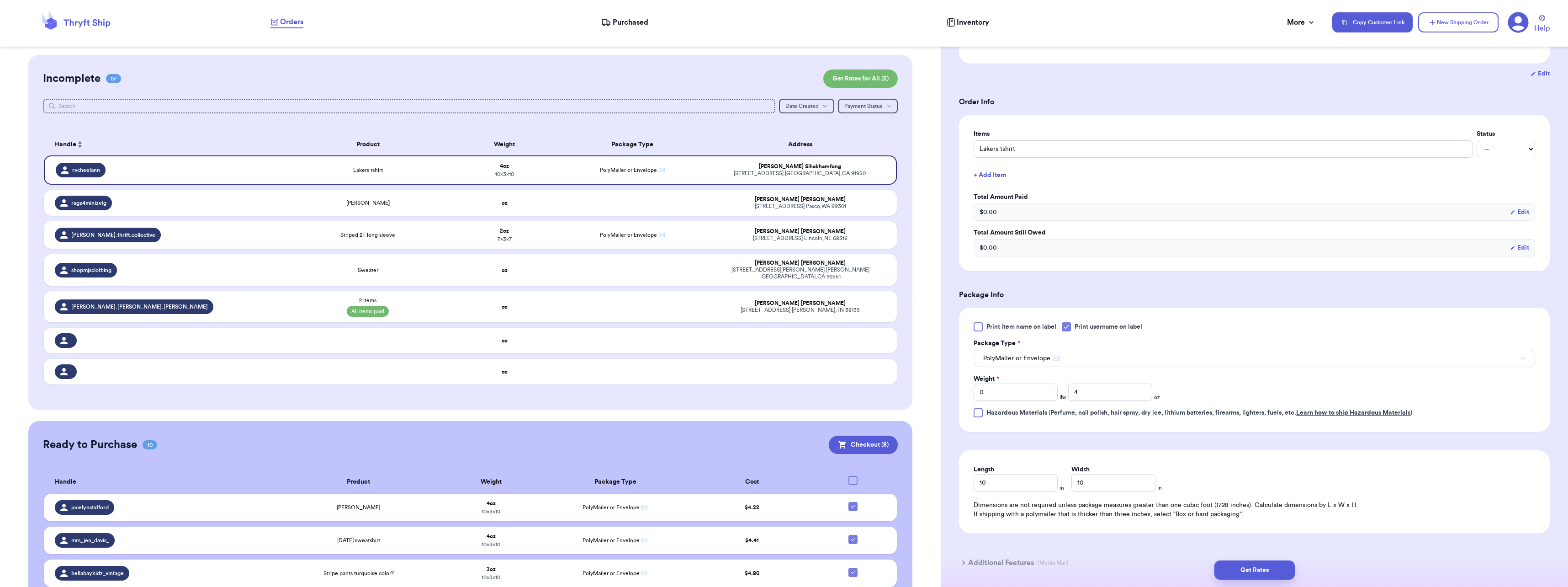
scroll to position [209, 0]
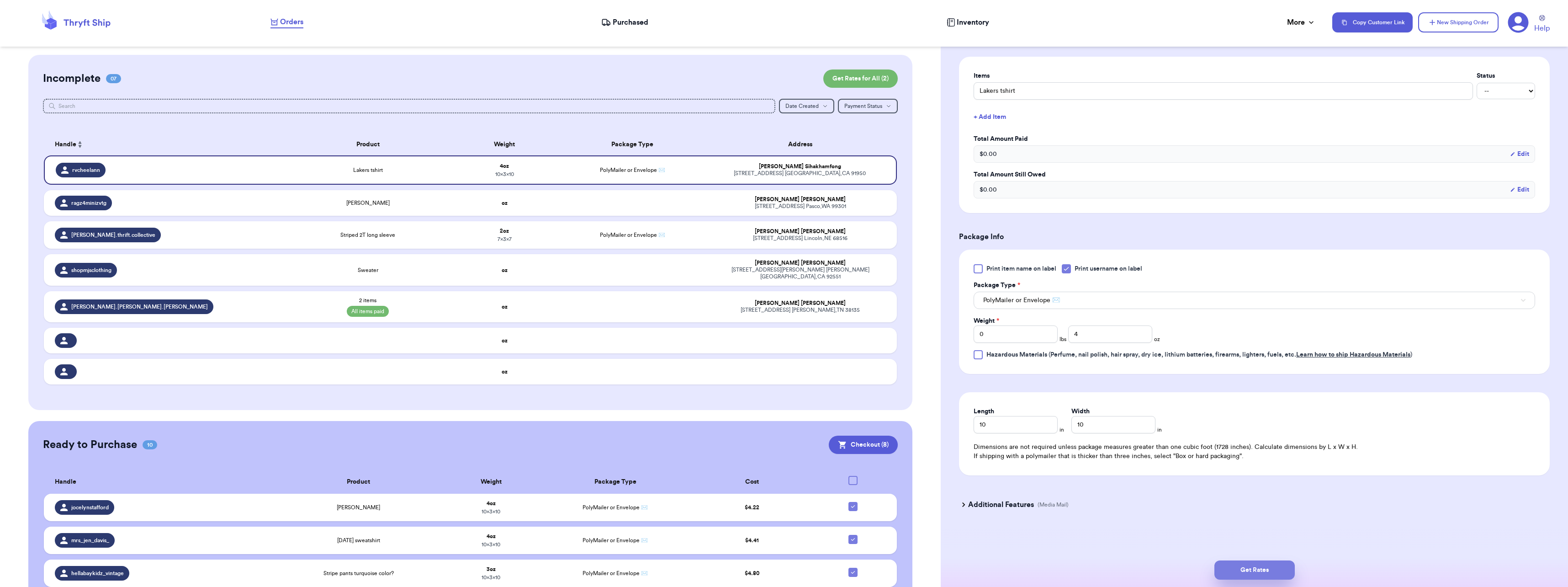
click at [1258, 571] on button "Get Rates" at bounding box center [1254, 570] width 81 height 19
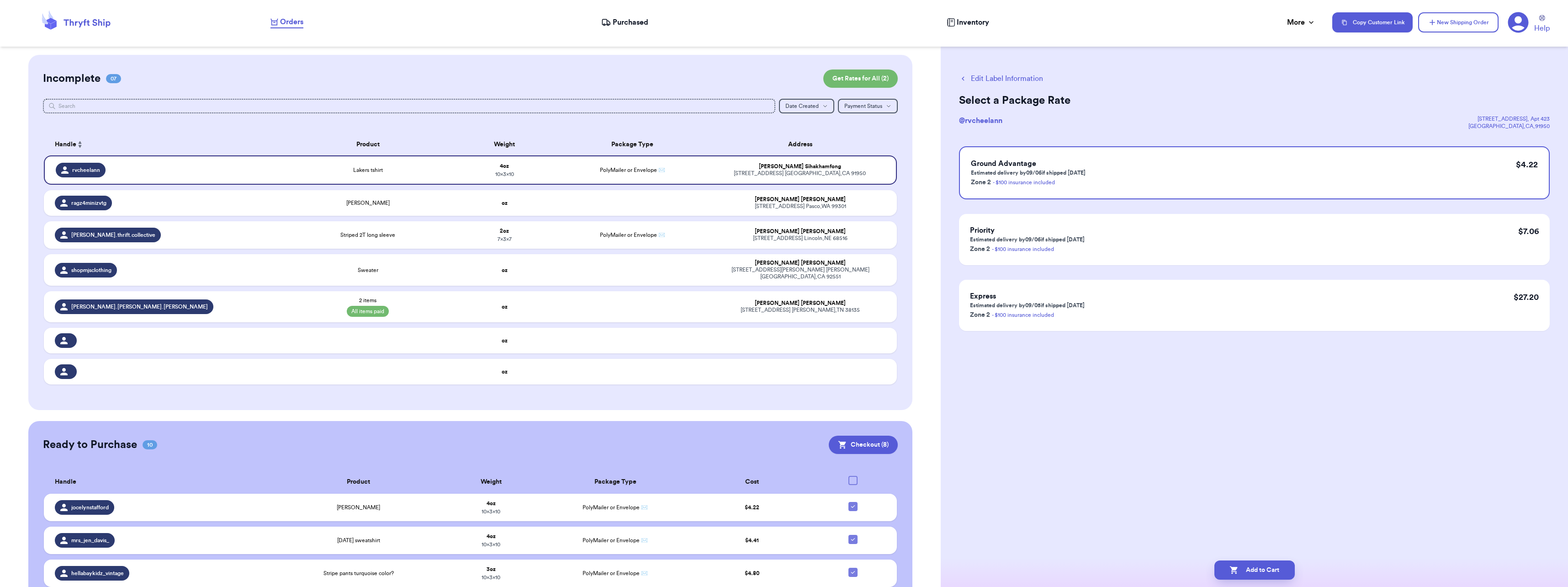
scroll to position [0, 0]
click at [1260, 568] on button "Add to Cart" at bounding box center [1254, 570] width 81 height 19
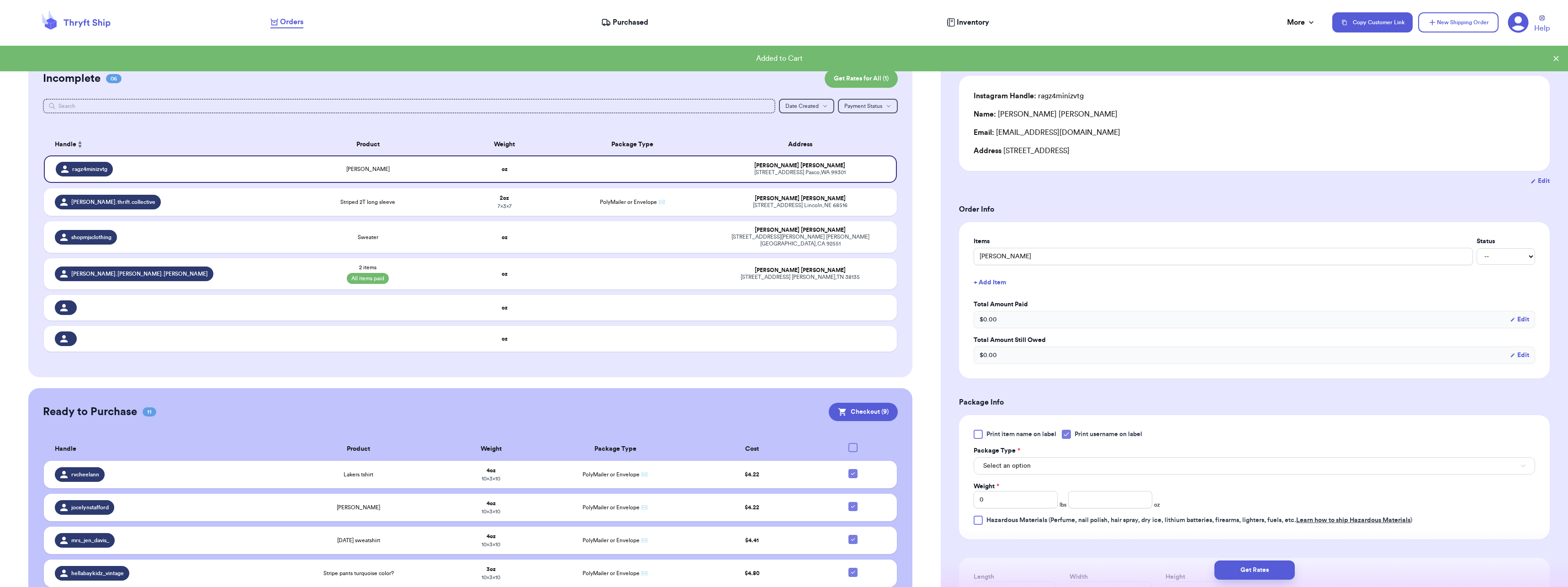
scroll to position [92, 0]
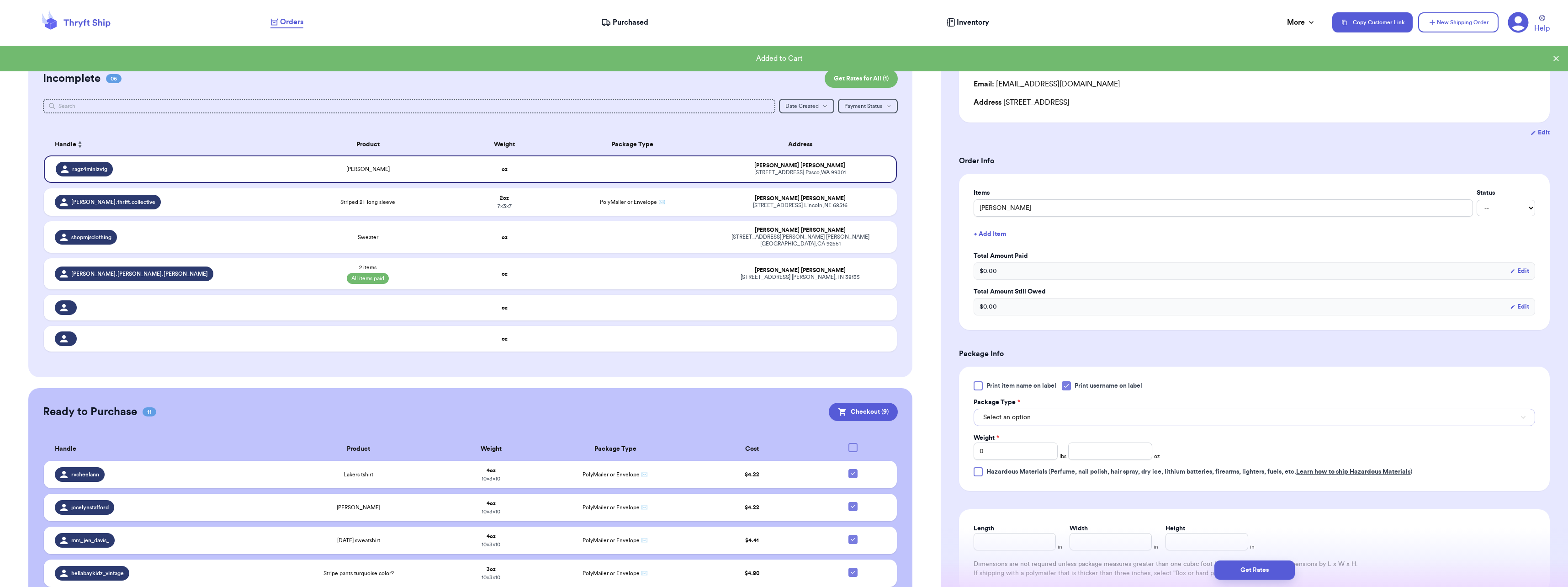
click at [1063, 414] on button "Select an option" at bounding box center [1254, 418] width 561 height 17
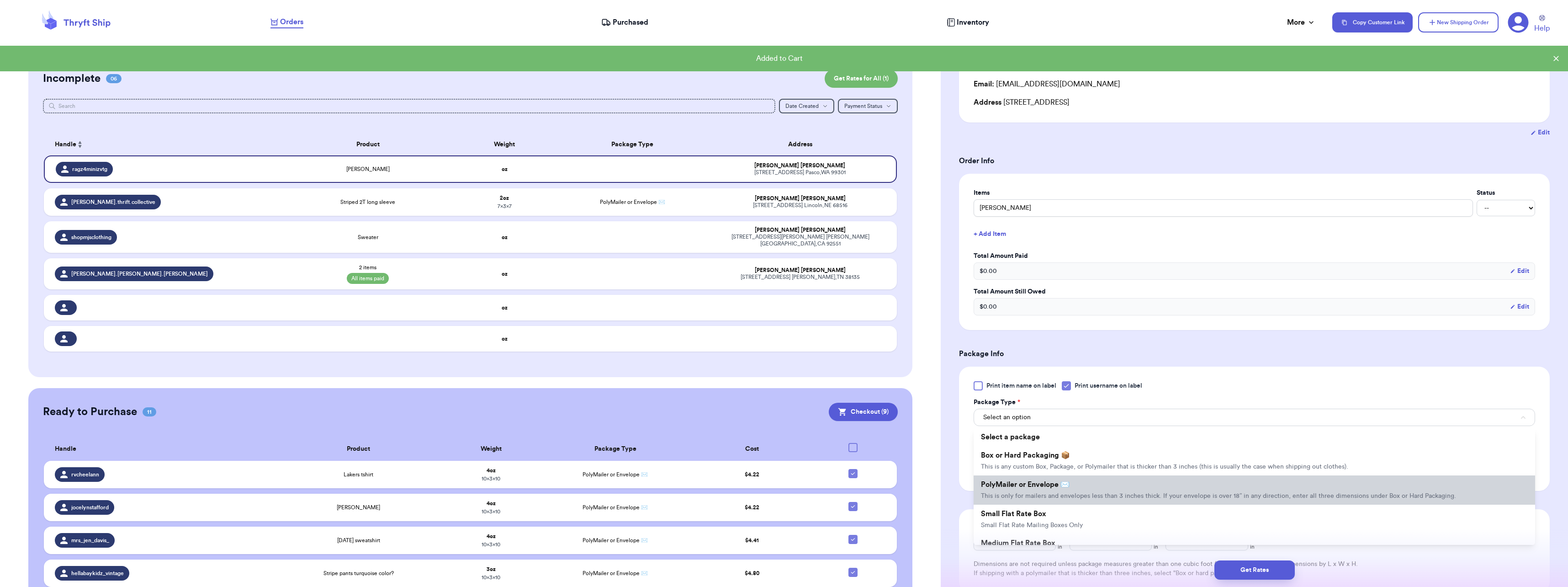
click at [1016, 478] on li "PolyMailer or Envelope ✉️ This is only for mailers and envelopes less than 3 in…" at bounding box center [1254, 490] width 561 height 29
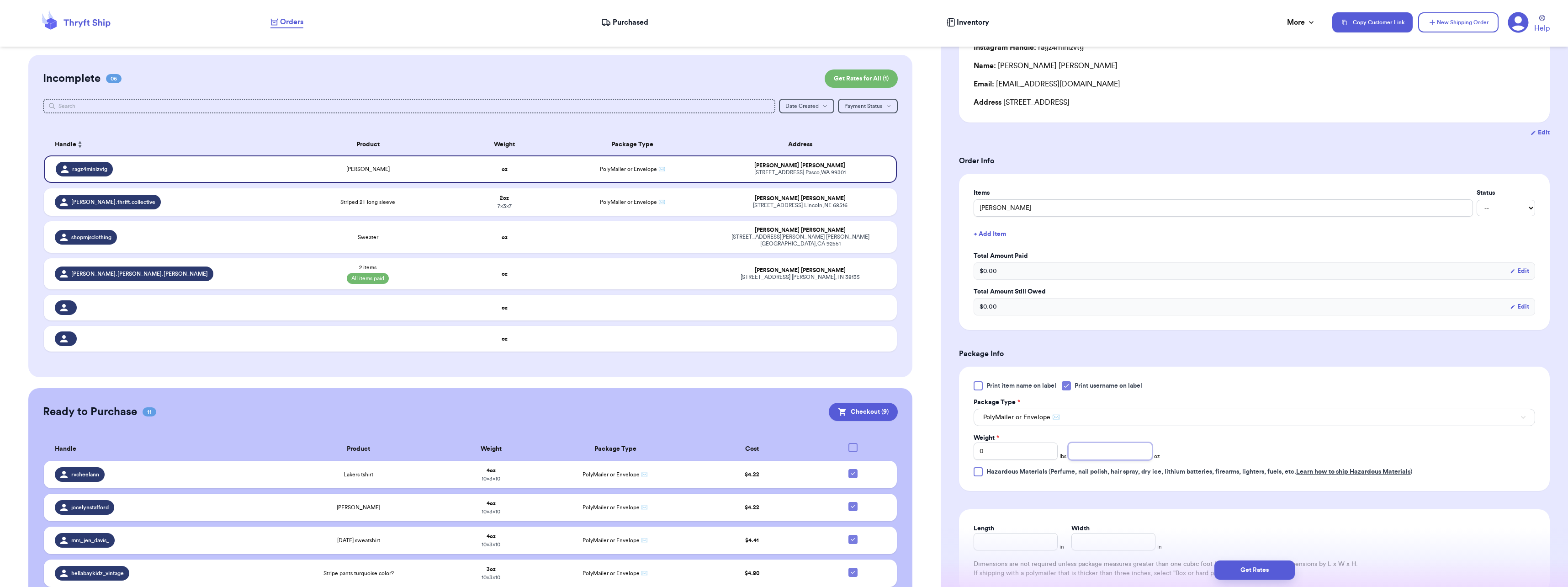
click at [1089, 448] on input "number" at bounding box center [1110, 451] width 84 height 17
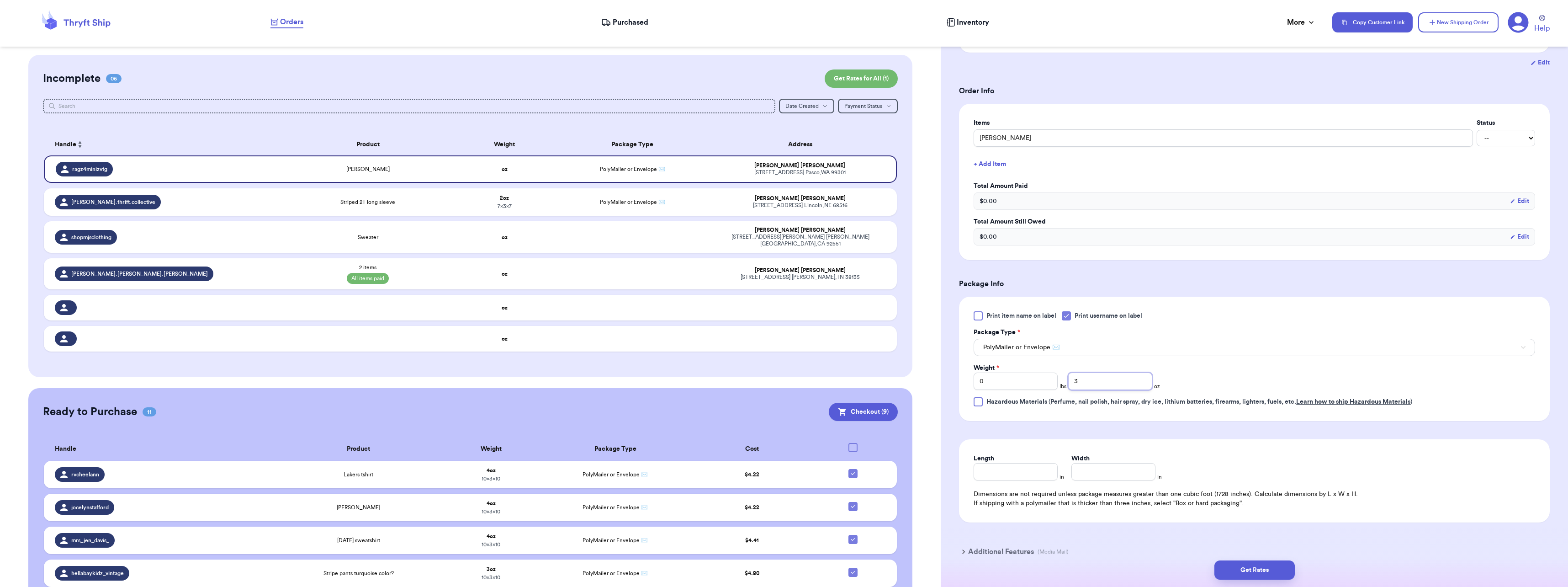
scroll to position [209, 0]
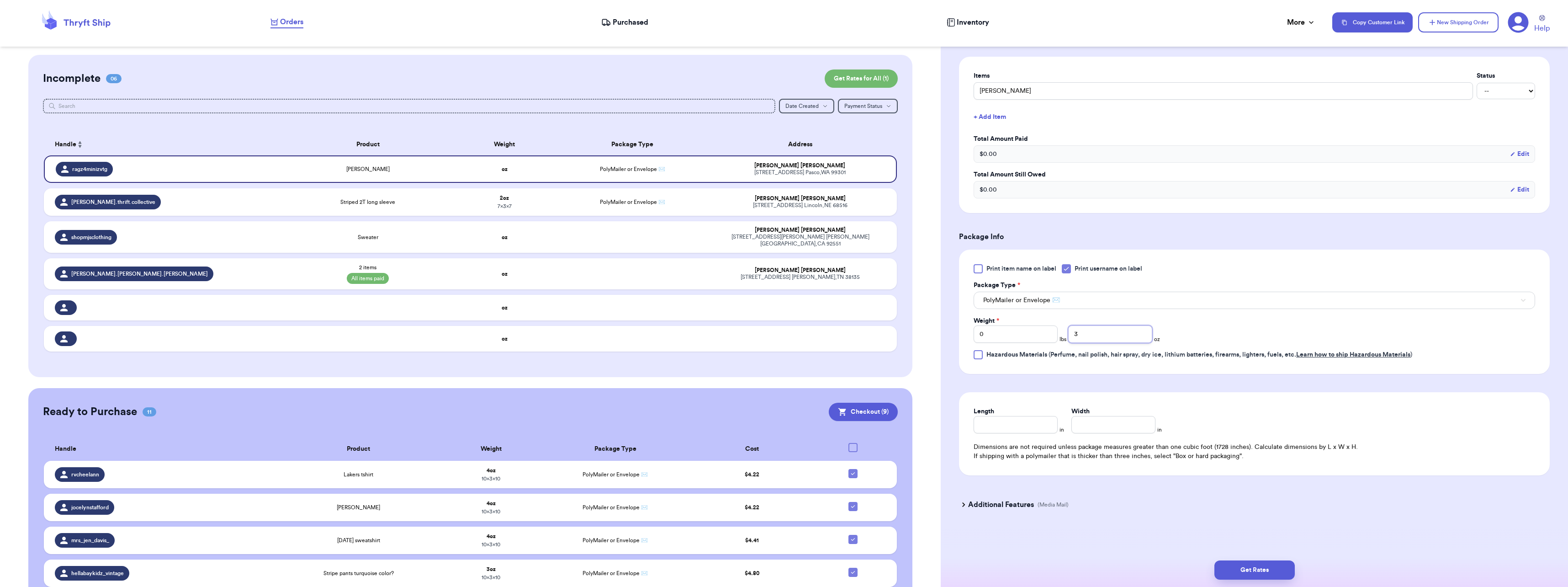
type input "3"
click at [1021, 421] on input "Length" at bounding box center [1016, 425] width 84 height 17
type input "10"
click at [1274, 571] on button "Get Rates" at bounding box center [1254, 570] width 81 height 19
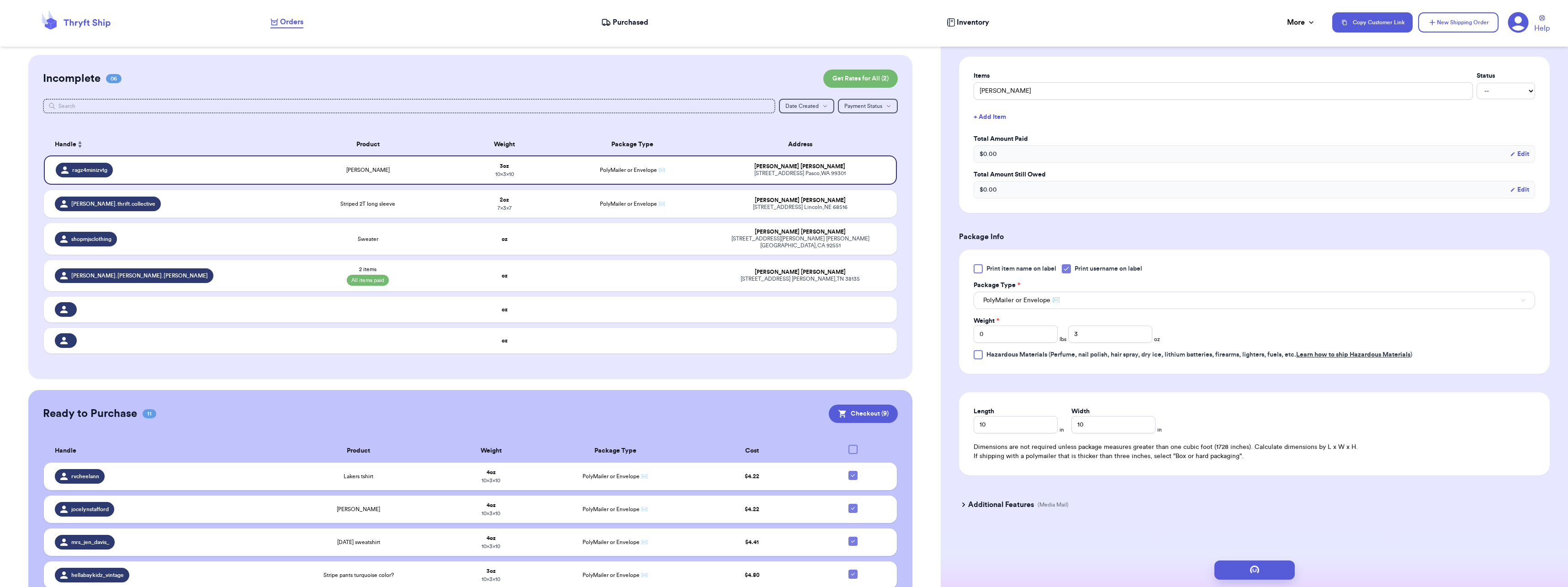
scroll to position [0, 0]
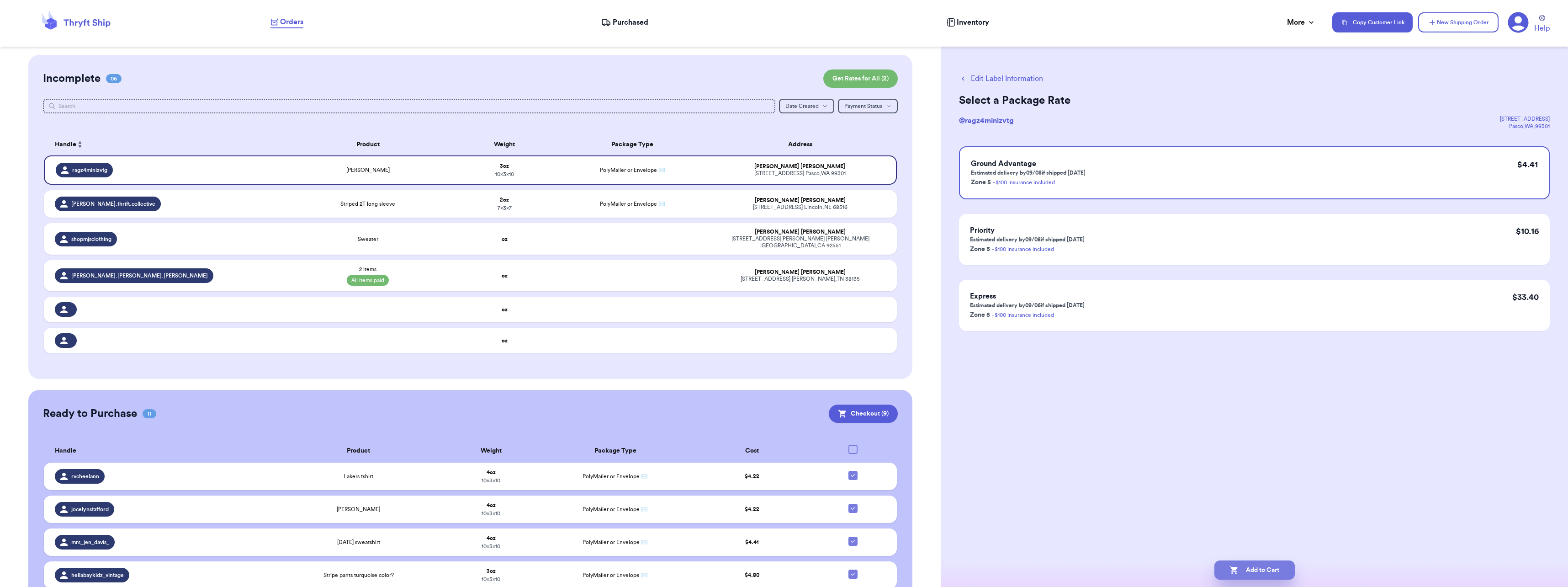
click at [1251, 568] on button "Add to Cart" at bounding box center [1254, 570] width 81 height 19
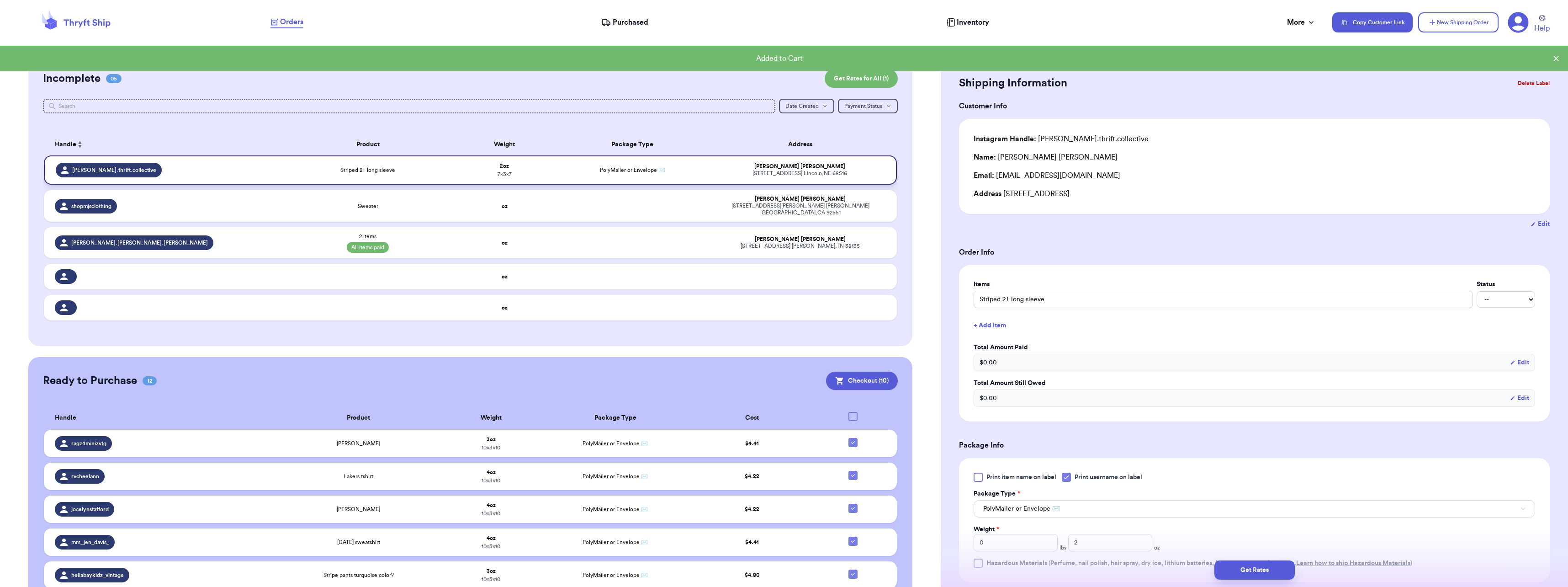
click at [427, 177] on td "Striped 2T long sleeve" at bounding box center [368, 170] width 171 height 29
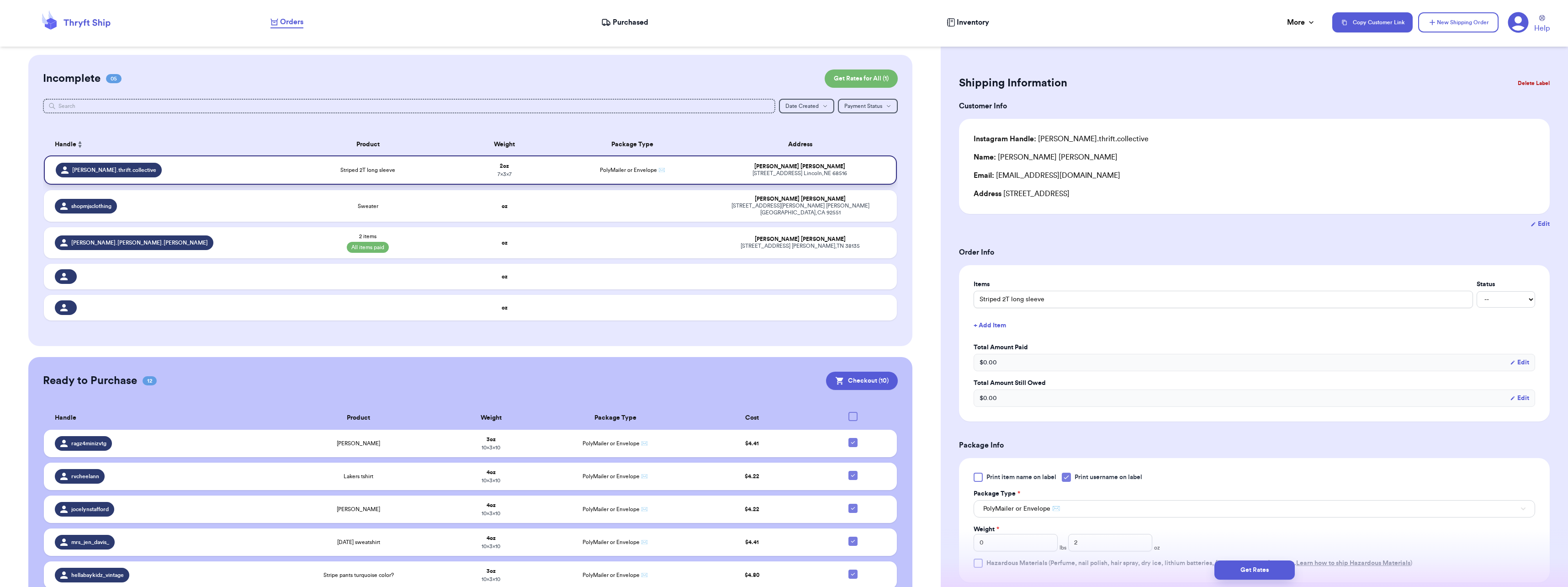
click at [427, 177] on td "Striped 2T long sleeve" at bounding box center [368, 170] width 171 height 29
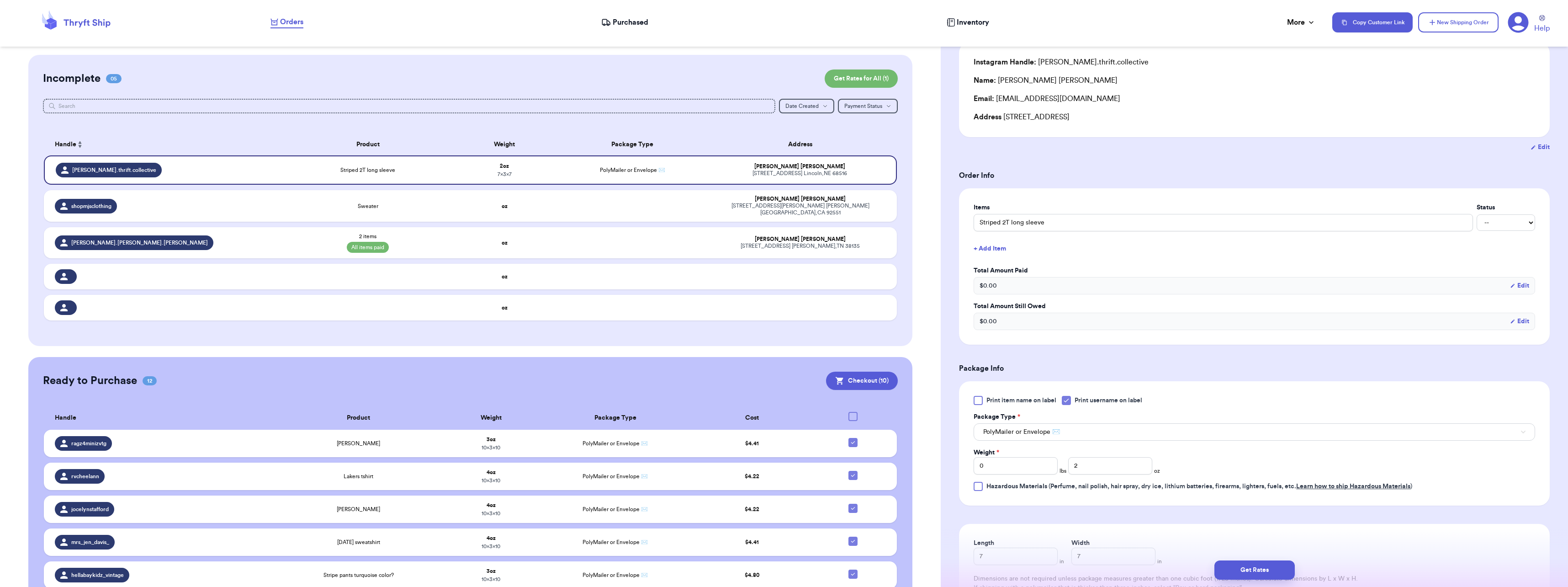
scroll to position [92, 0]
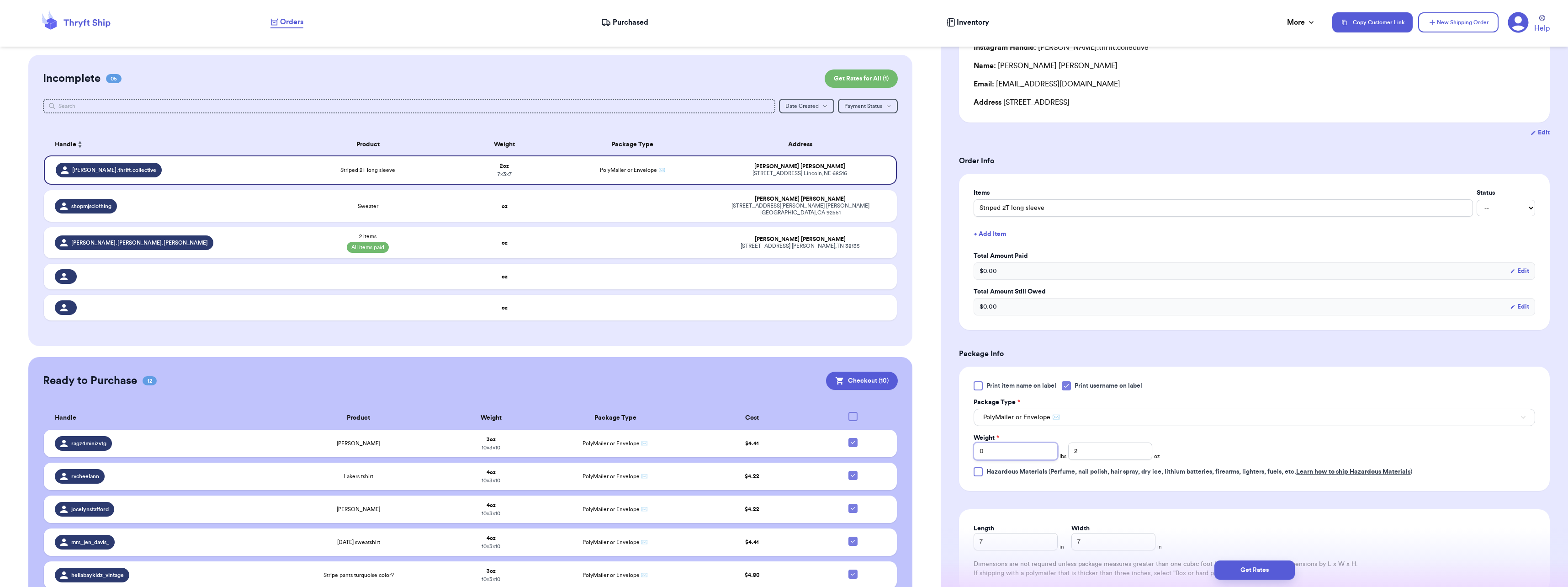
click at [1013, 453] on input "0" at bounding box center [1016, 451] width 84 height 17
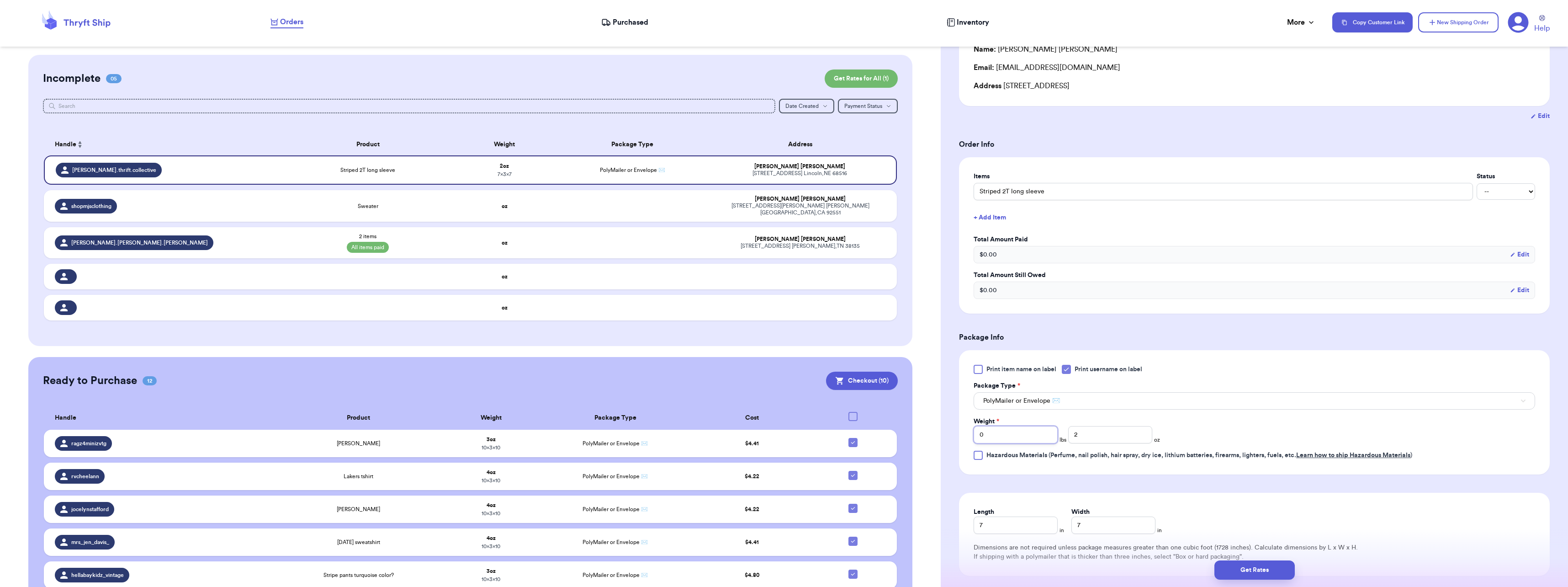
scroll to position [71, 0]
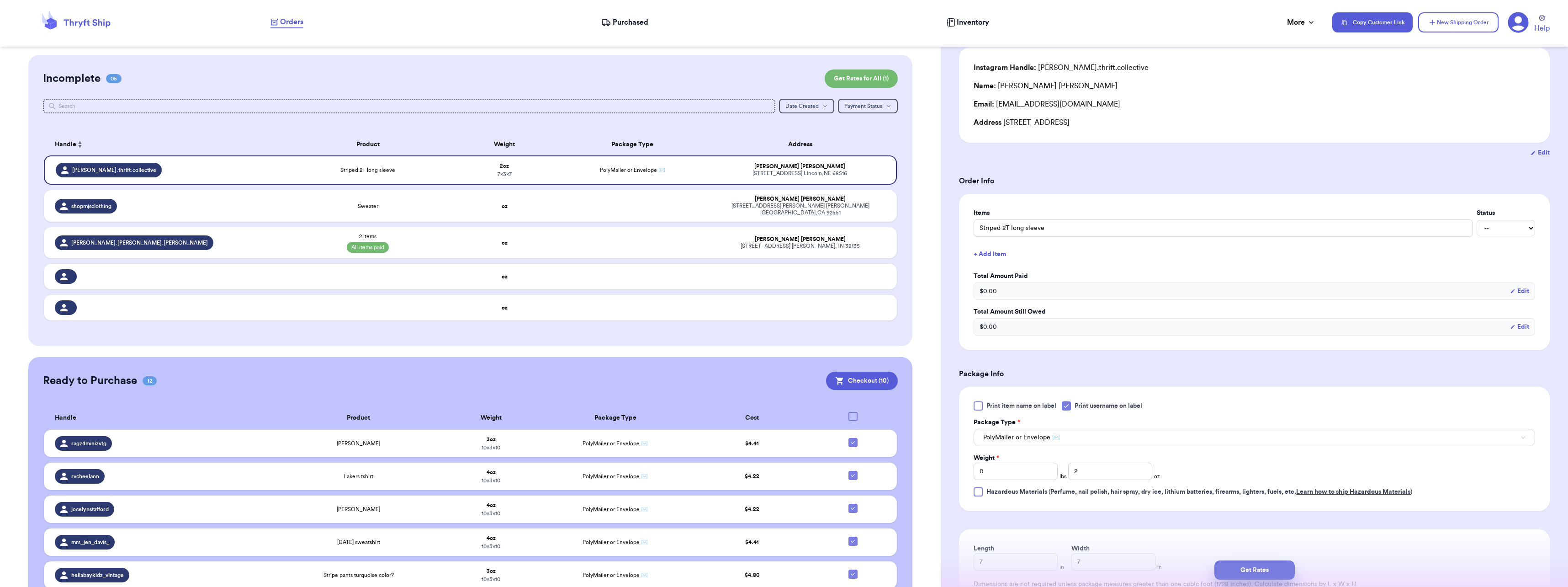
click at [1275, 569] on button "Get Rates" at bounding box center [1254, 570] width 81 height 19
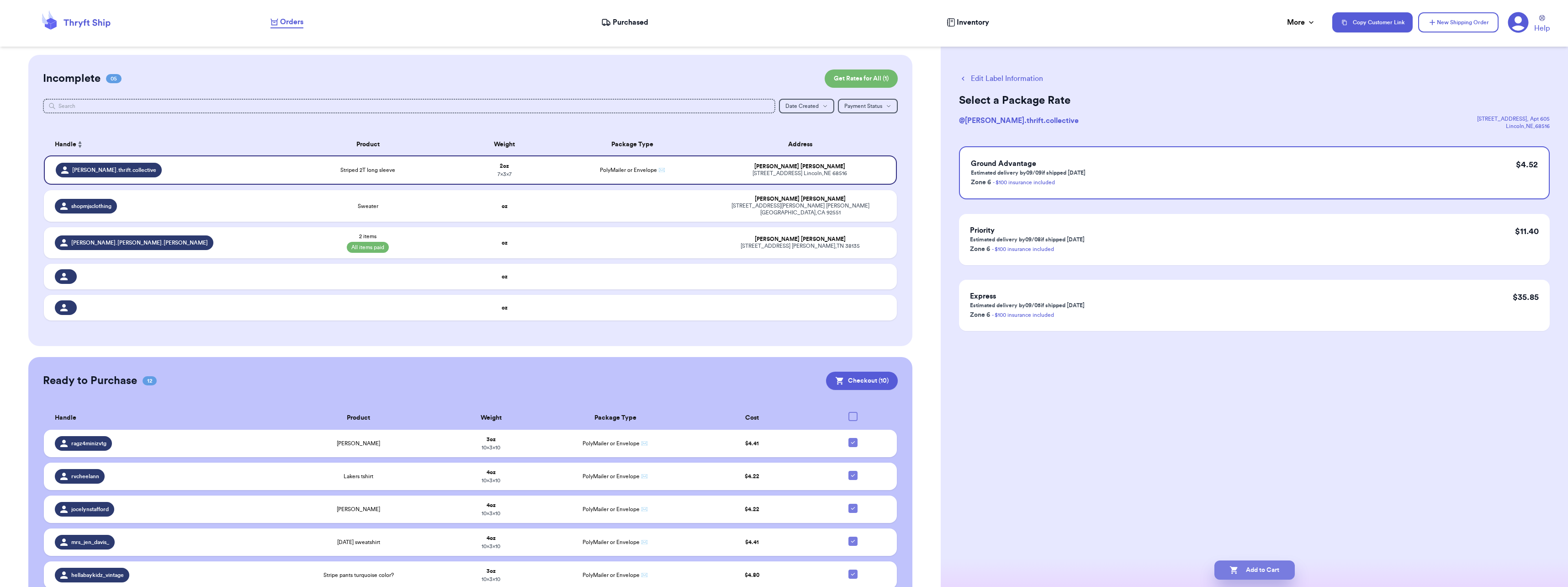
click at [1256, 567] on button "Add to Cart" at bounding box center [1254, 570] width 81 height 19
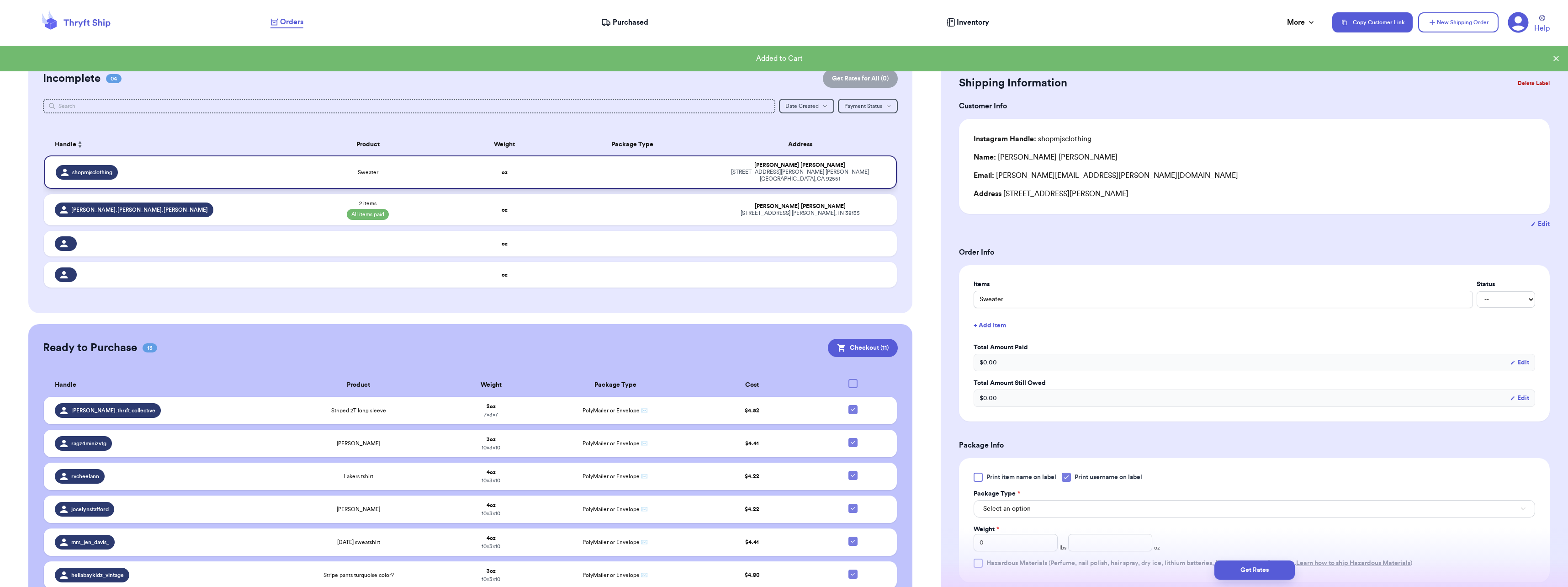
click at [414, 173] on td "Sweater" at bounding box center [368, 172] width 171 height 33
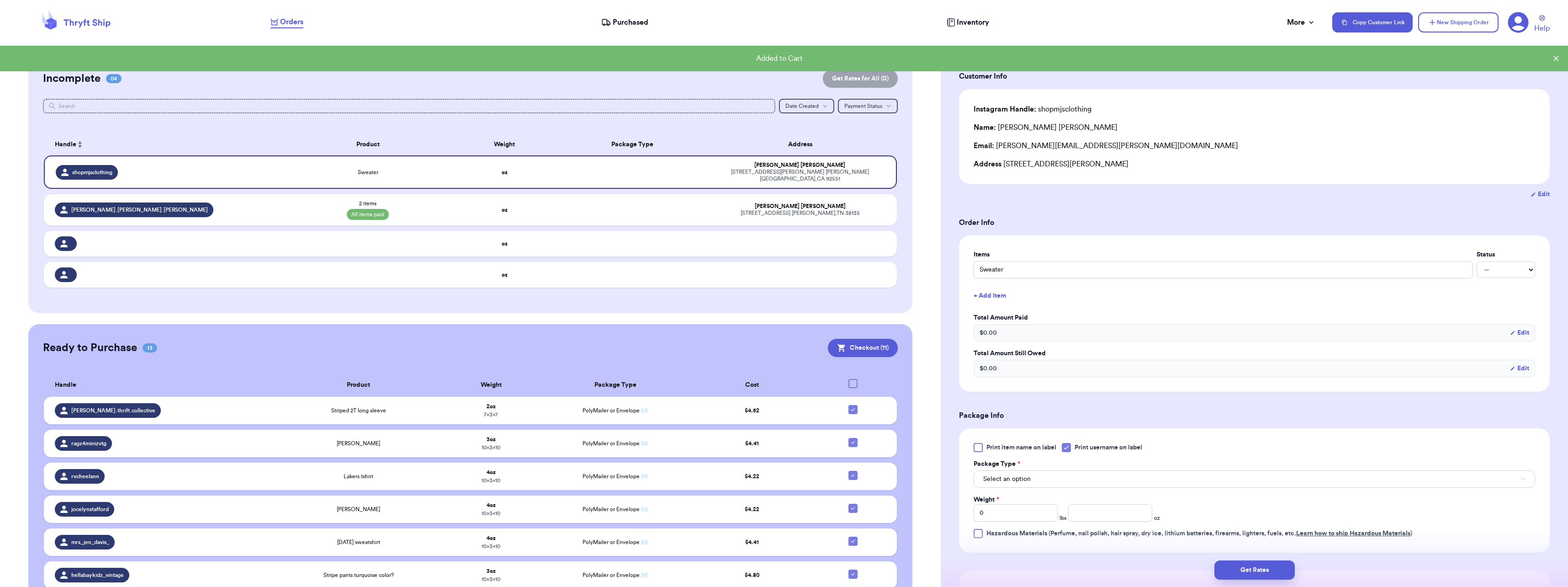
scroll to position [46, 0]
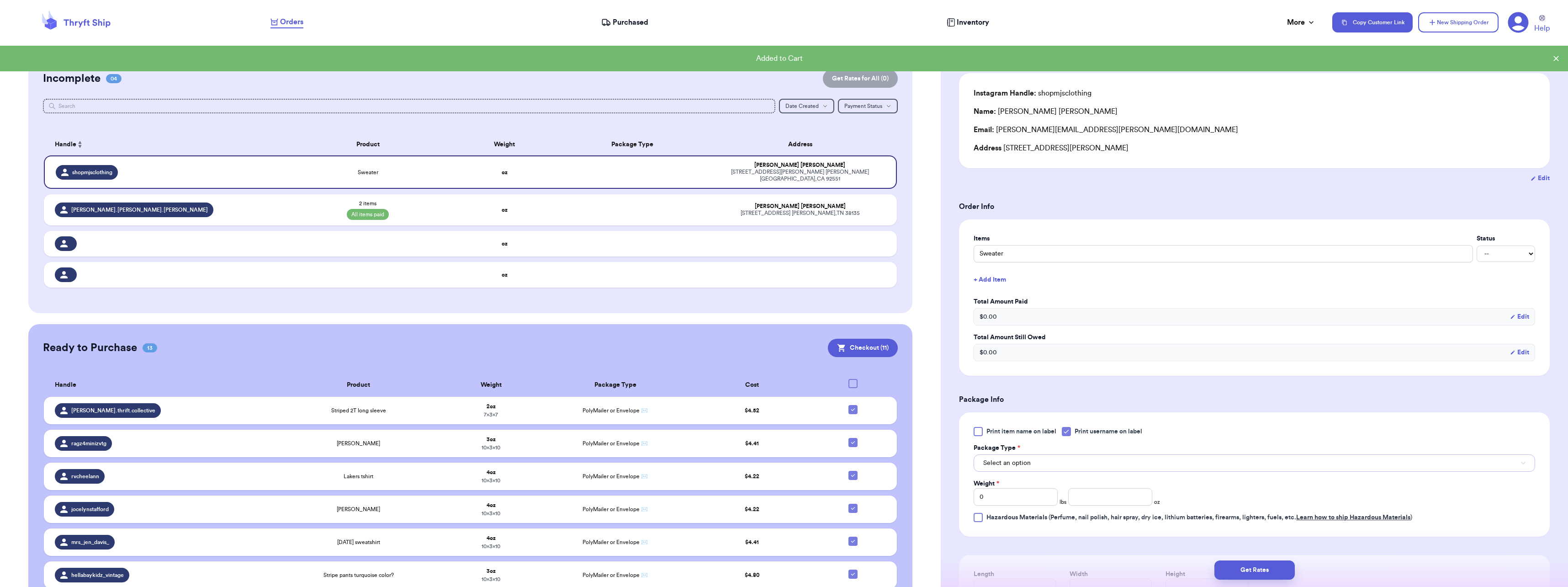
click at [1015, 462] on span "Select an option" at bounding box center [1006, 463] width 47 height 9
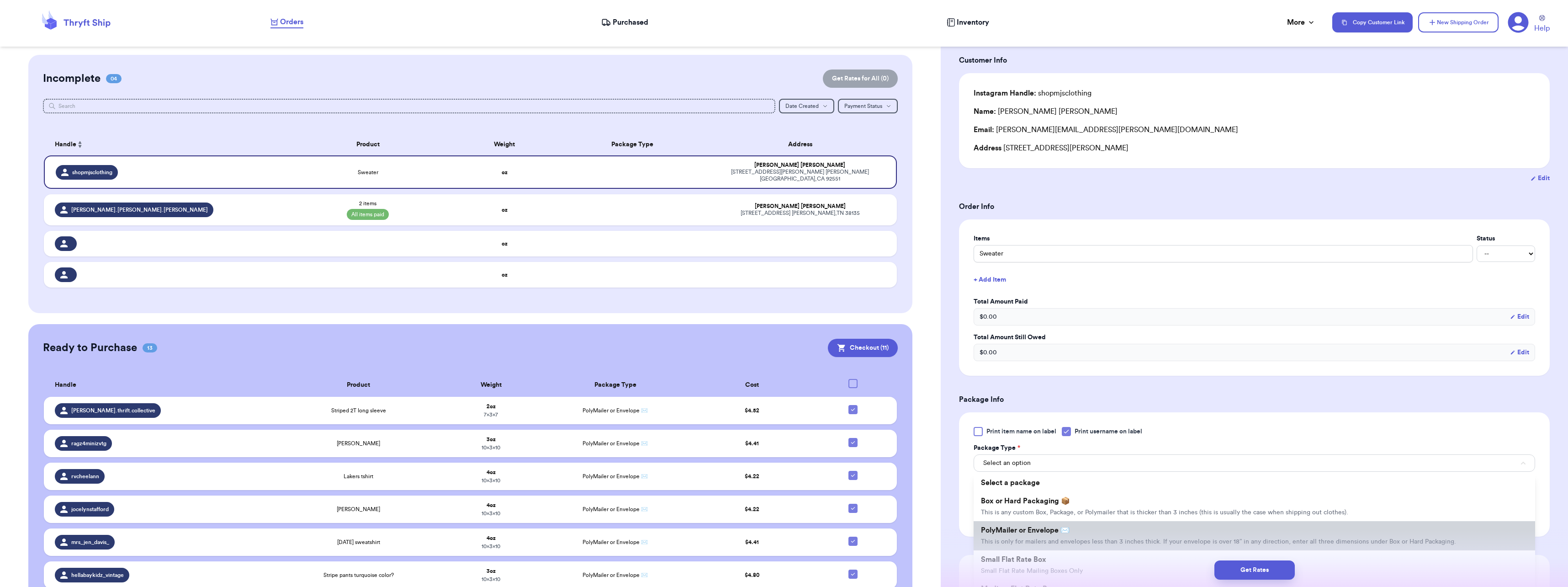
click at [1010, 524] on li "PolyMailer or Envelope ✉️ This is only for mailers and envelopes less than 3 in…" at bounding box center [1254, 535] width 561 height 29
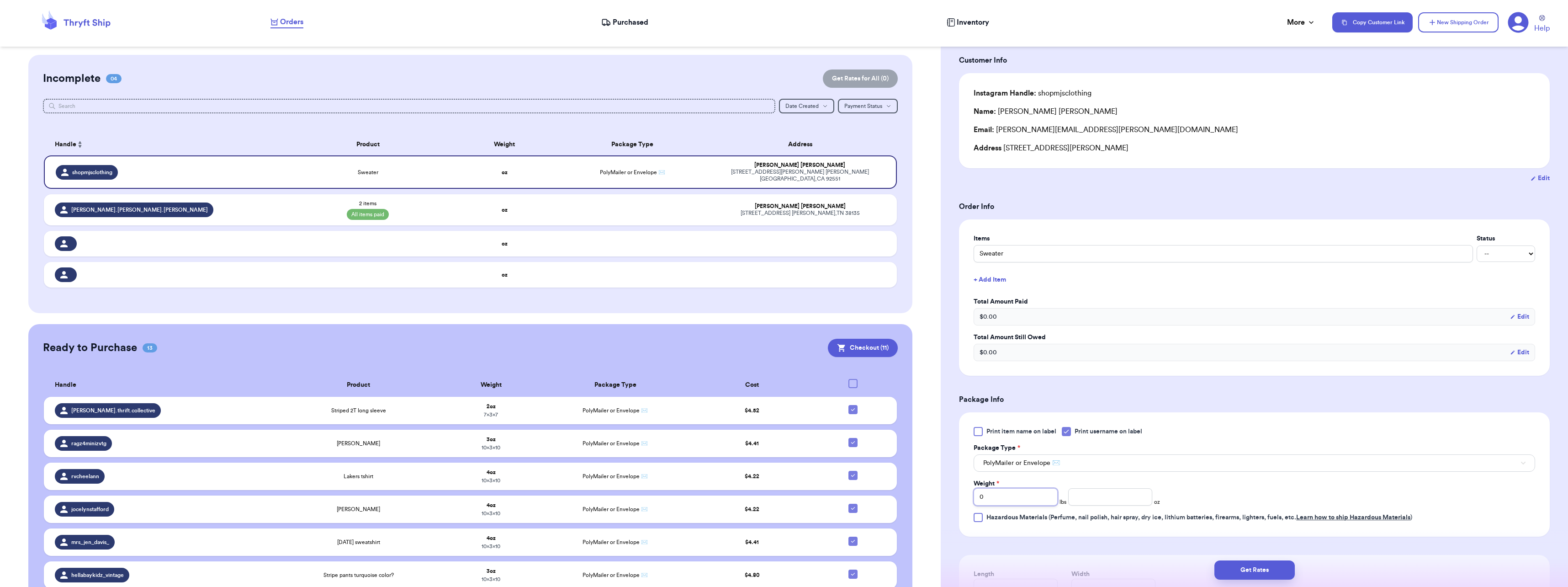
click at [1003, 499] on input "0" at bounding box center [1016, 497] width 84 height 17
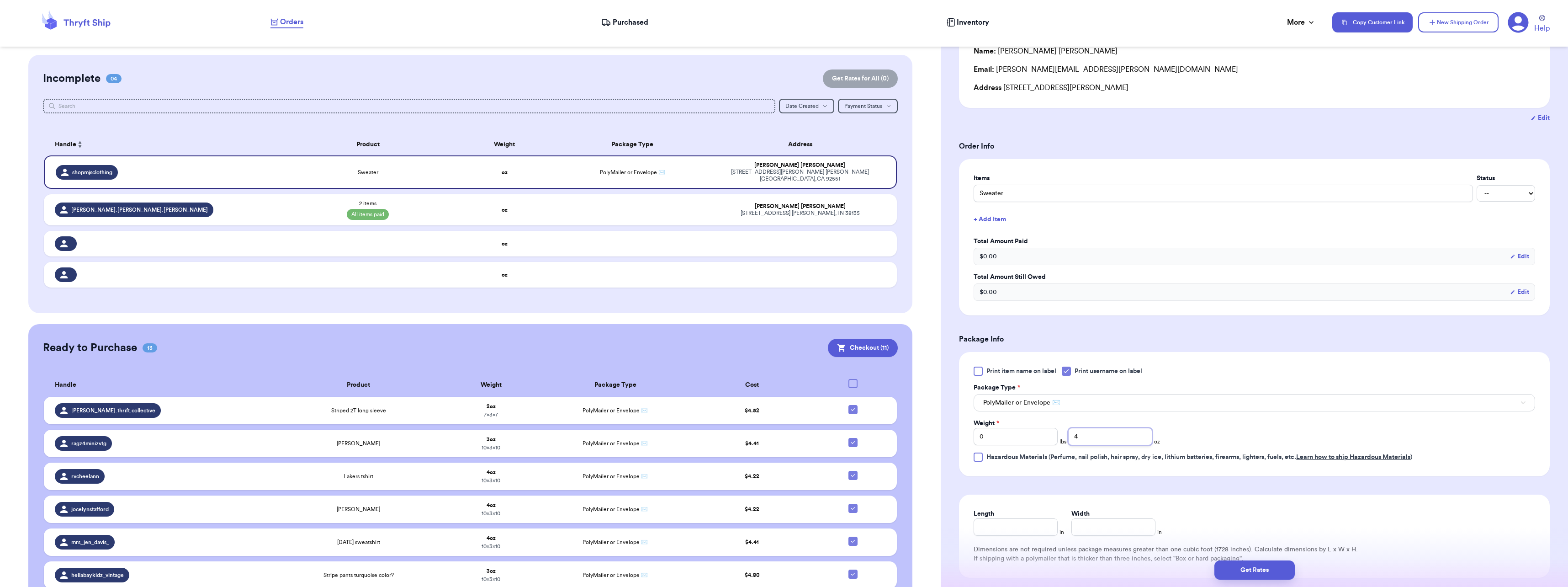
scroll to position [183, 0]
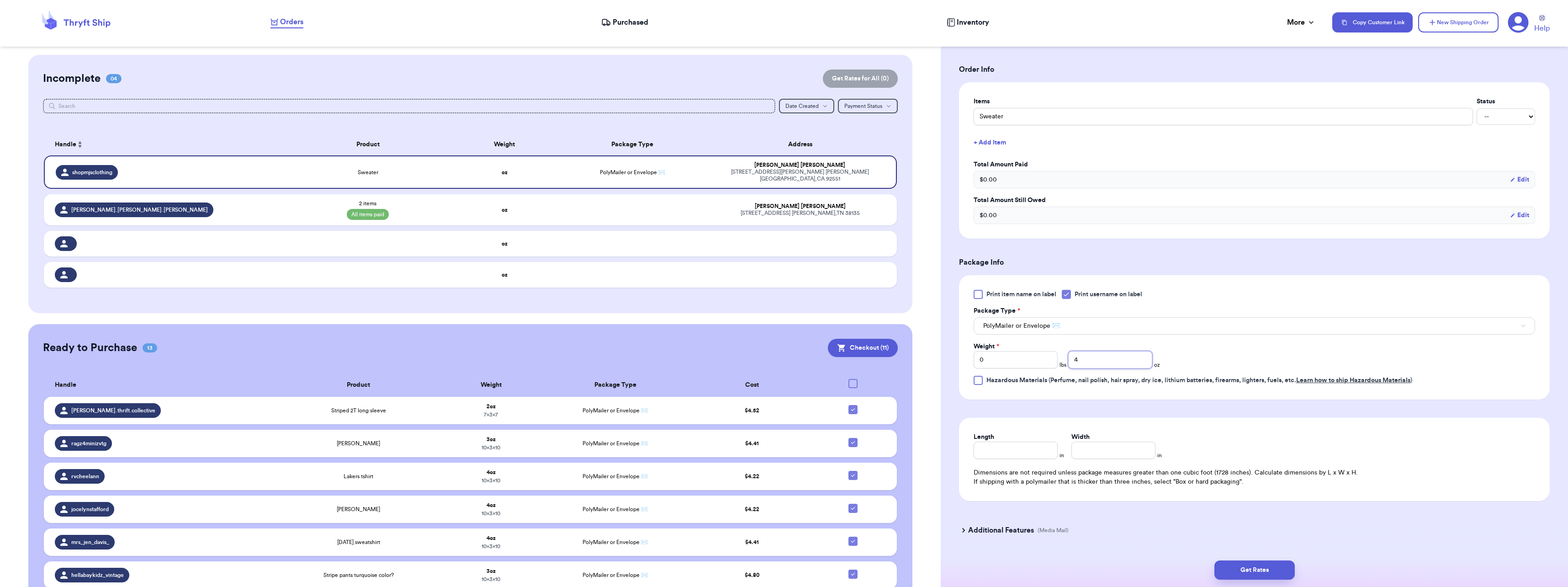
type input "4"
click at [1024, 452] on input "Length" at bounding box center [1016, 450] width 84 height 17
type input "10"
click at [1275, 571] on button "Get Rates" at bounding box center [1254, 570] width 81 height 19
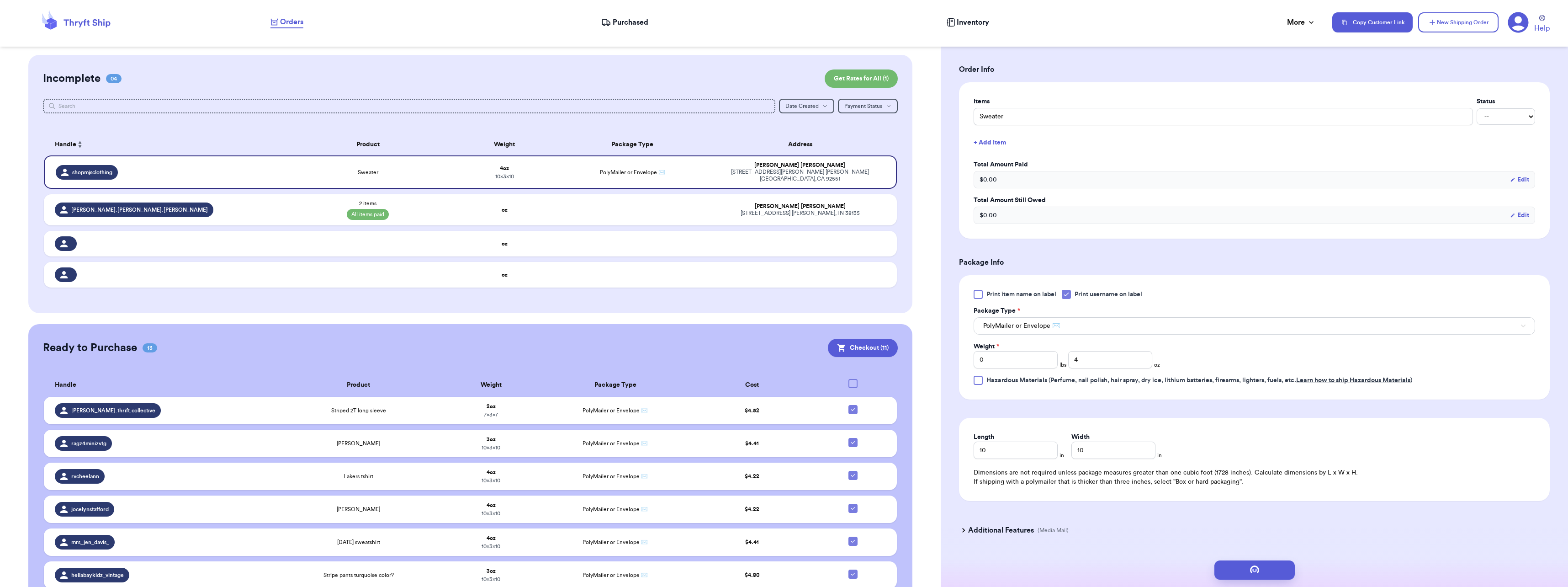
scroll to position [0, 0]
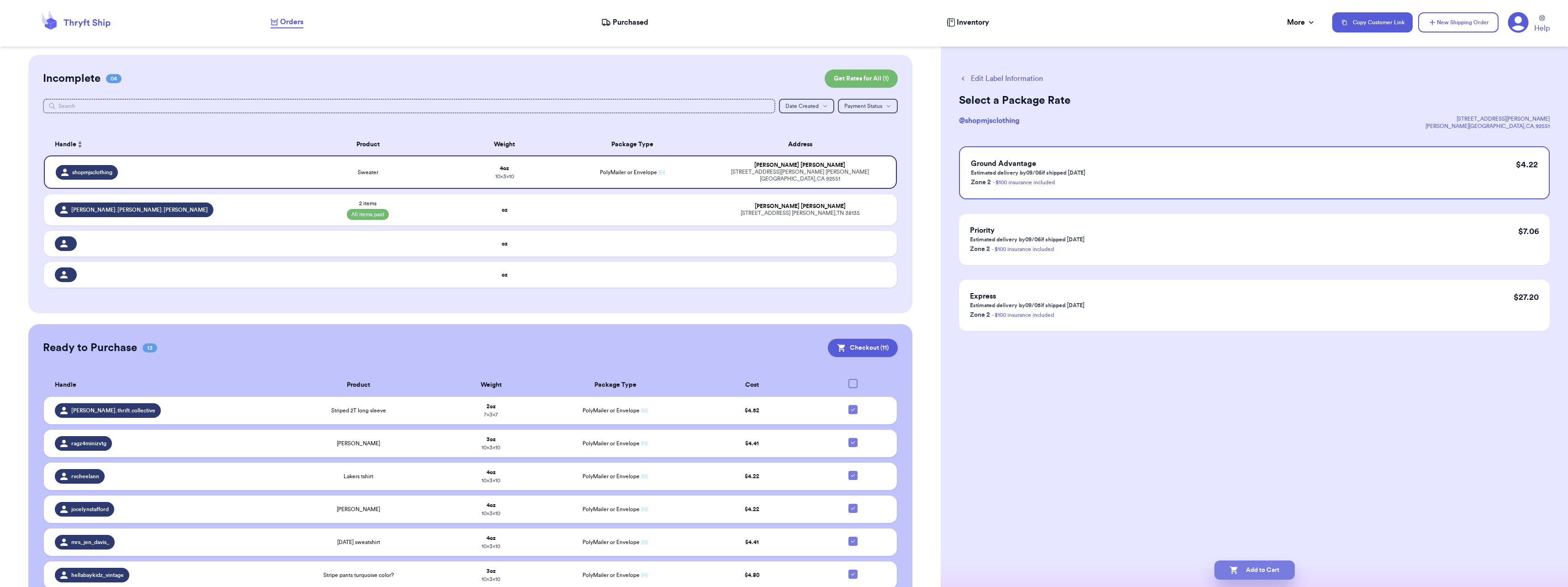
click at [1259, 574] on button "Add to Cart" at bounding box center [1254, 570] width 81 height 19
select select "paid"
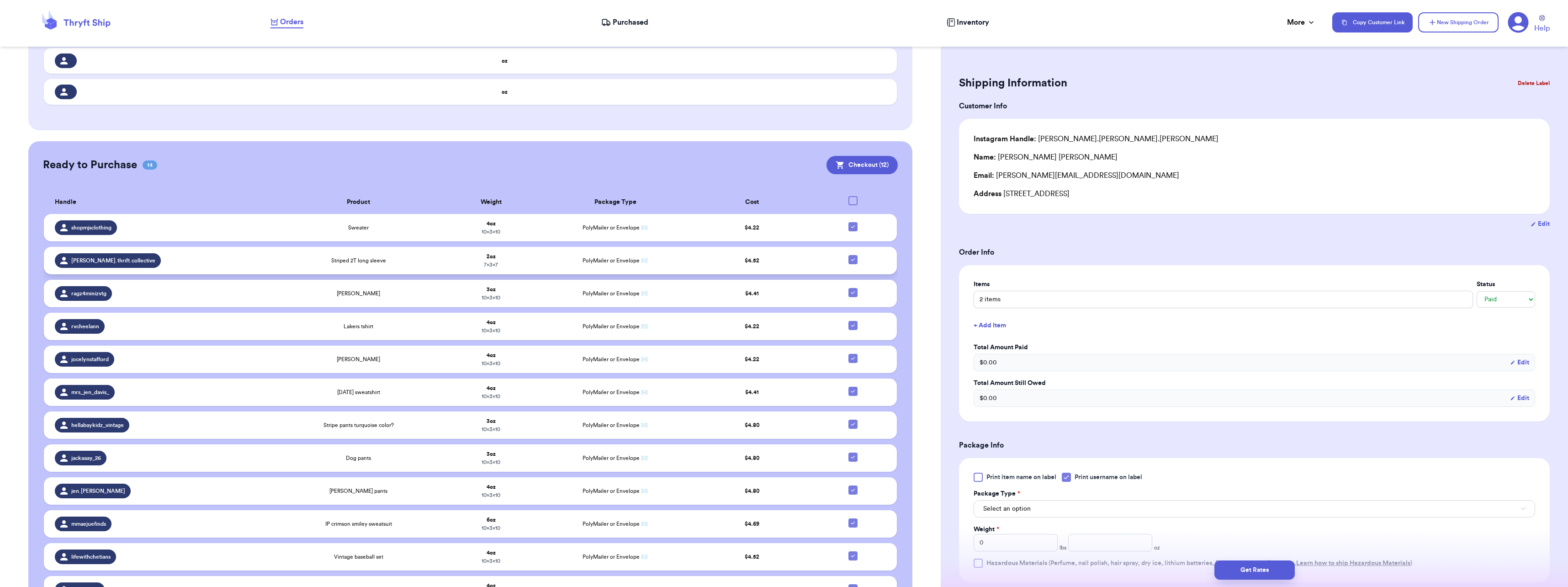
scroll to position [214, 0]
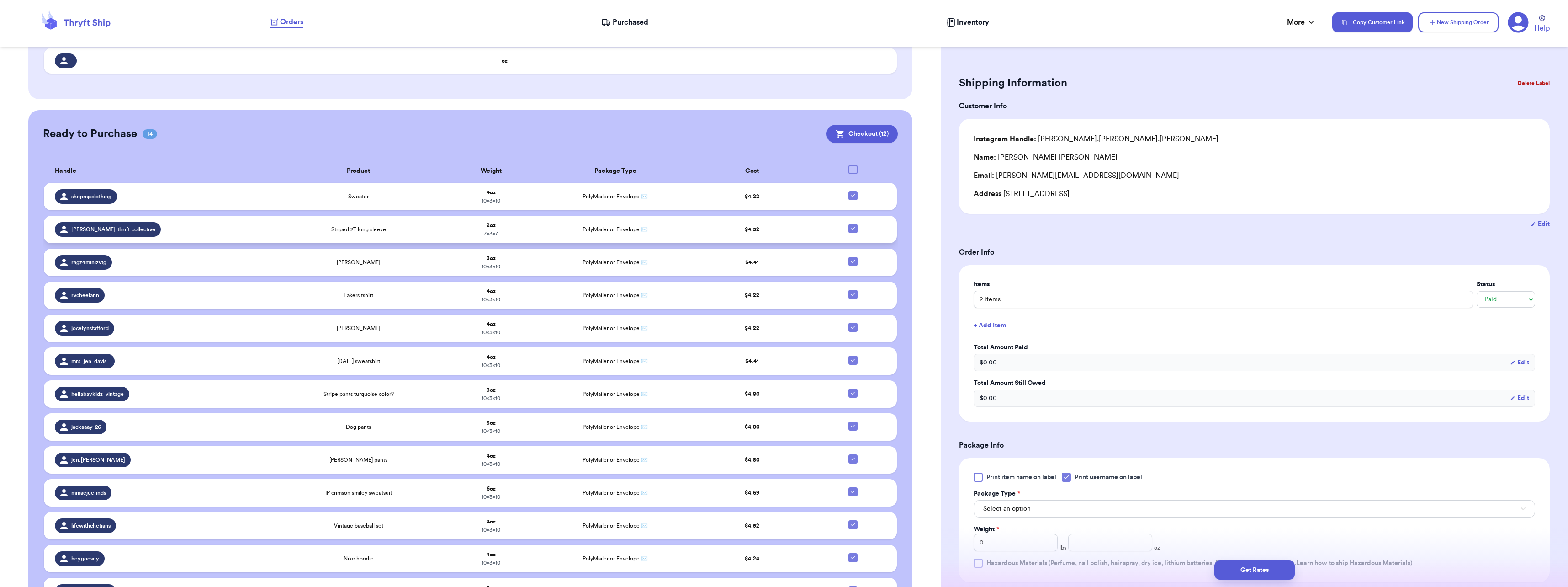
click at [435, 413] on td "Dog pants" at bounding box center [358, 427] width 166 height 28
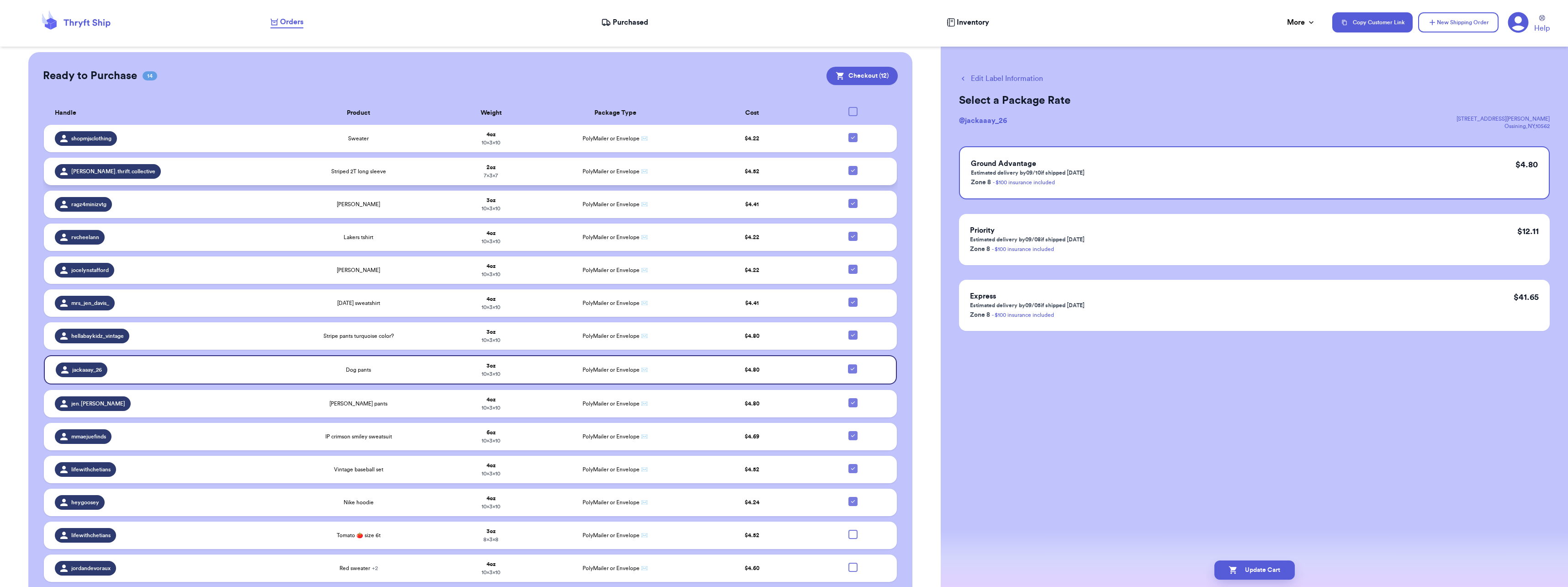
scroll to position [296, 0]
